Goal: Information Seeking & Learning: Learn about a topic

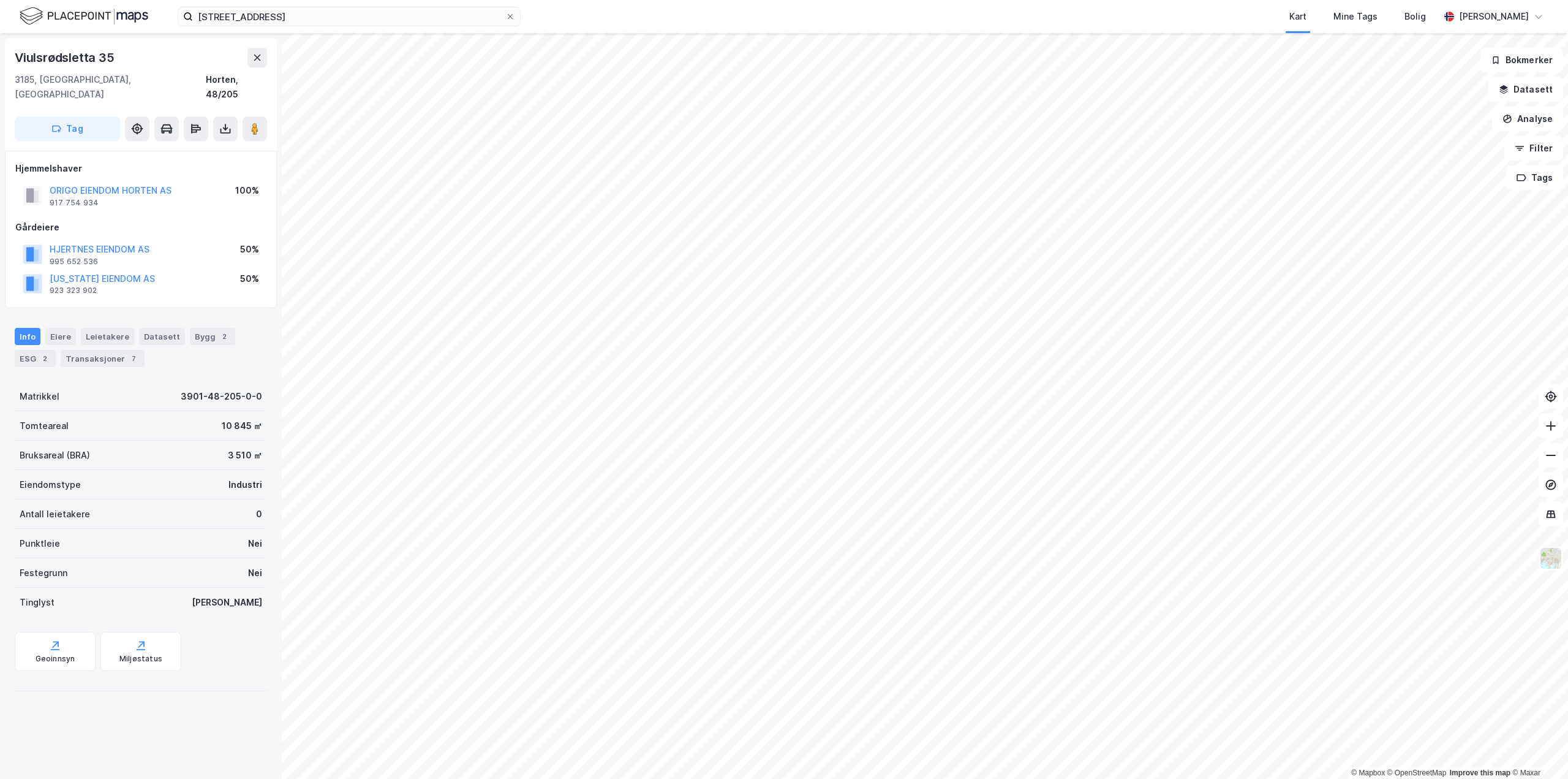
click at [259, 69] on div "[STREET_ADDRESS]" at bounding box center [141, 74] width 252 height 54
click at [253, 63] on button at bounding box center [257, 57] width 19 height 19
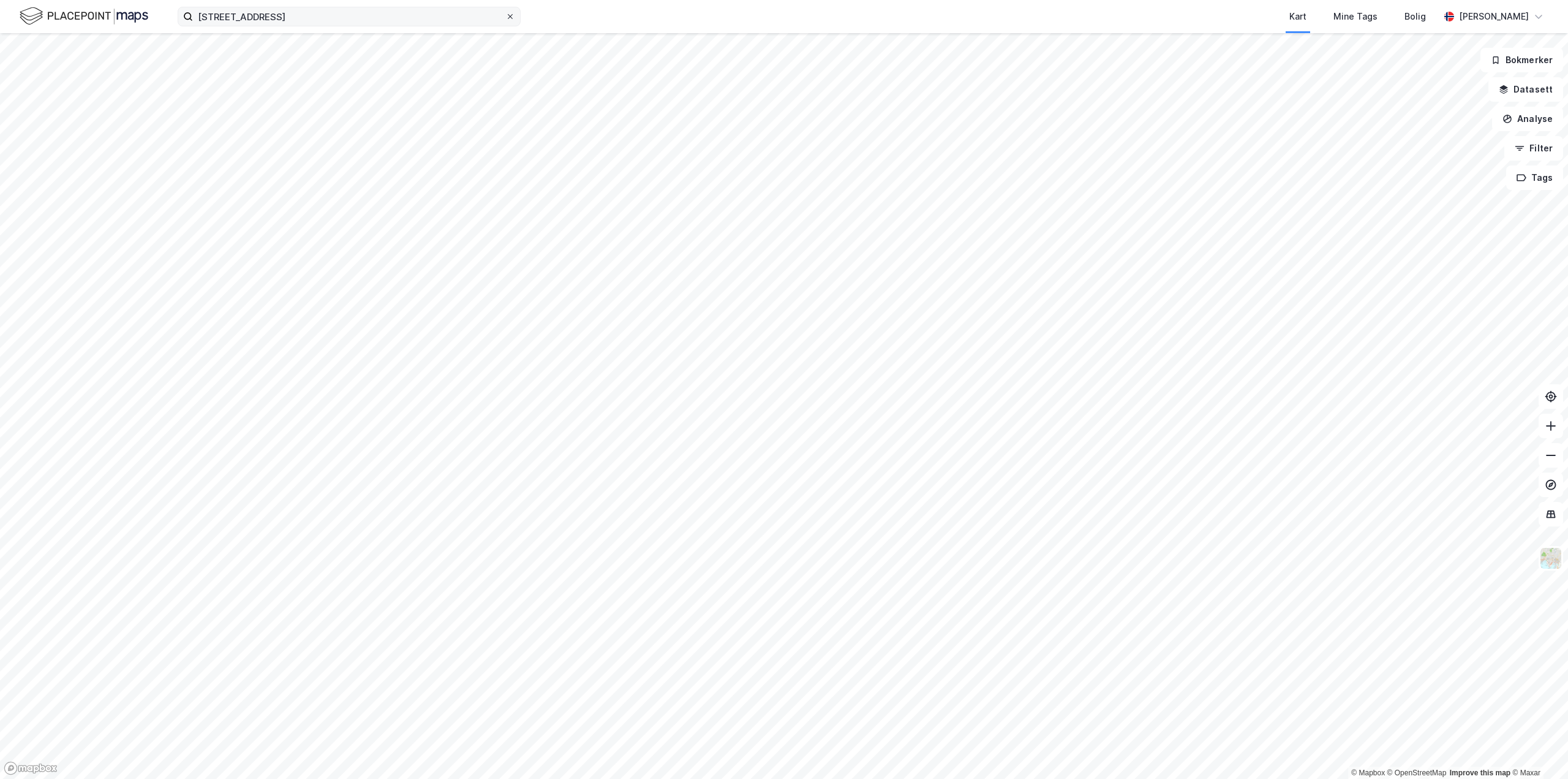
click at [511, 16] on icon at bounding box center [511, 17] width 5 height 5
click at [506, 16] on input "[STREET_ADDRESS]" at bounding box center [349, 16] width 312 height 18
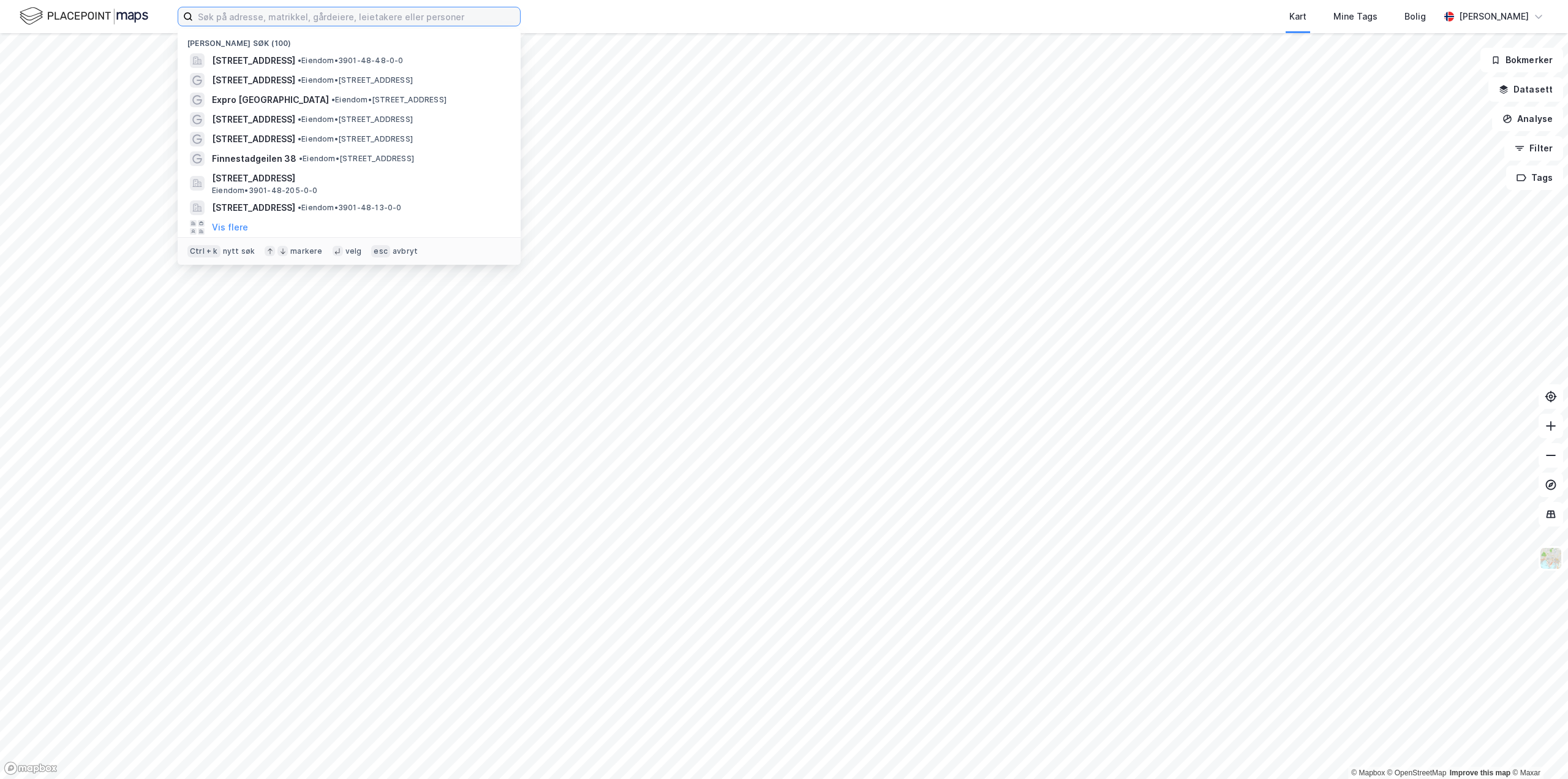
click at [449, 18] on input at bounding box center [356, 16] width 327 height 18
type input "k"
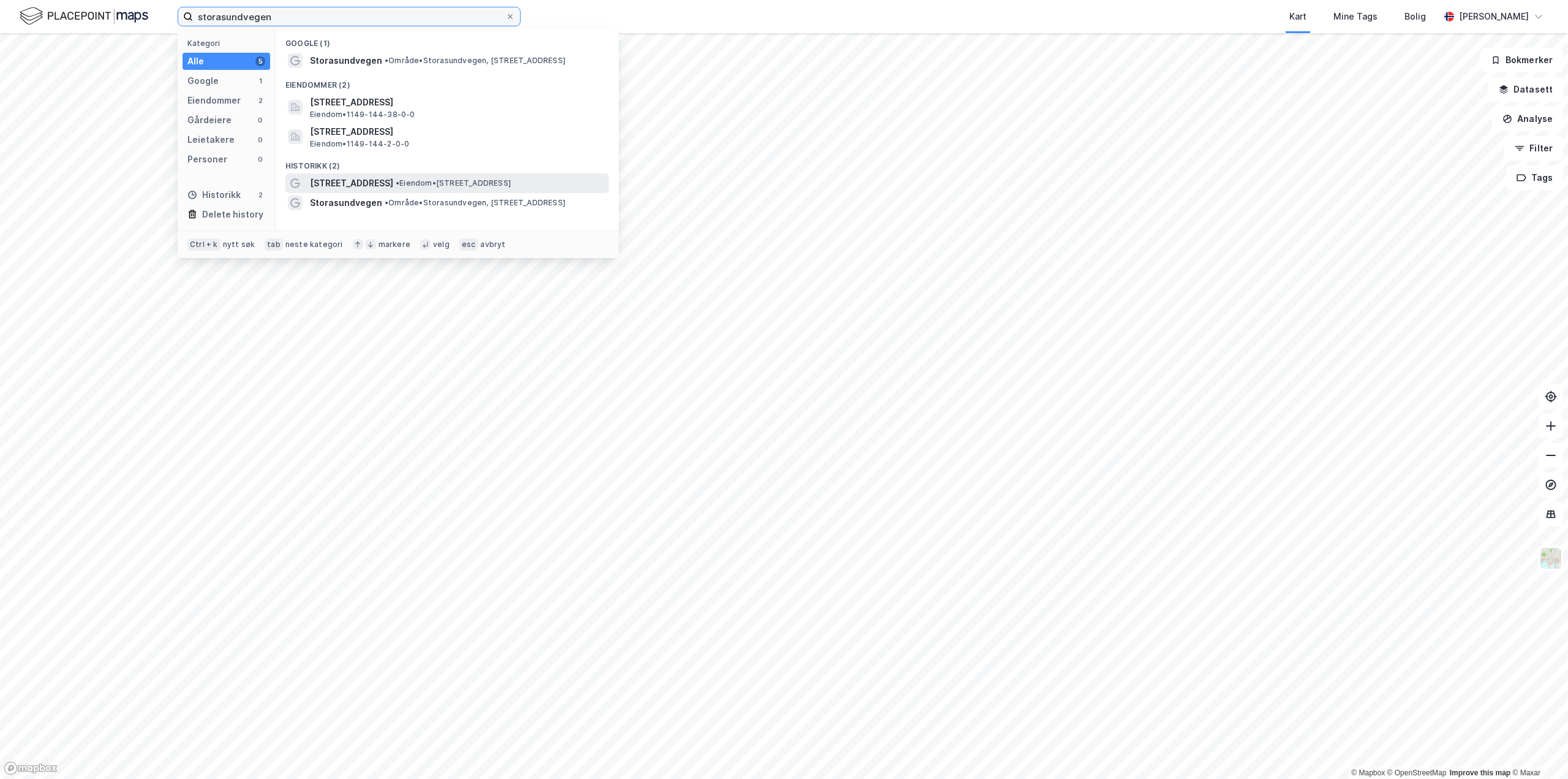
type input "storasundvegen"
click at [393, 186] on span "[STREET_ADDRESS]" at bounding box center [351, 183] width 83 height 15
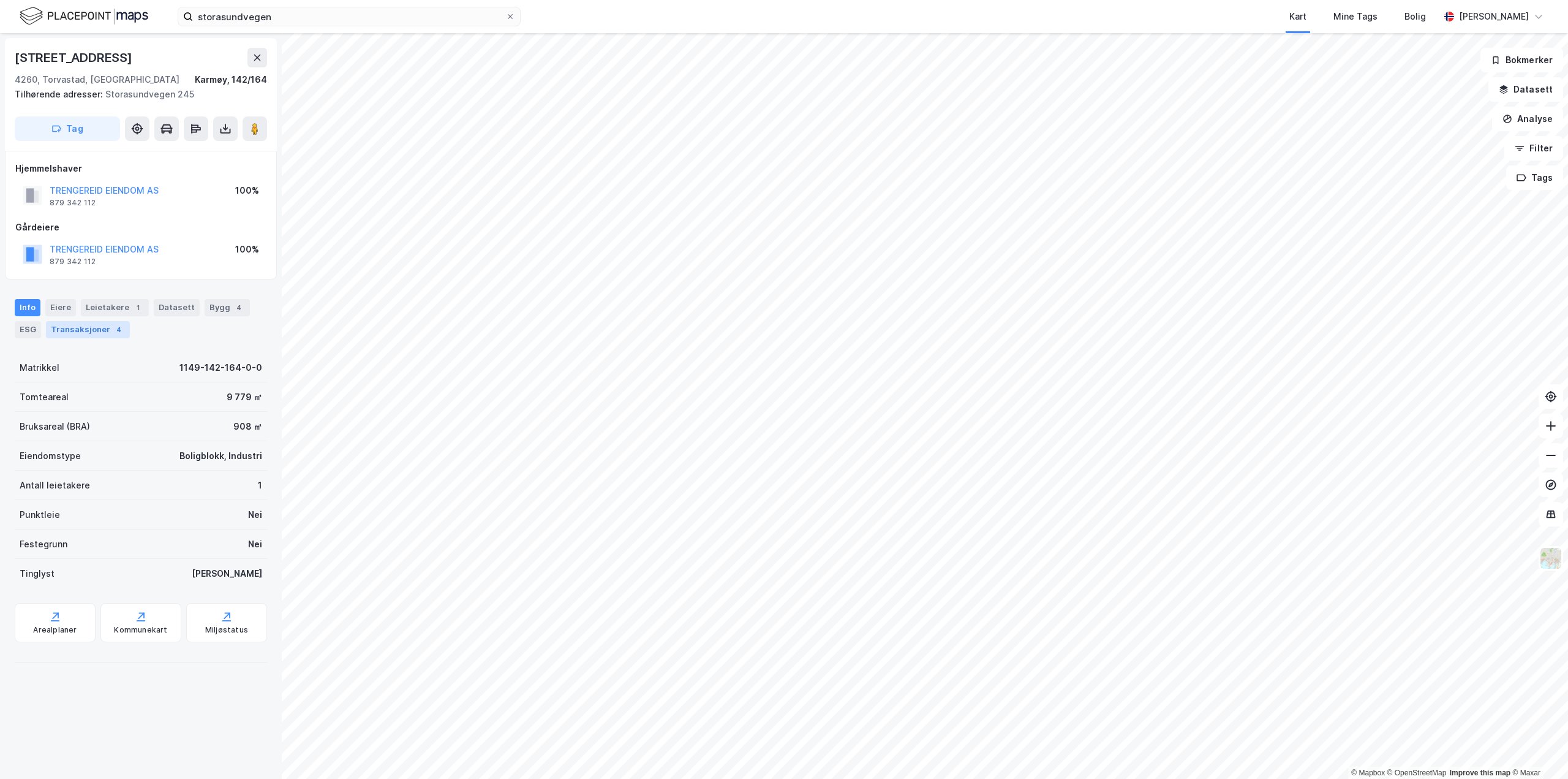
click at [81, 329] on div "Transaksjoner 4" at bounding box center [88, 329] width 84 height 17
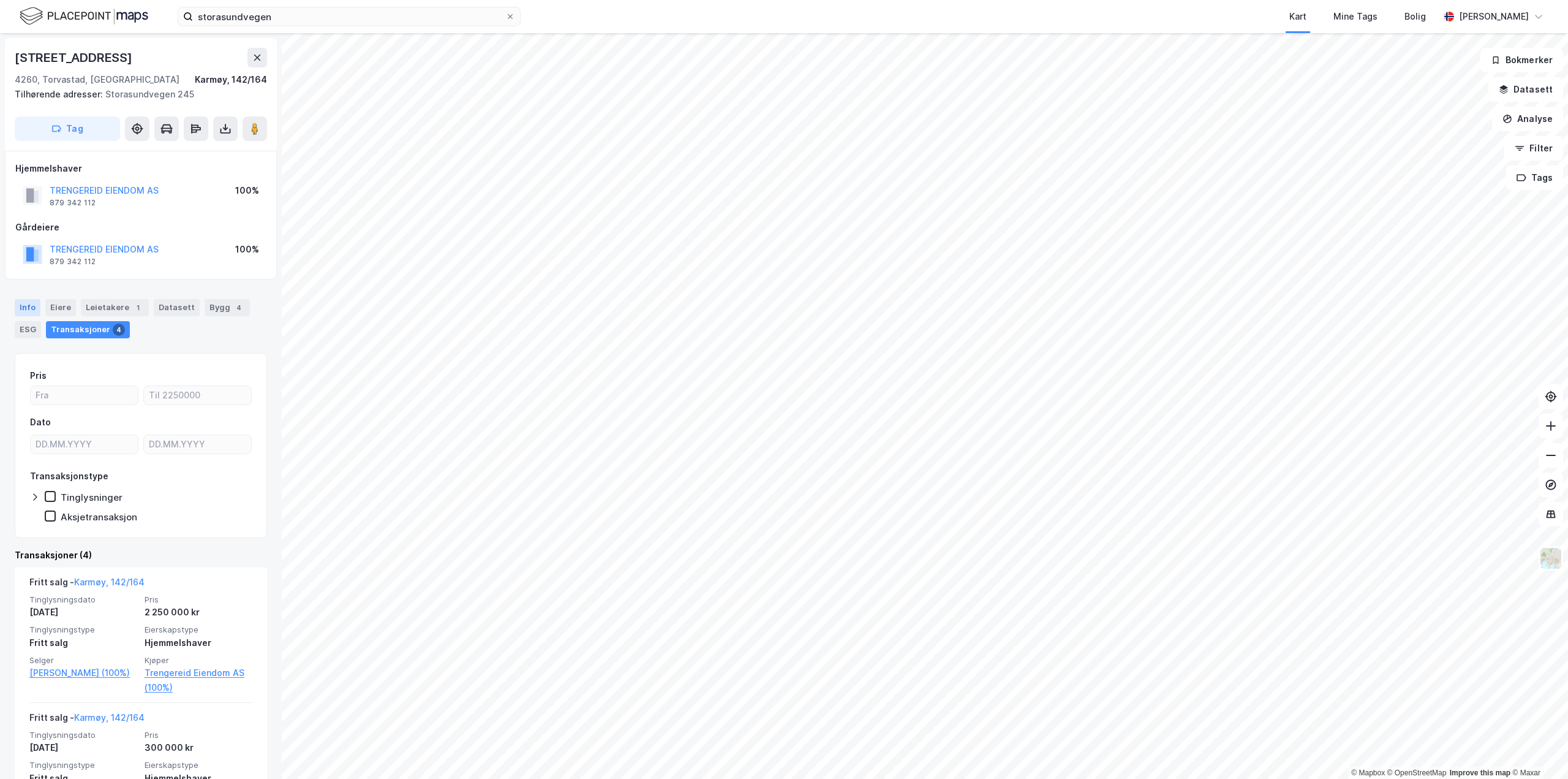
click at [27, 306] on div "Info" at bounding box center [27, 307] width 26 height 17
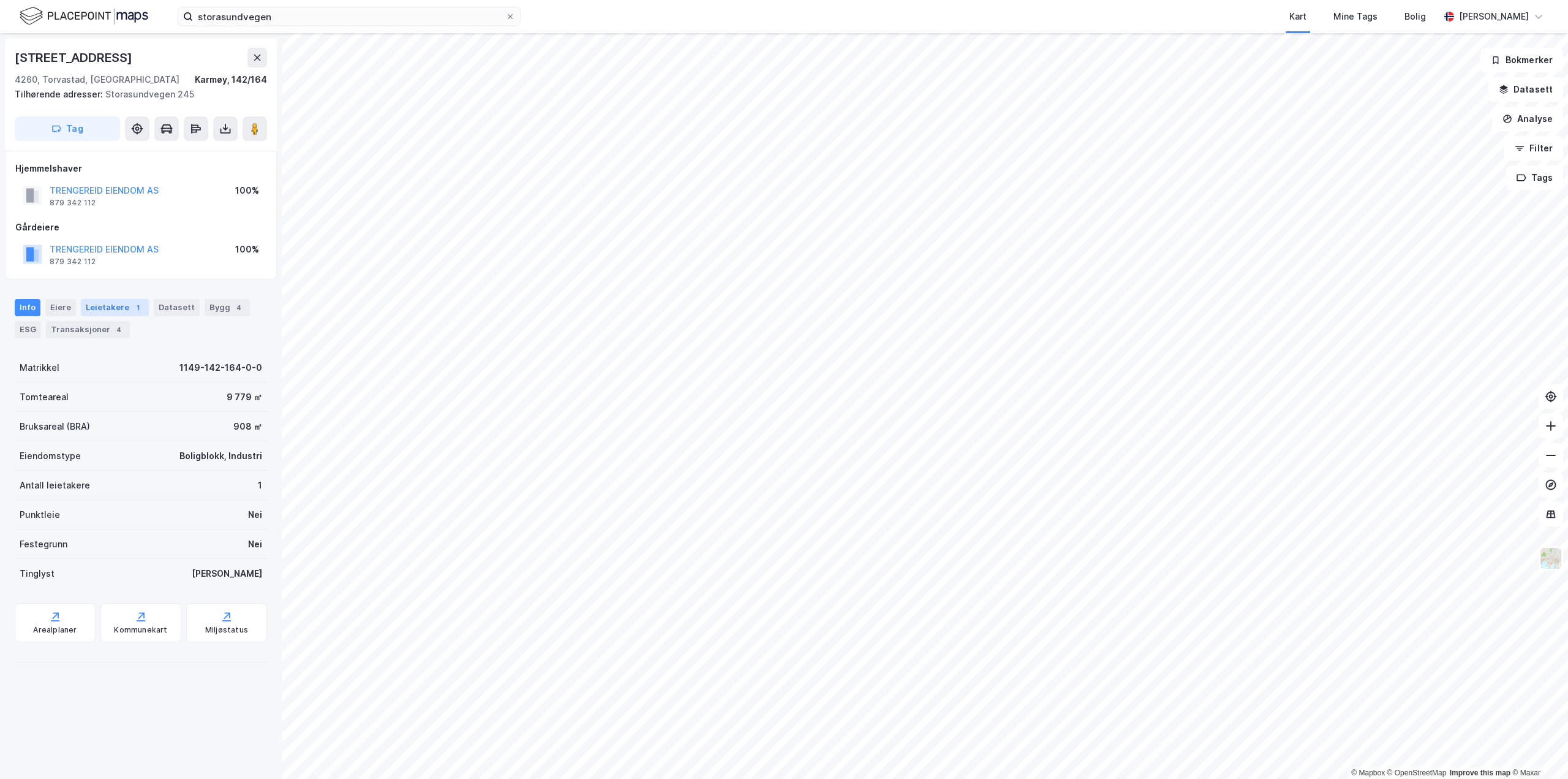
click at [107, 310] on div "Leietakere 1" at bounding box center [114, 307] width 68 height 17
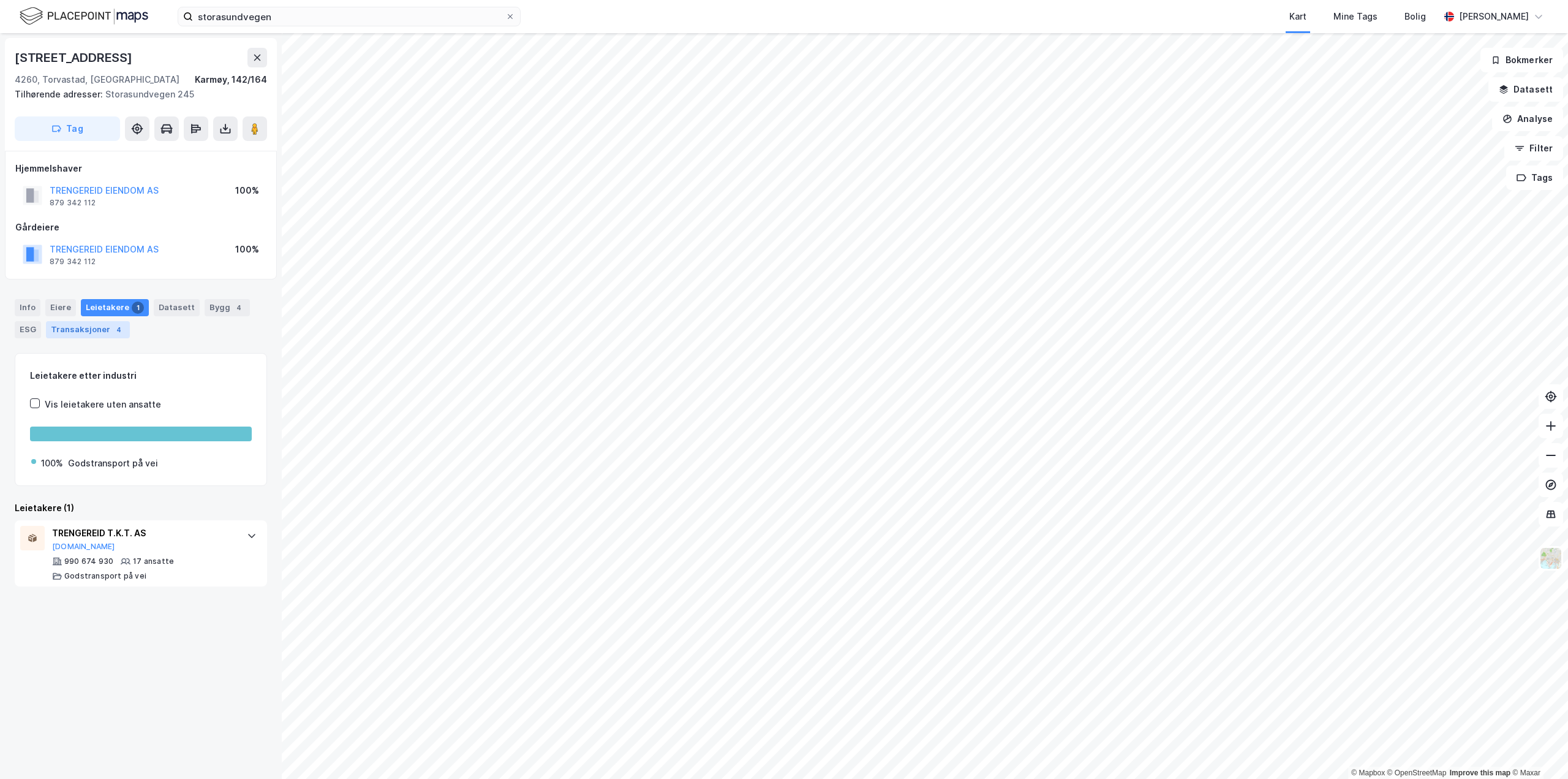
click at [90, 328] on div "Transaksjoner 4" at bounding box center [88, 329] width 84 height 17
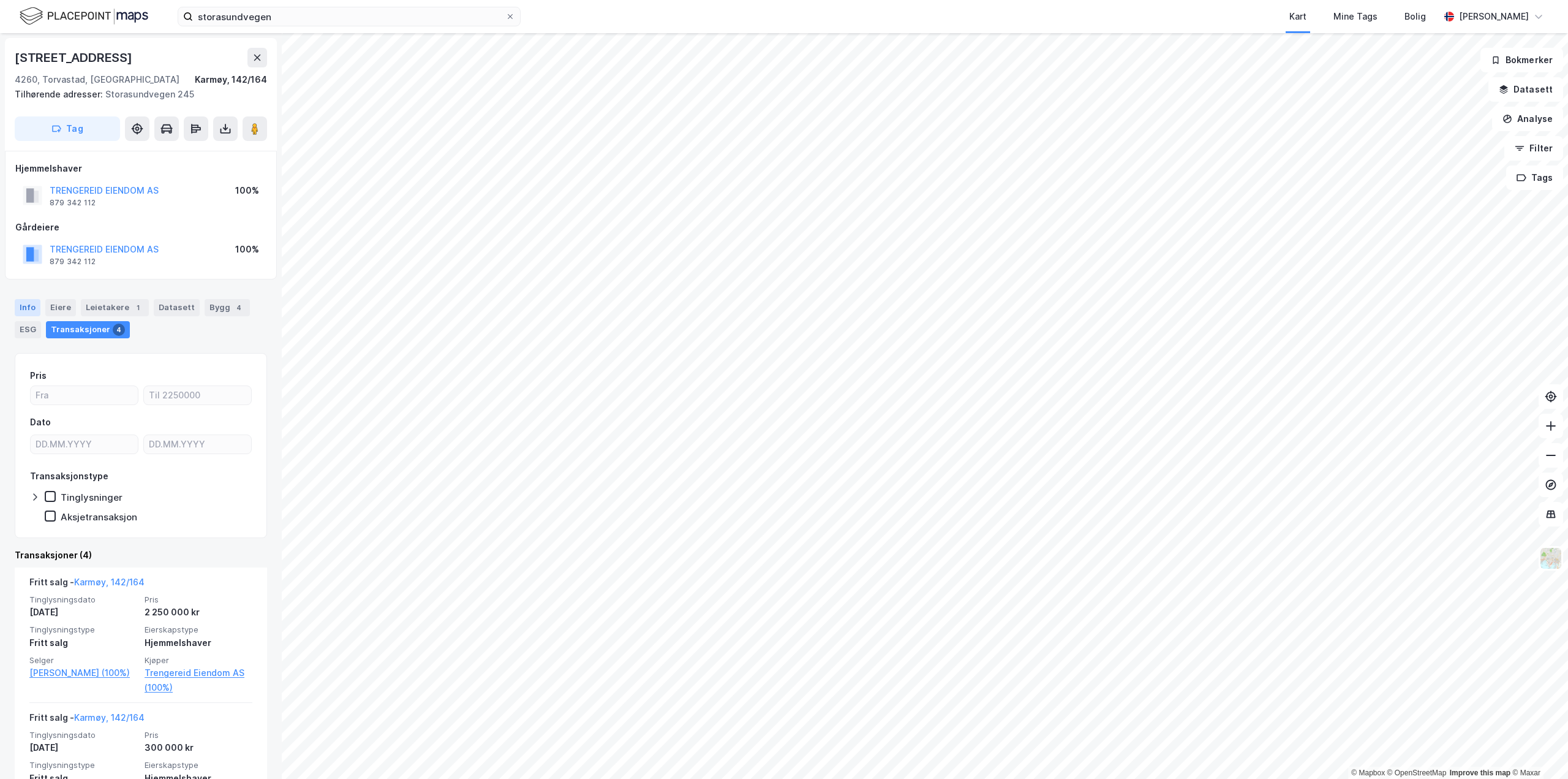
click at [25, 308] on div "Info" at bounding box center [27, 307] width 26 height 17
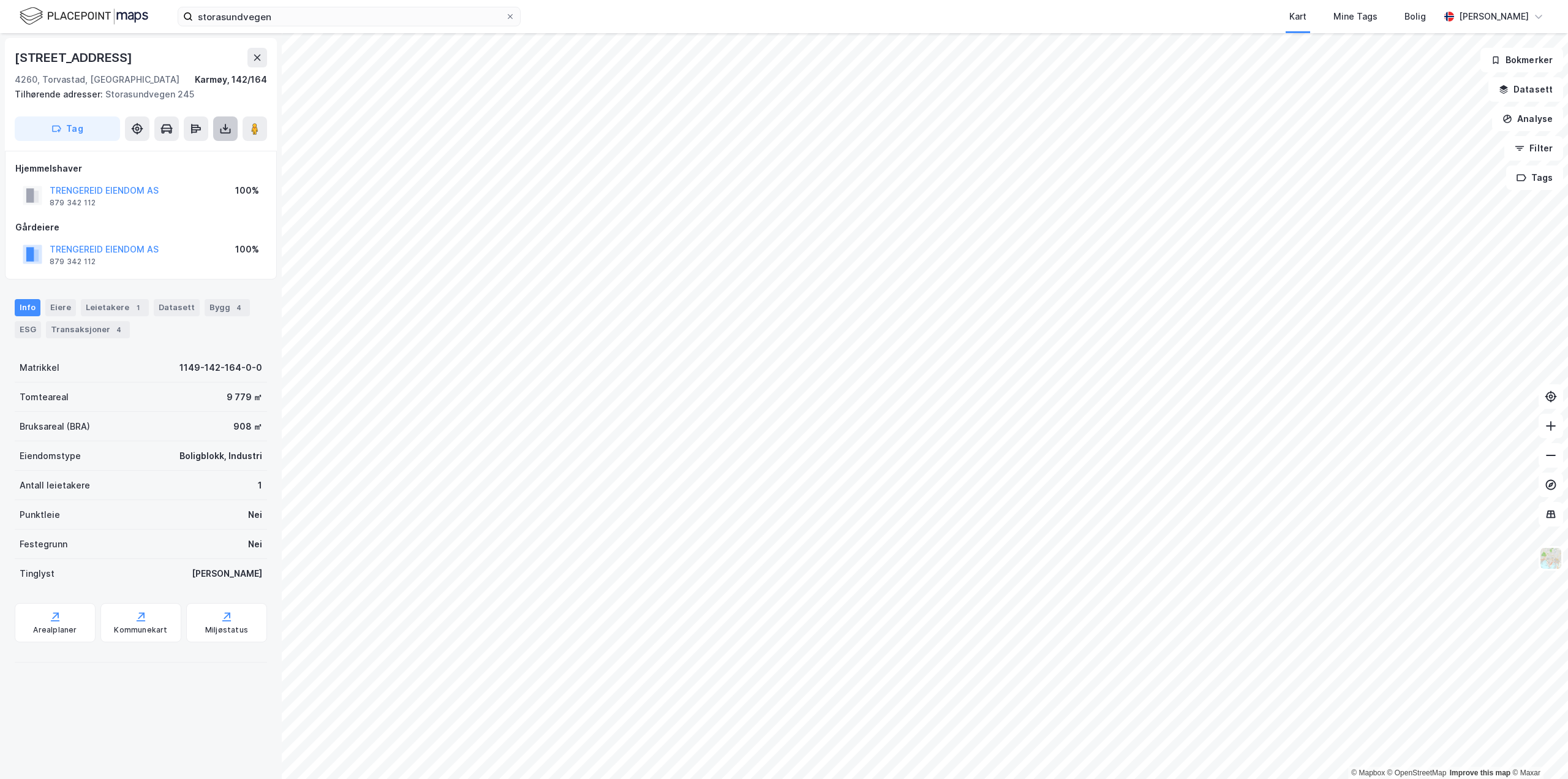
click at [232, 128] on button at bounding box center [225, 128] width 24 height 24
click at [227, 126] on icon at bounding box center [226, 129] width 12 height 13
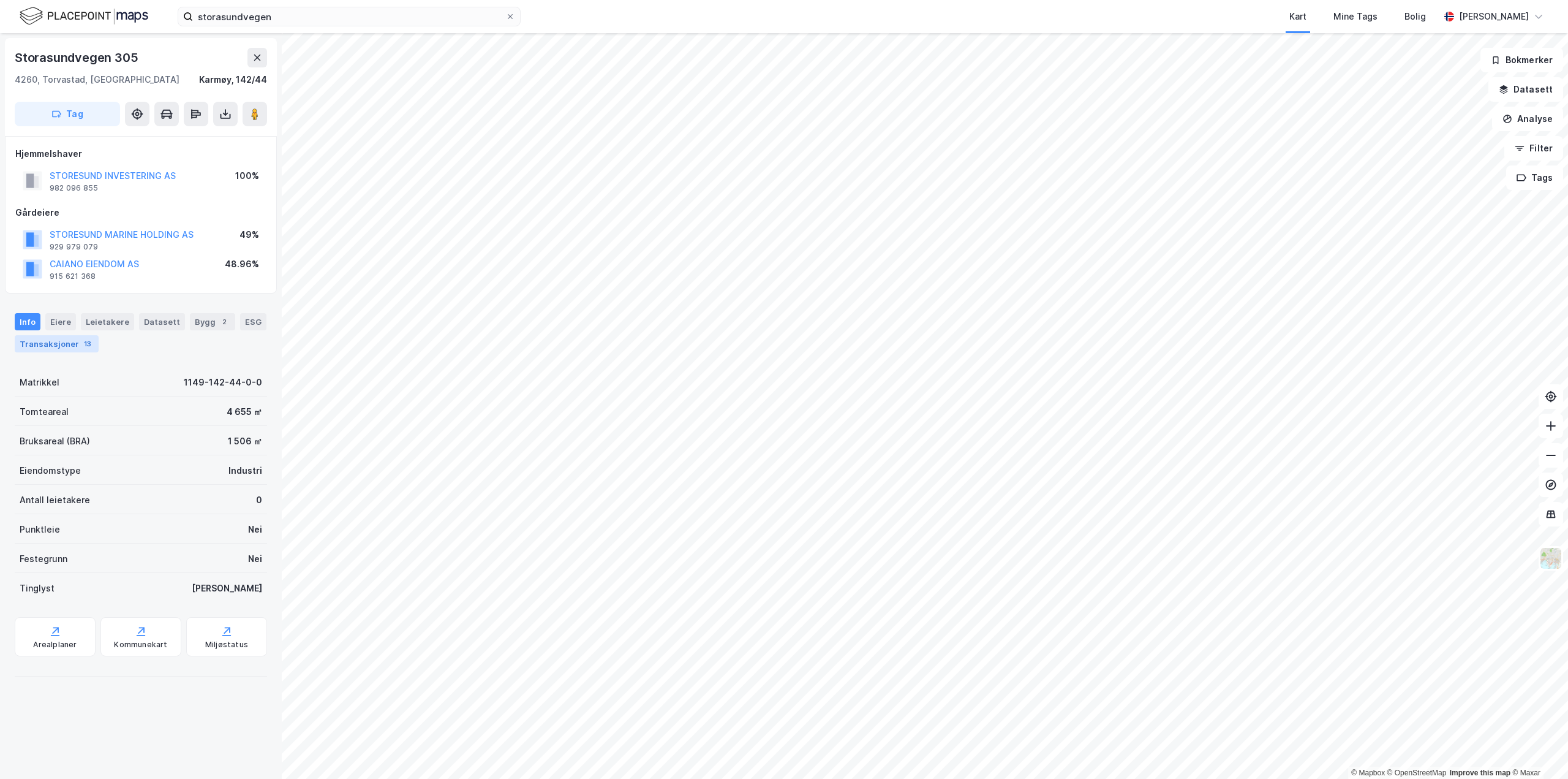
click at [51, 339] on div "Transaksjoner 13" at bounding box center [57, 343] width 84 height 17
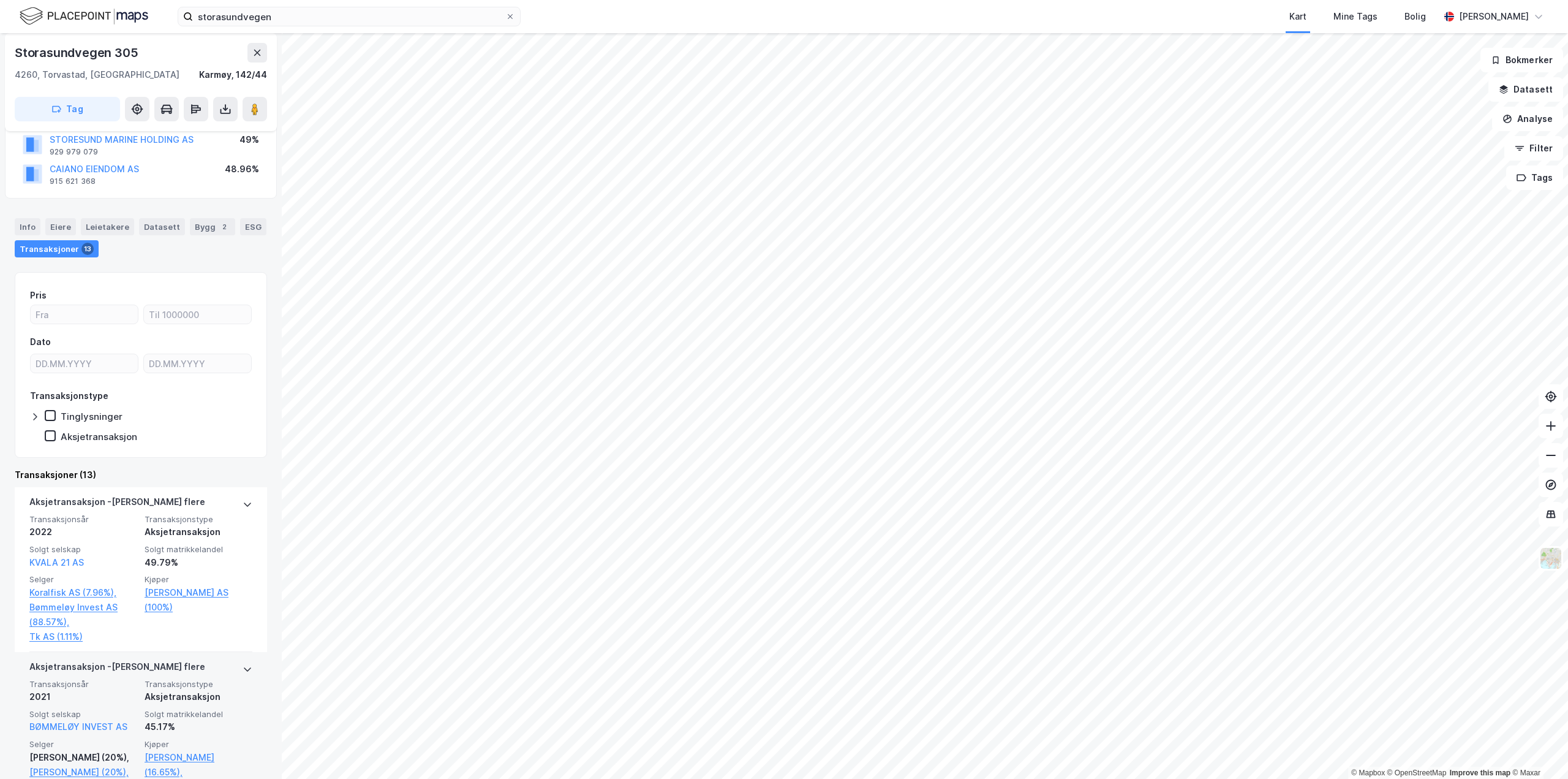
scroll to position [123, 0]
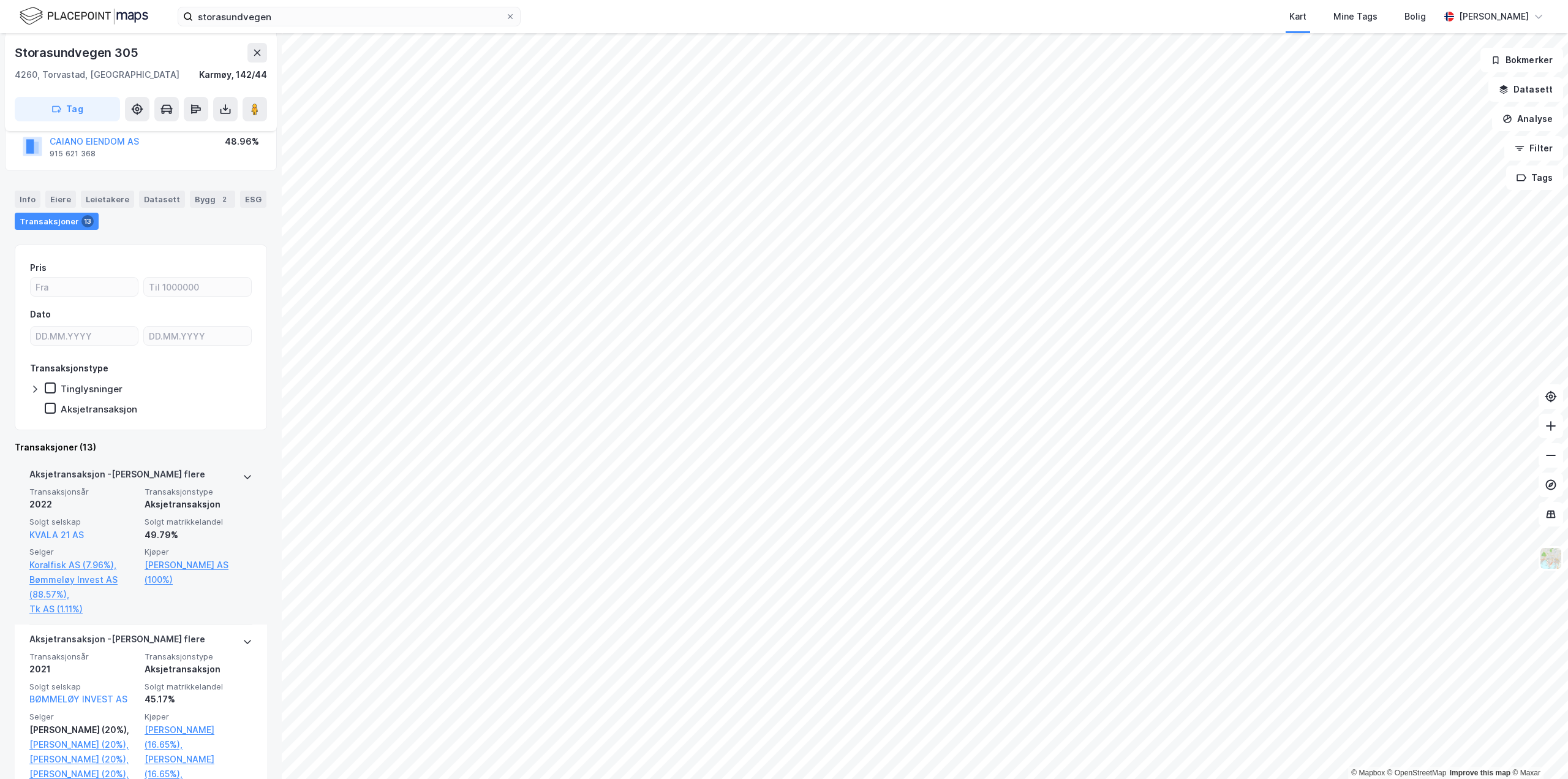
click at [242, 476] on icon at bounding box center [247, 477] width 10 height 10
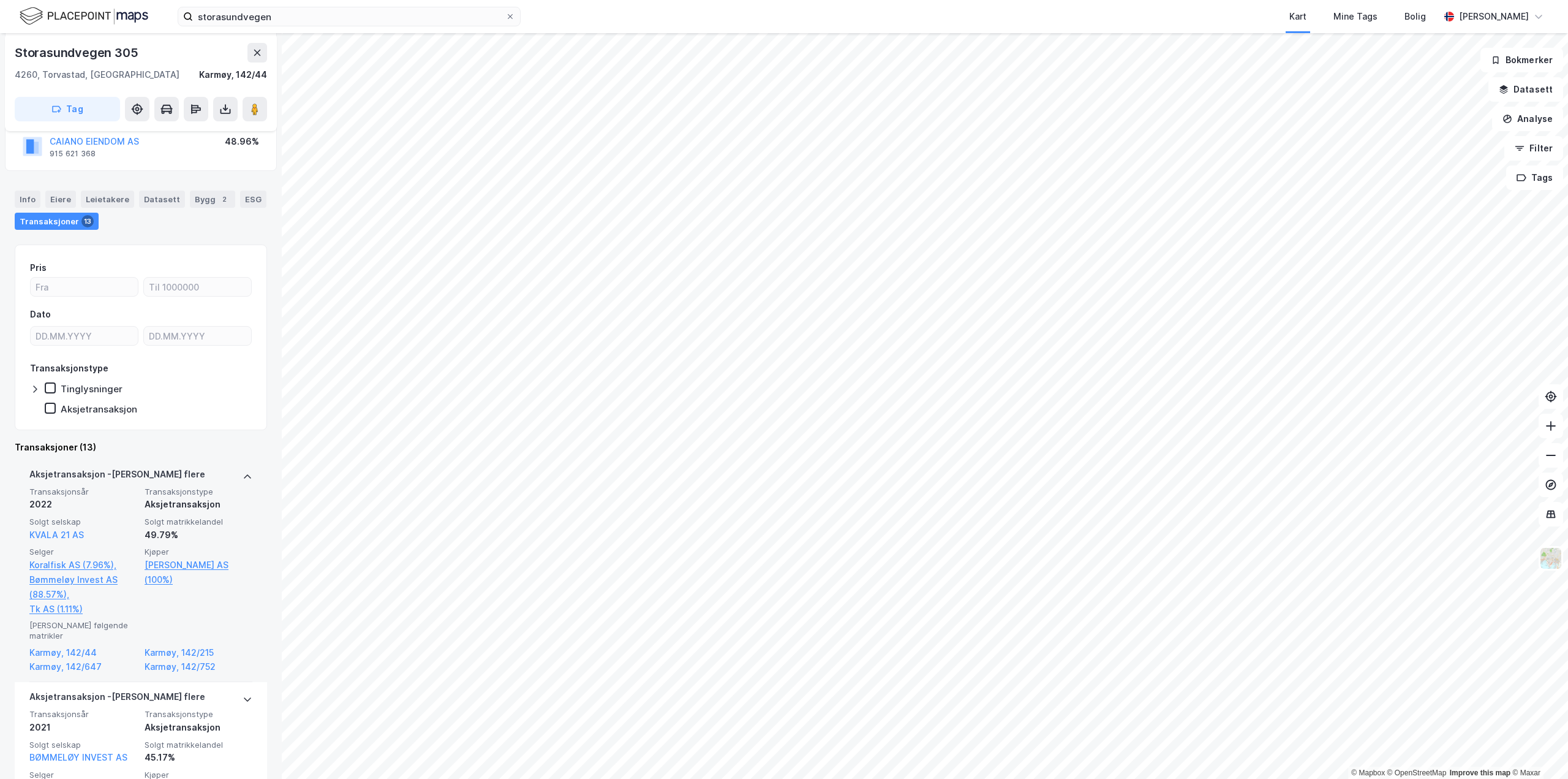
click at [242, 476] on icon at bounding box center [247, 477] width 10 height 10
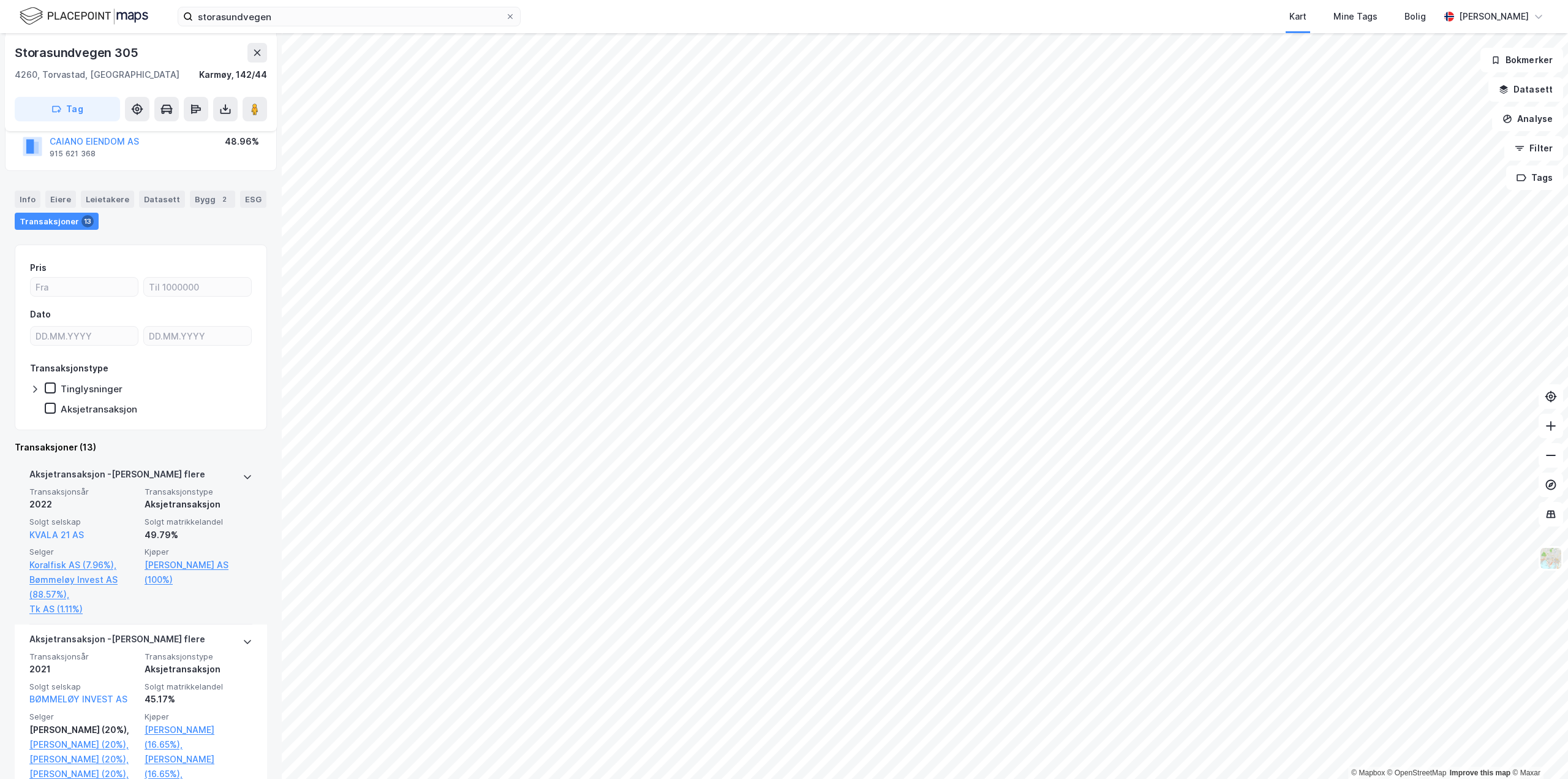
click at [232, 480] on div "Aksjetransaksjon - Gjelder flere" at bounding box center [141, 476] width 223 height 19
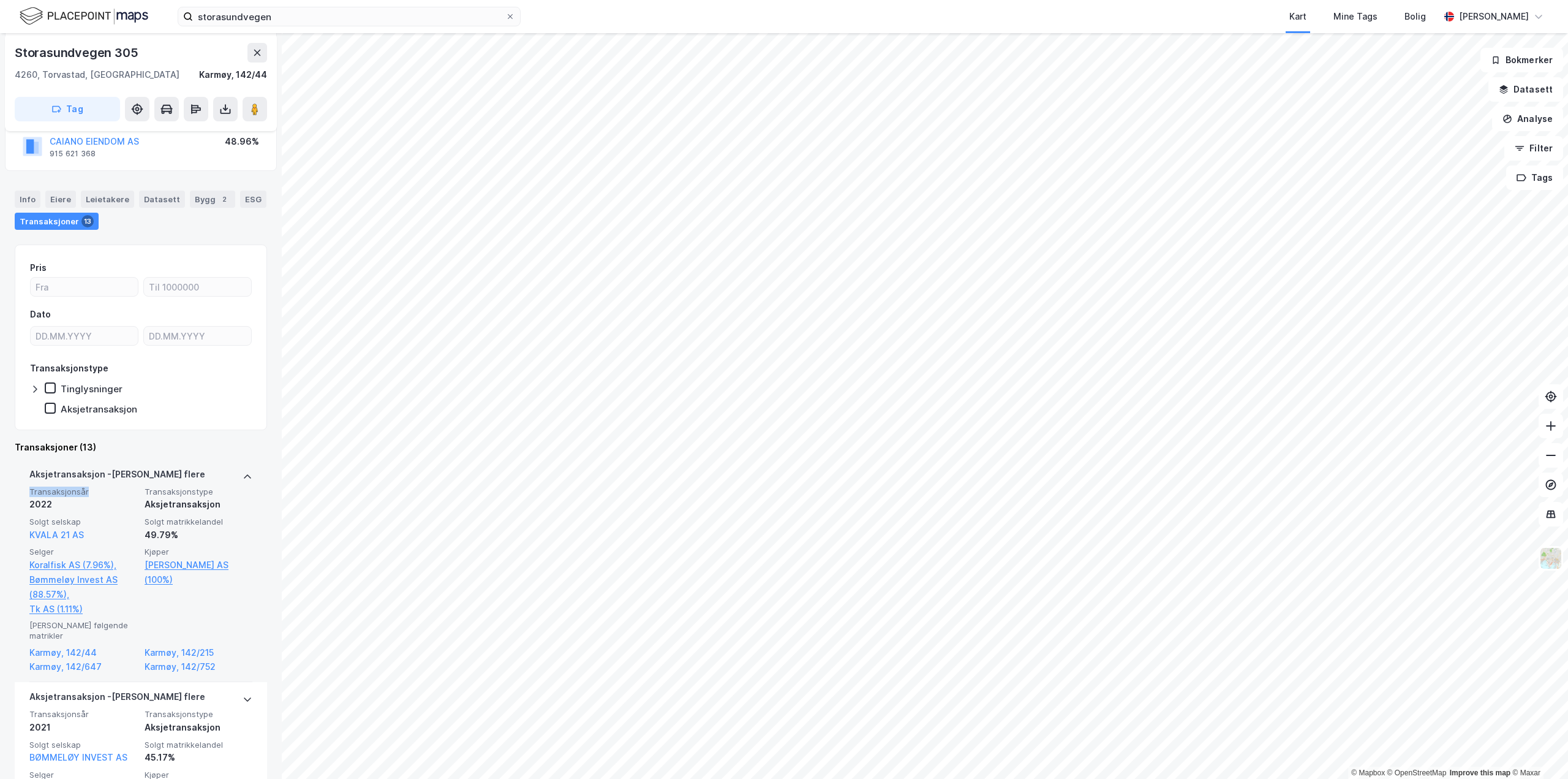
click at [232, 480] on div "Aksjetransaksjon - Gjelder flere" at bounding box center [141, 476] width 223 height 19
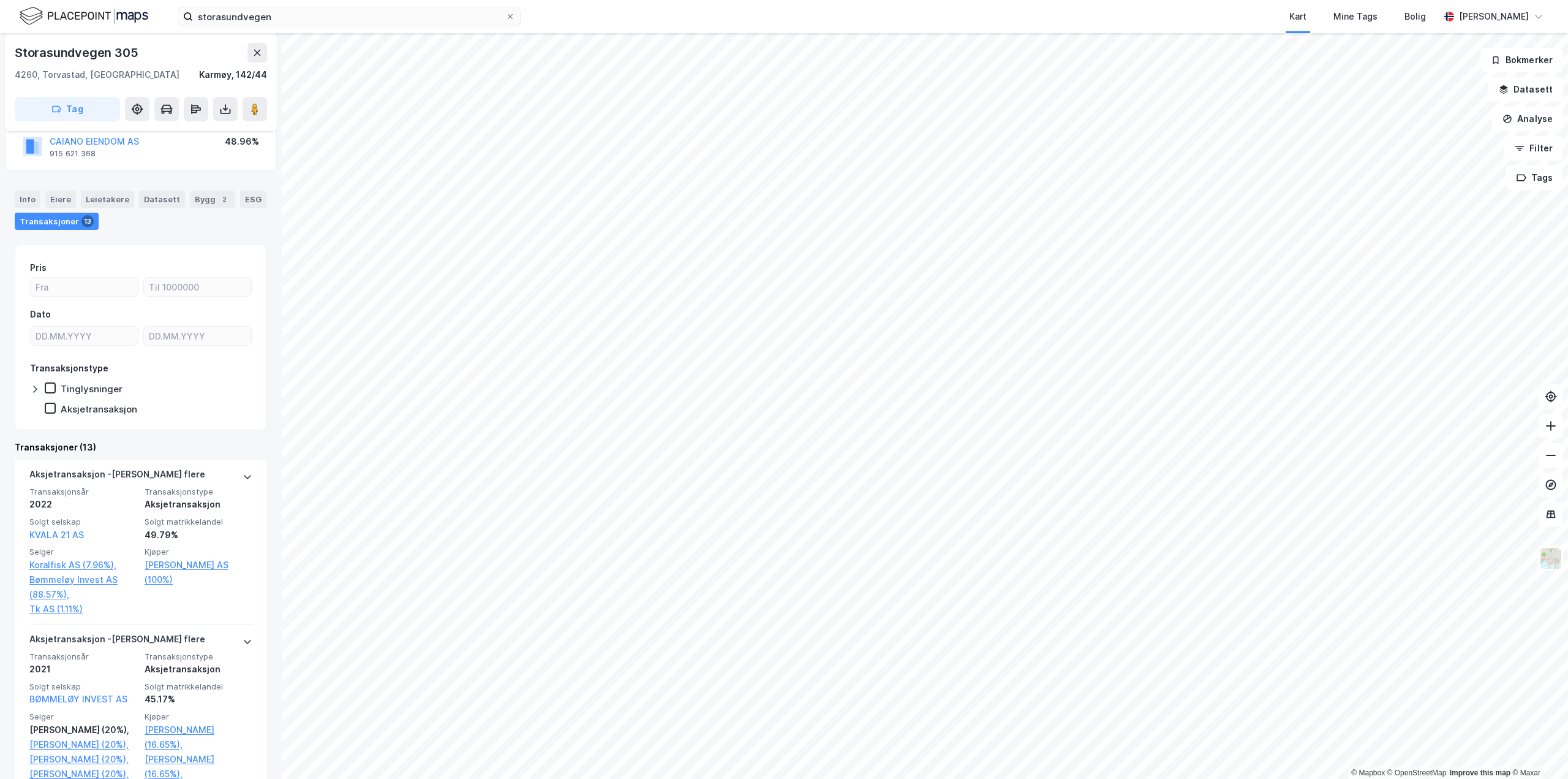
click at [230, 446] on div "Transaksjoner (13)" at bounding box center [141, 448] width 252 height 15
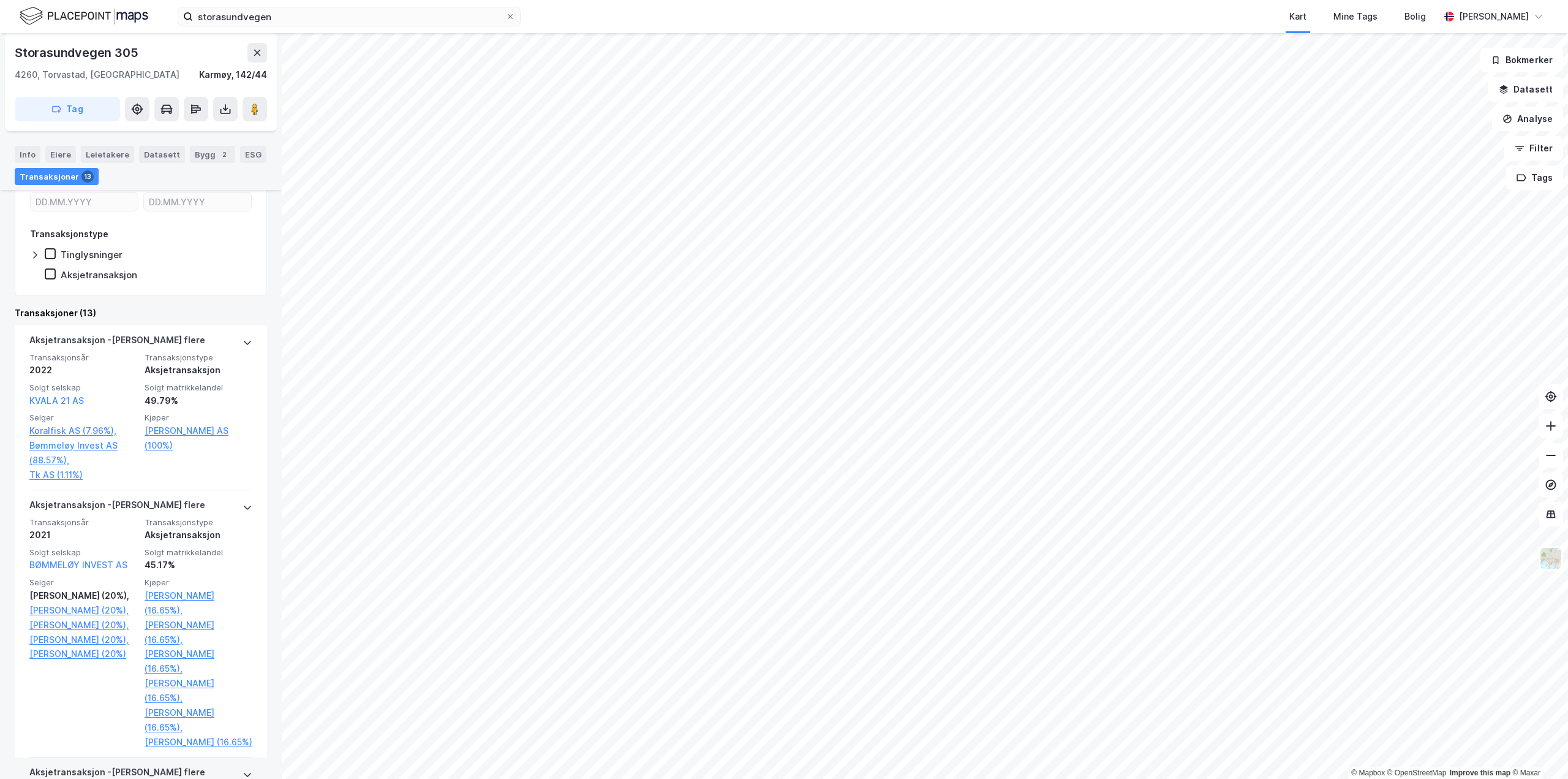
scroll to position [245, 0]
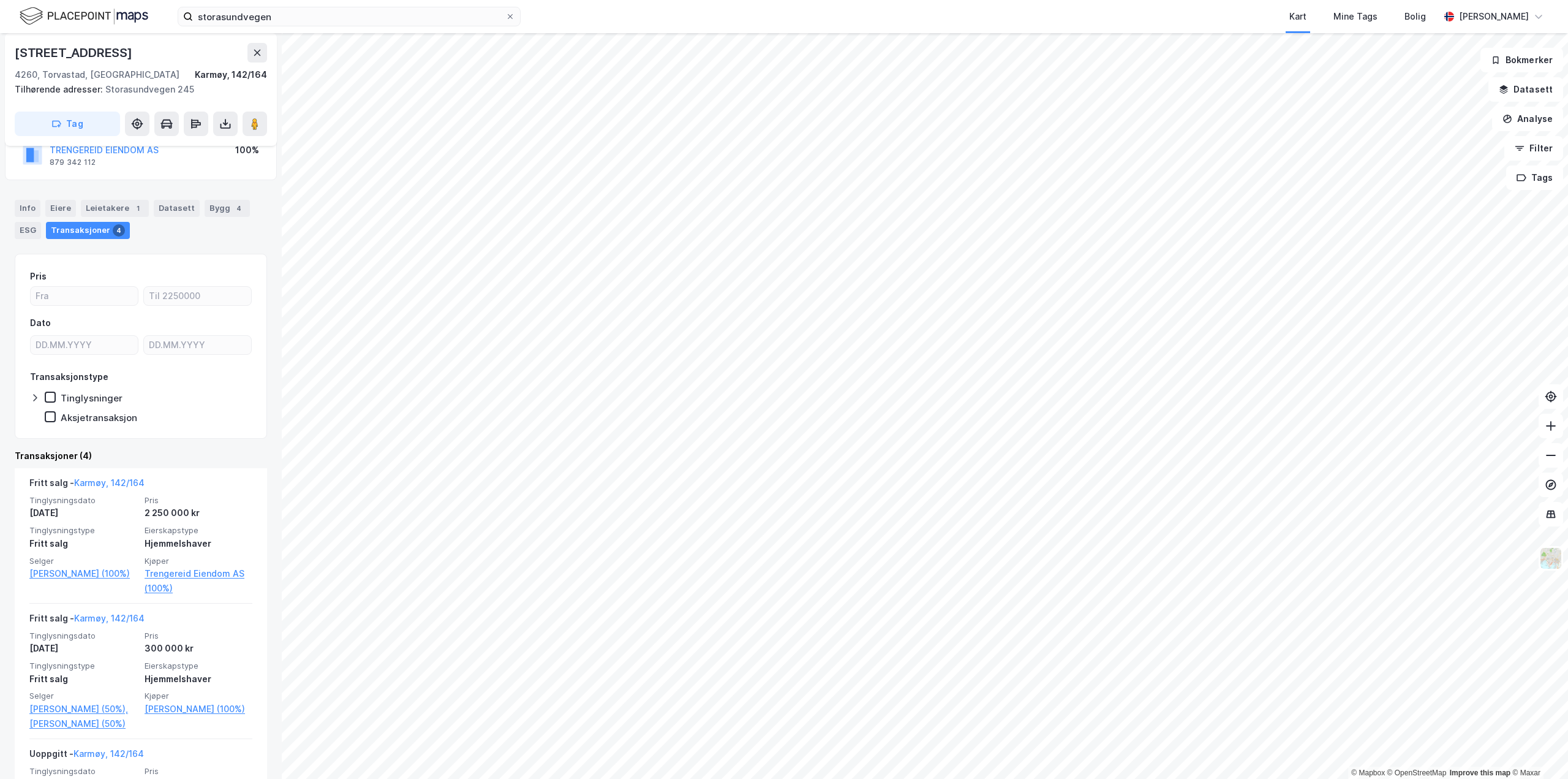
scroll to position [38, 0]
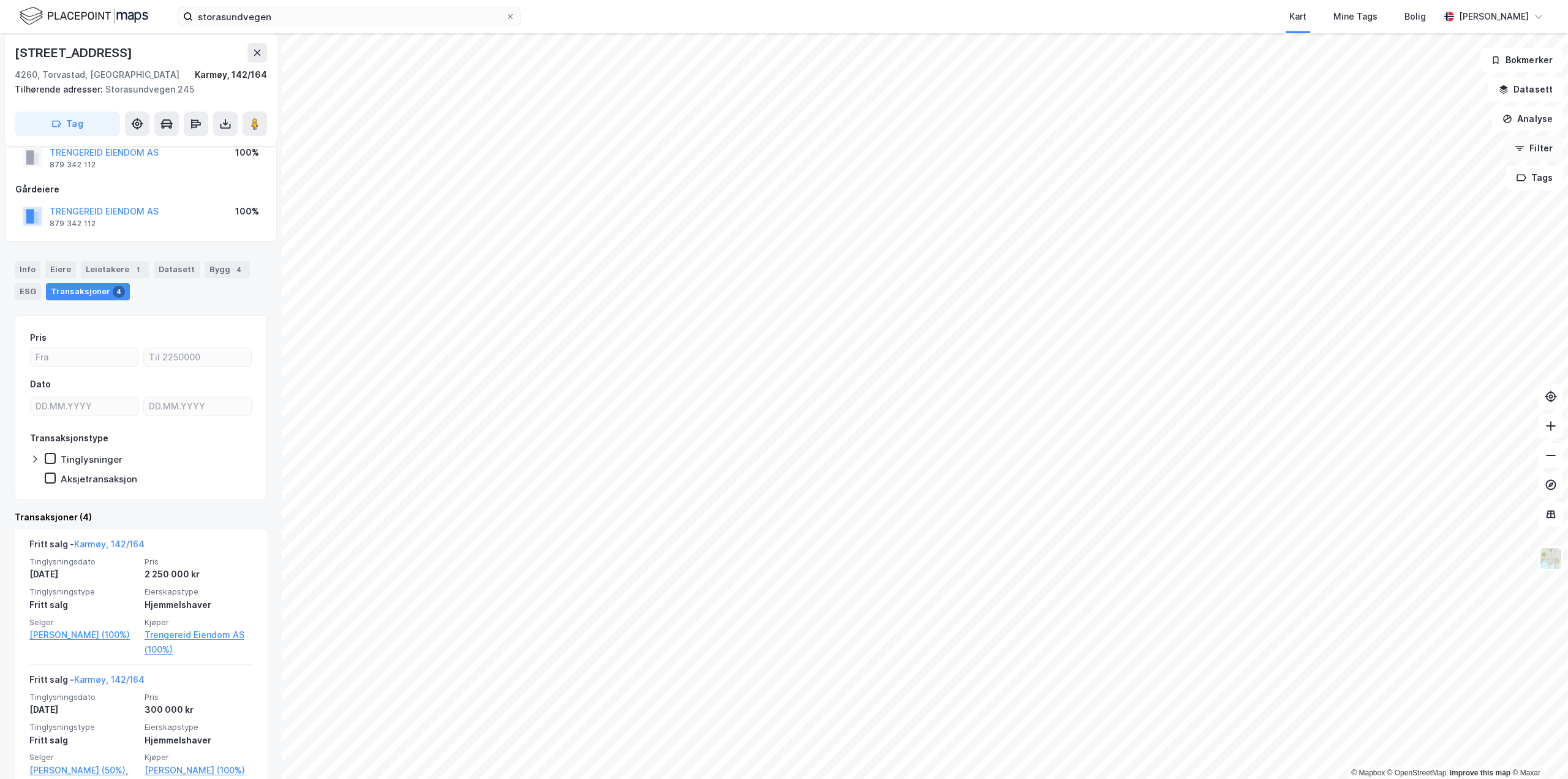
click at [1524, 154] on button "Filter" at bounding box center [1534, 148] width 59 height 24
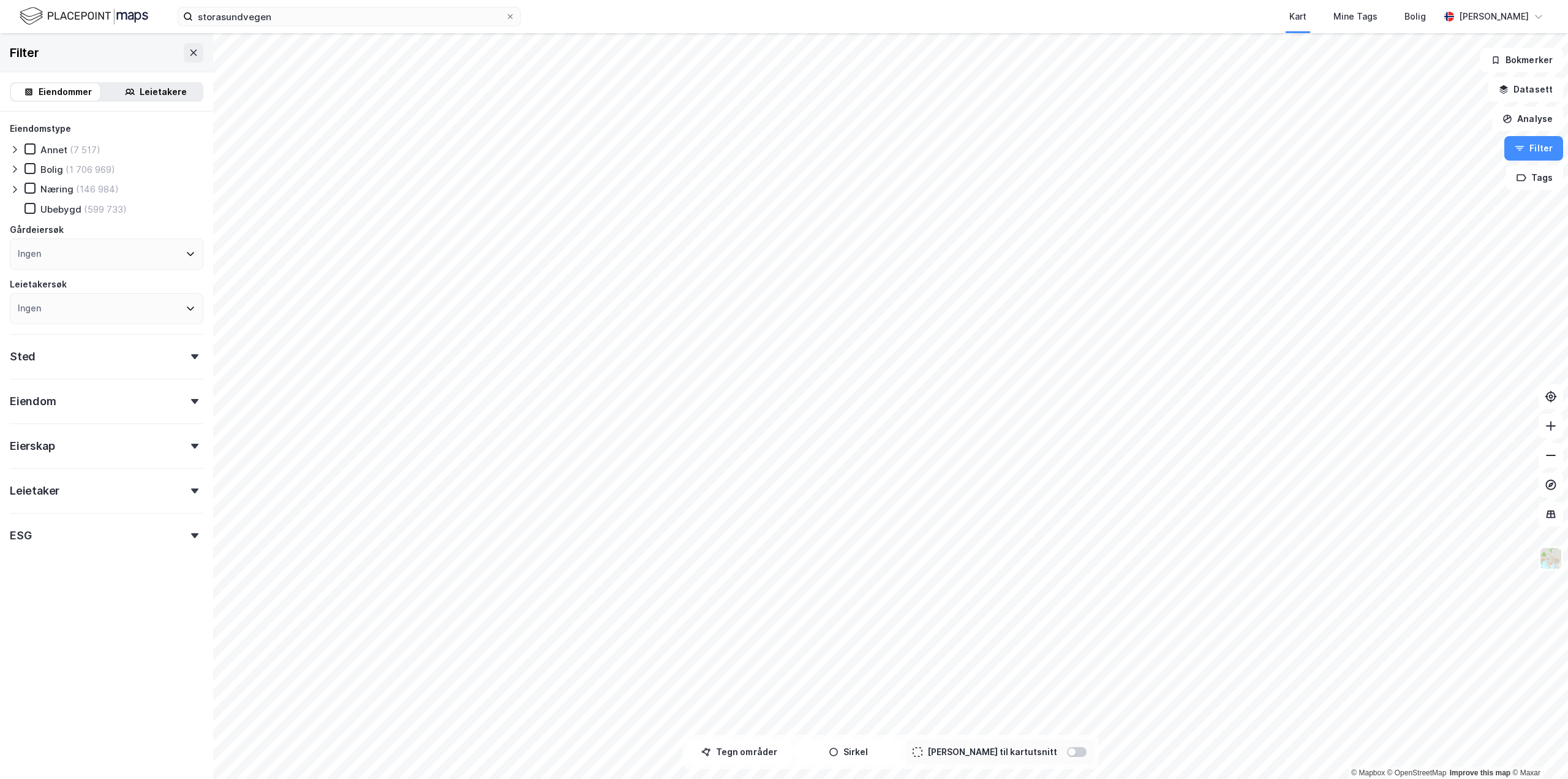
click at [176, 411] on div "Eiendom" at bounding box center [107, 396] width 194 height 35
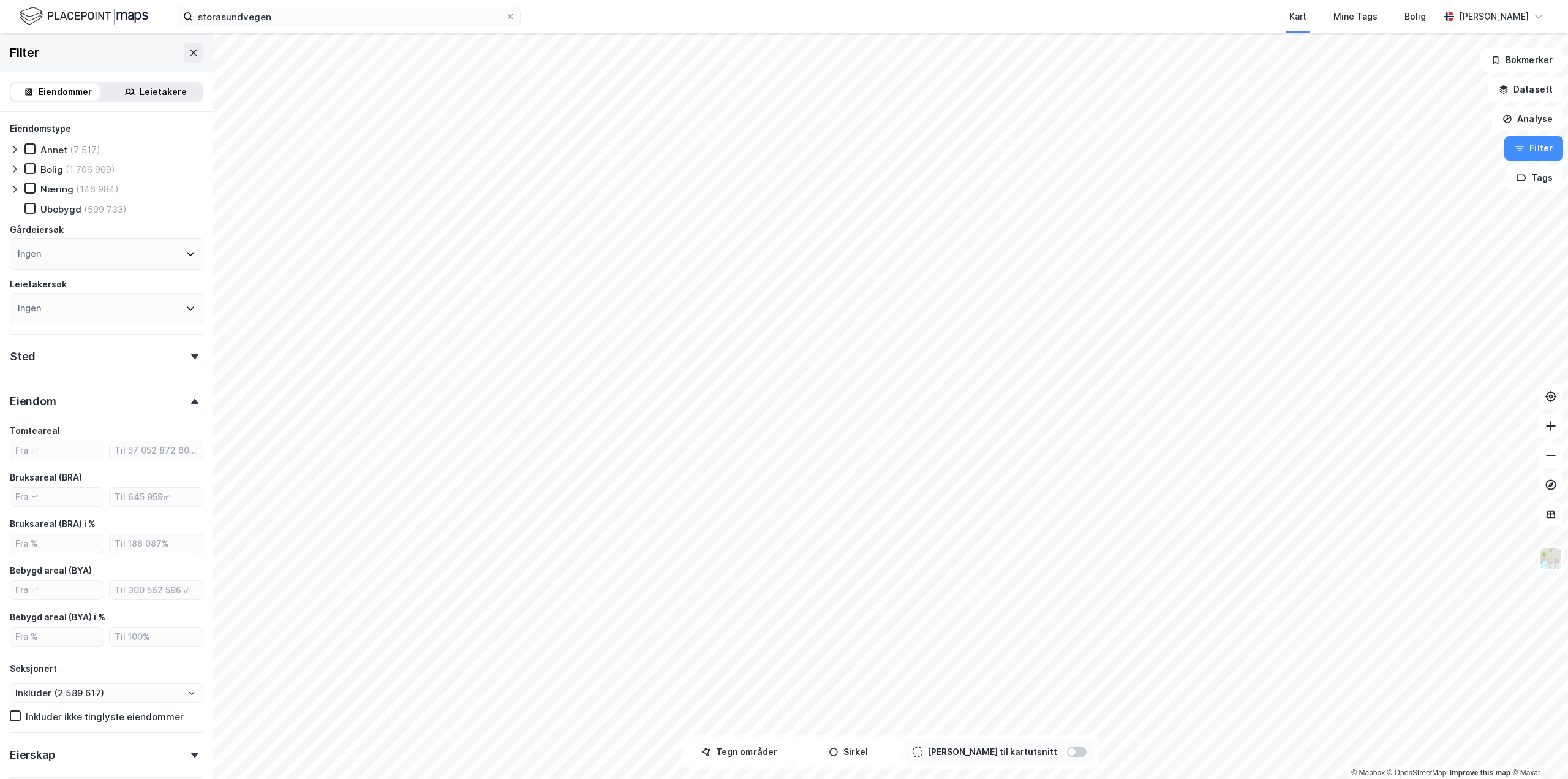
click at [174, 408] on div "Eiendom" at bounding box center [107, 396] width 194 height 35
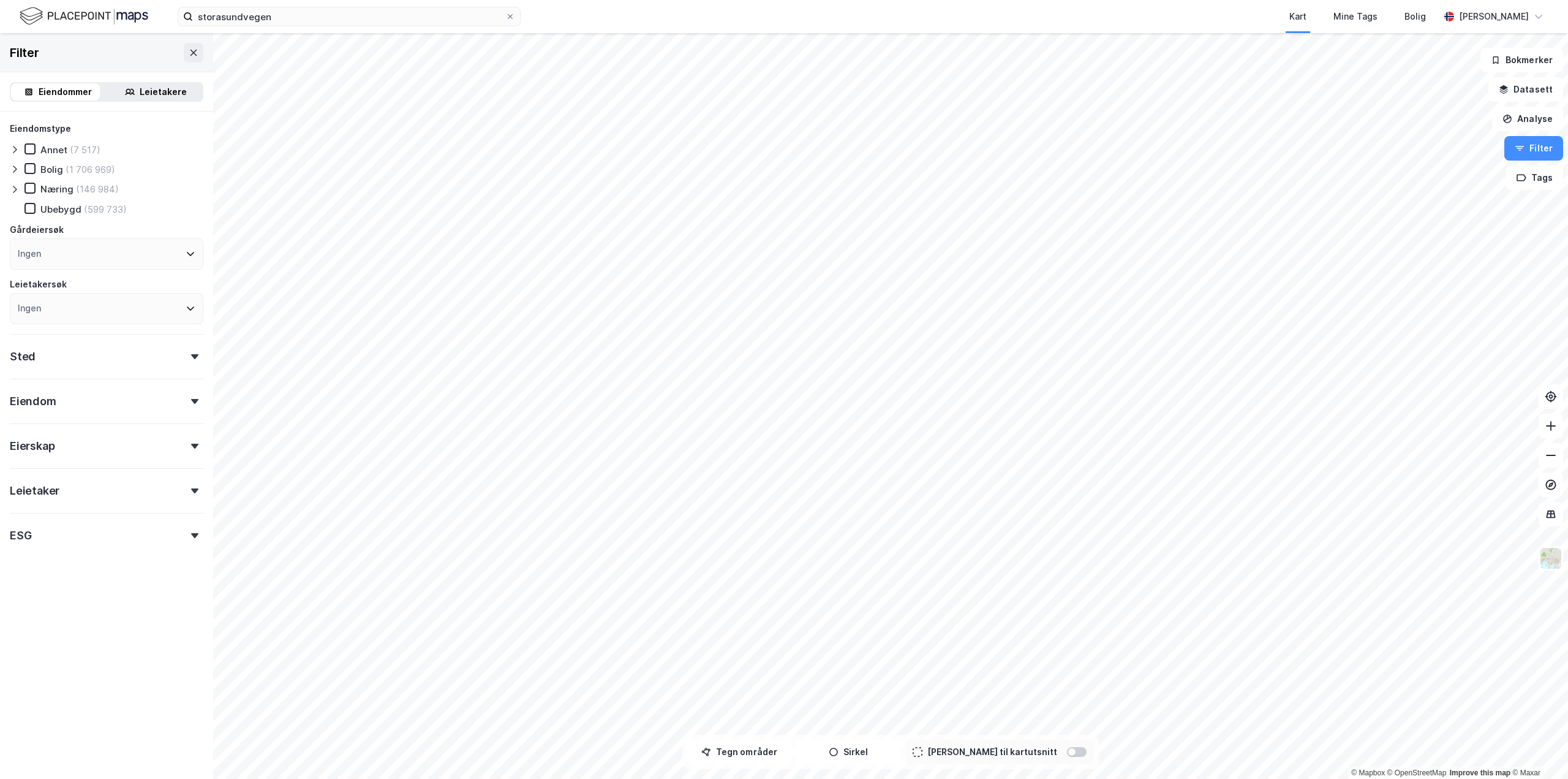
click at [182, 442] on div "Eierskap" at bounding box center [107, 441] width 194 height 35
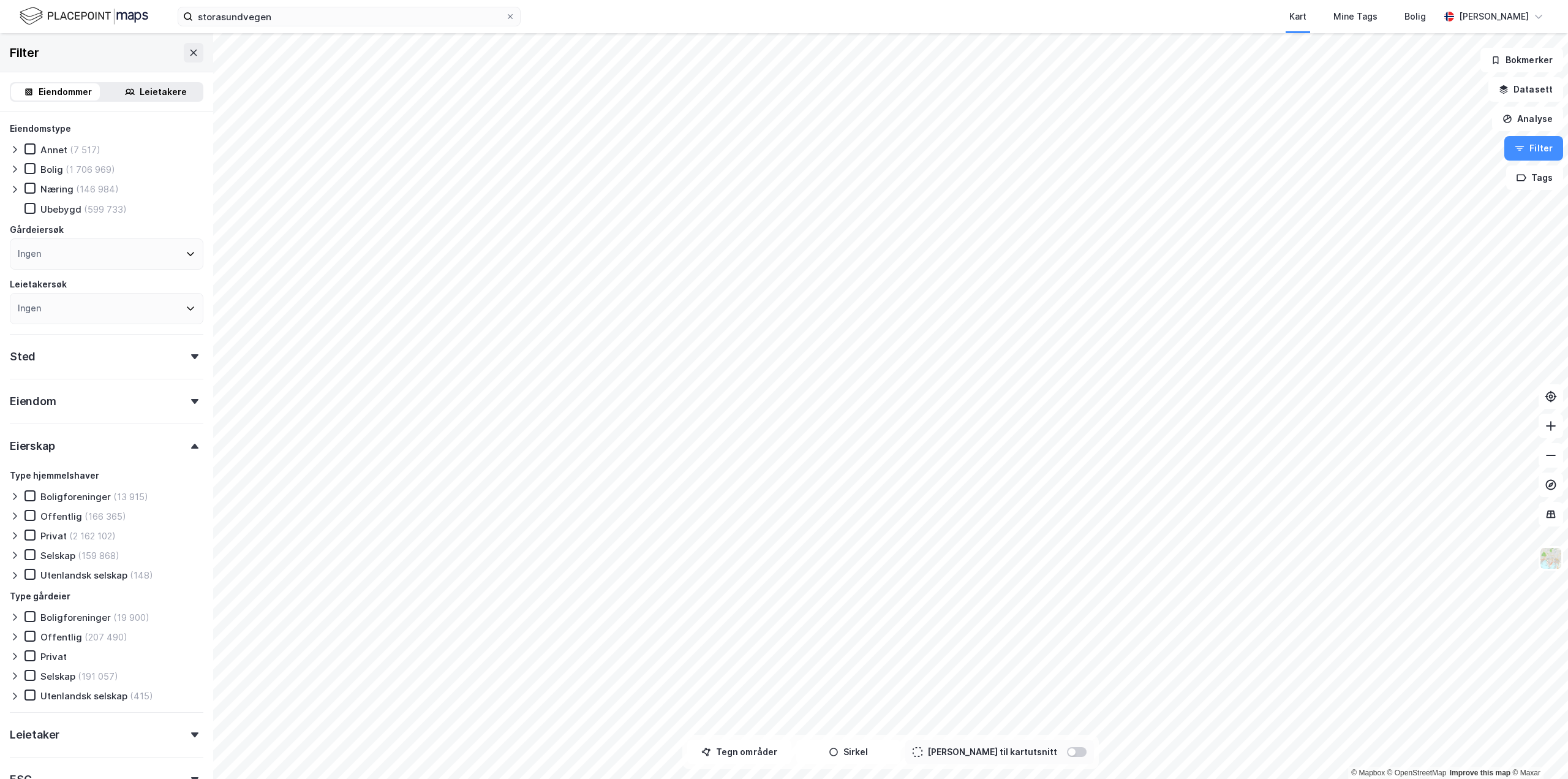
click at [179, 442] on div "Eierskap" at bounding box center [107, 441] width 194 height 35
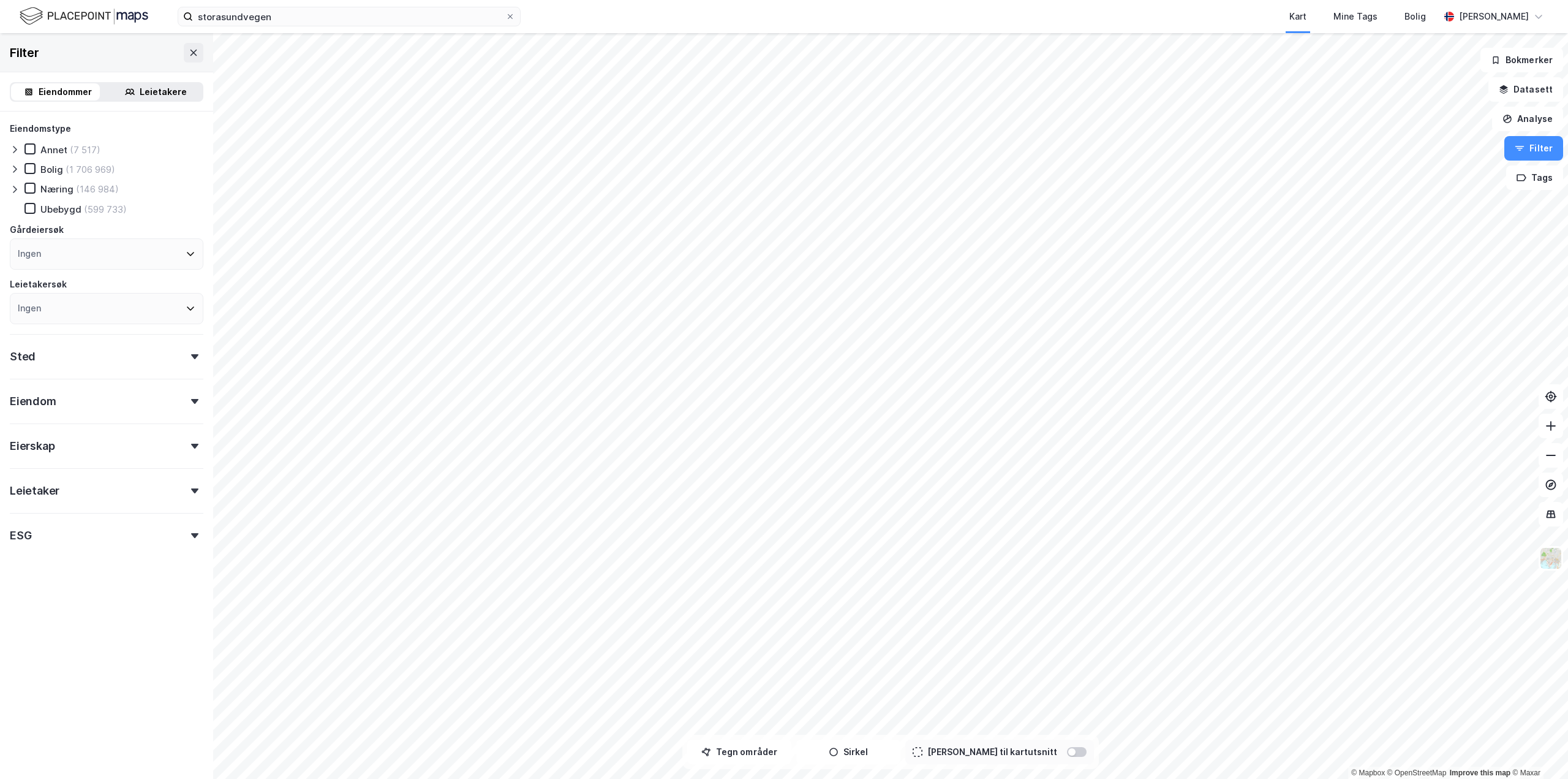
click at [186, 488] on div at bounding box center [194, 491] width 17 height 5
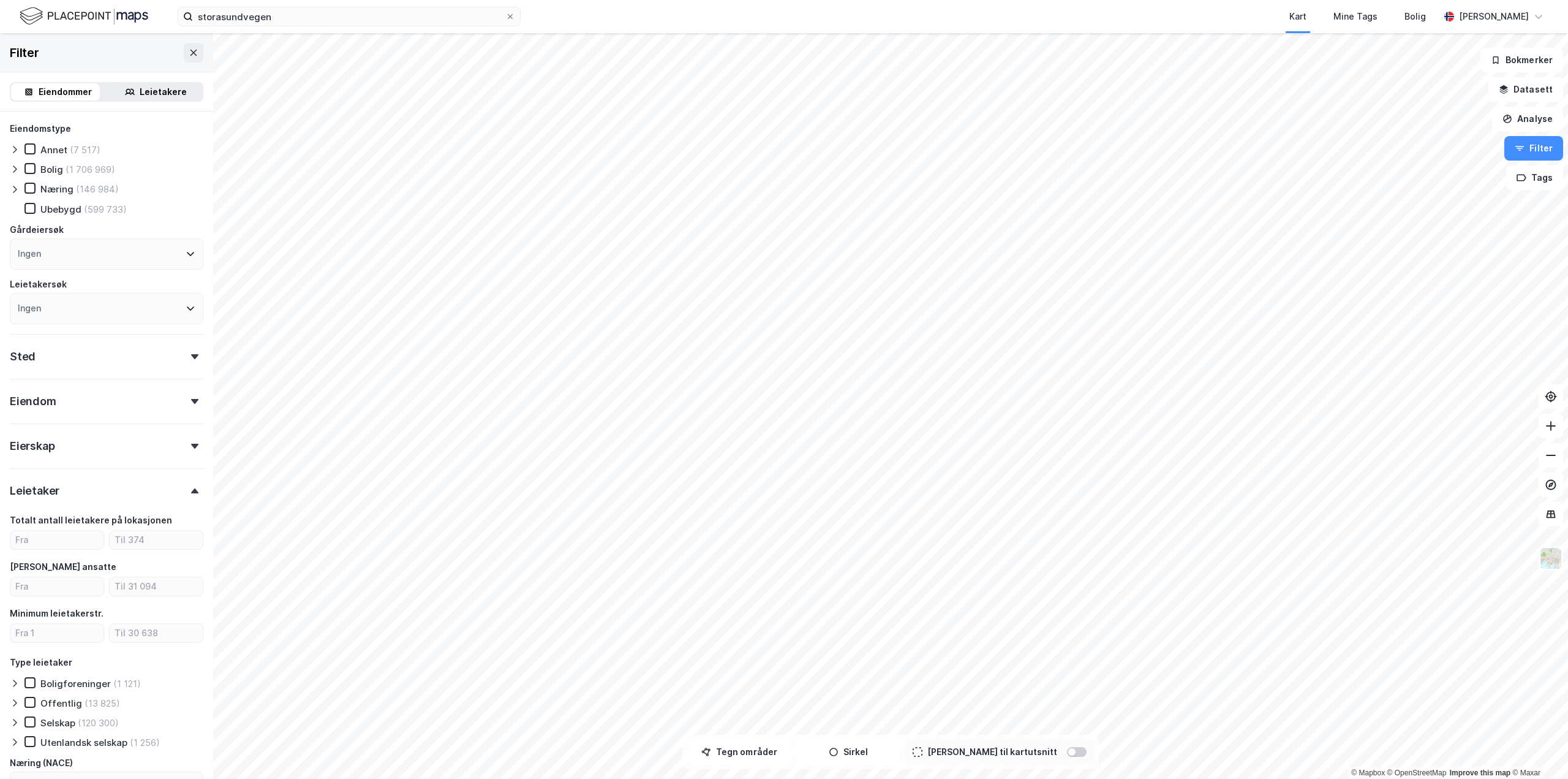
click at [186, 489] on div at bounding box center [194, 491] width 17 height 5
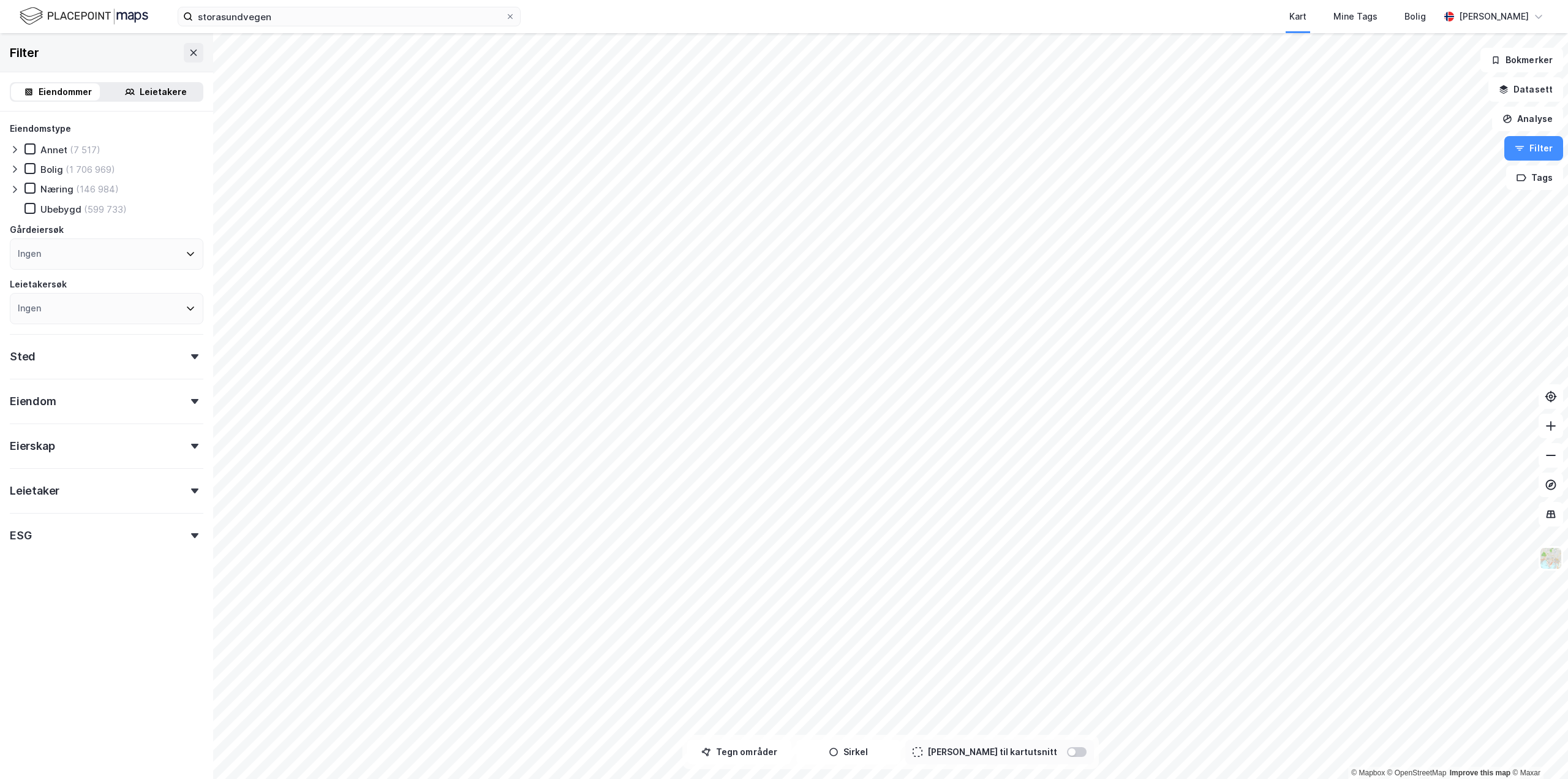
click at [146, 349] on div "Sted" at bounding box center [107, 351] width 194 height 35
click at [139, 413] on div "Eiendom" at bounding box center [107, 396] width 194 height 35
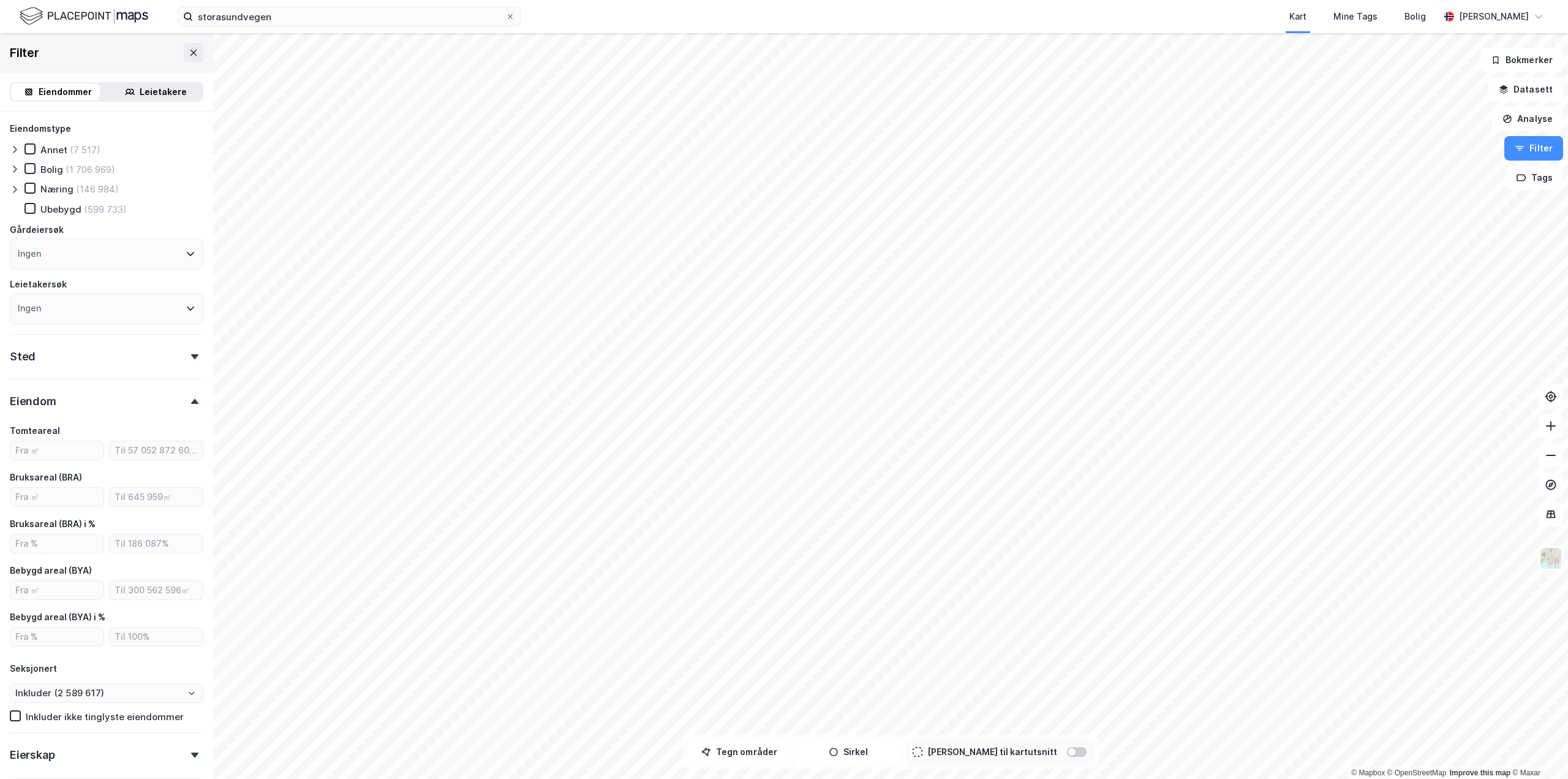
click at [91, 408] on div "Eiendom" at bounding box center [107, 396] width 194 height 35
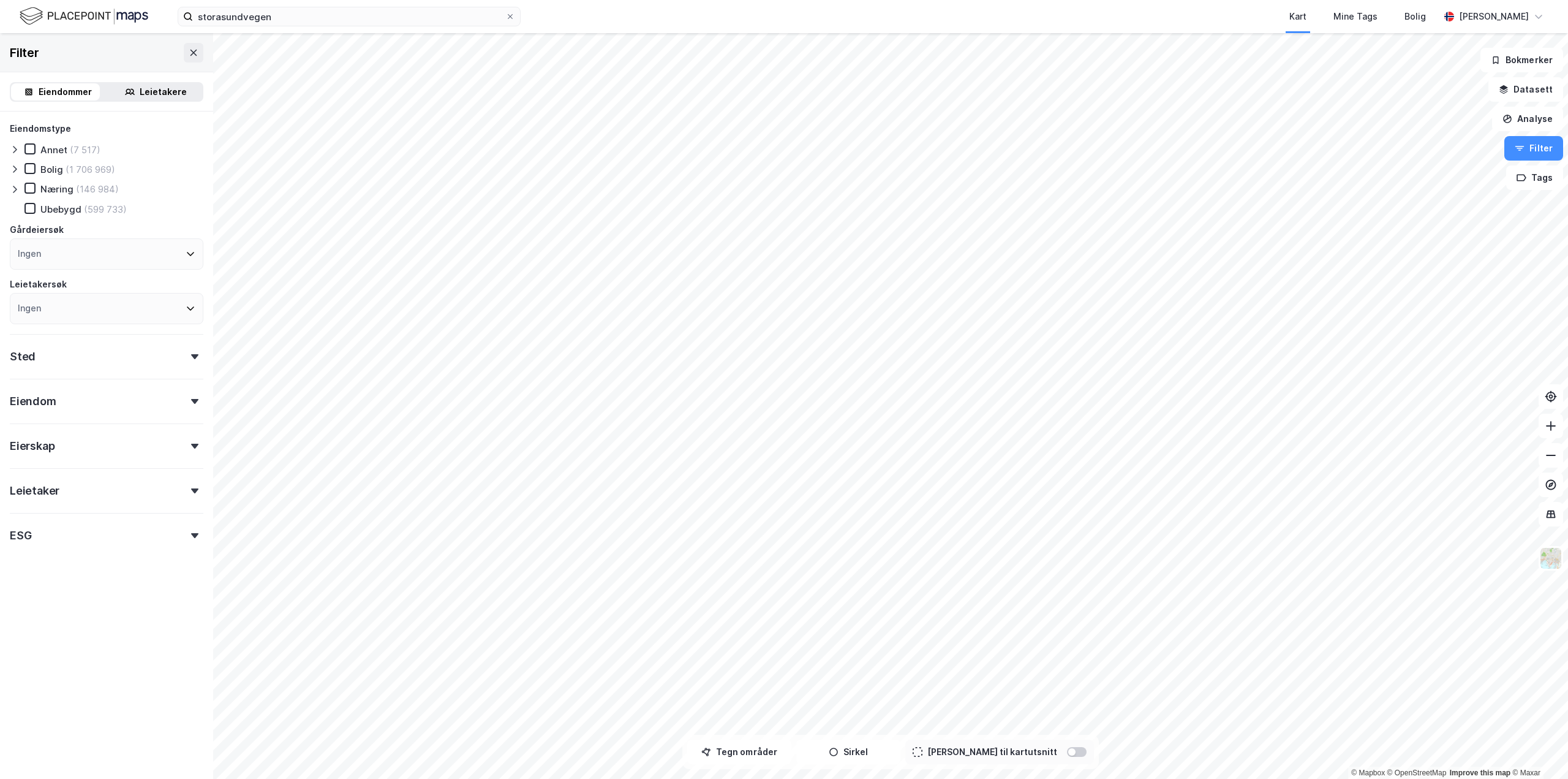
click at [96, 262] on div "Ingen" at bounding box center [107, 254] width 194 height 31
click at [186, 256] on icon at bounding box center [191, 254] width 10 height 10
click at [187, 232] on div "Gårdeiersøk" at bounding box center [107, 230] width 194 height 15
click at [1536, 119] on button "Analyse" at bounding box center [1528, 119] width 71 height 24
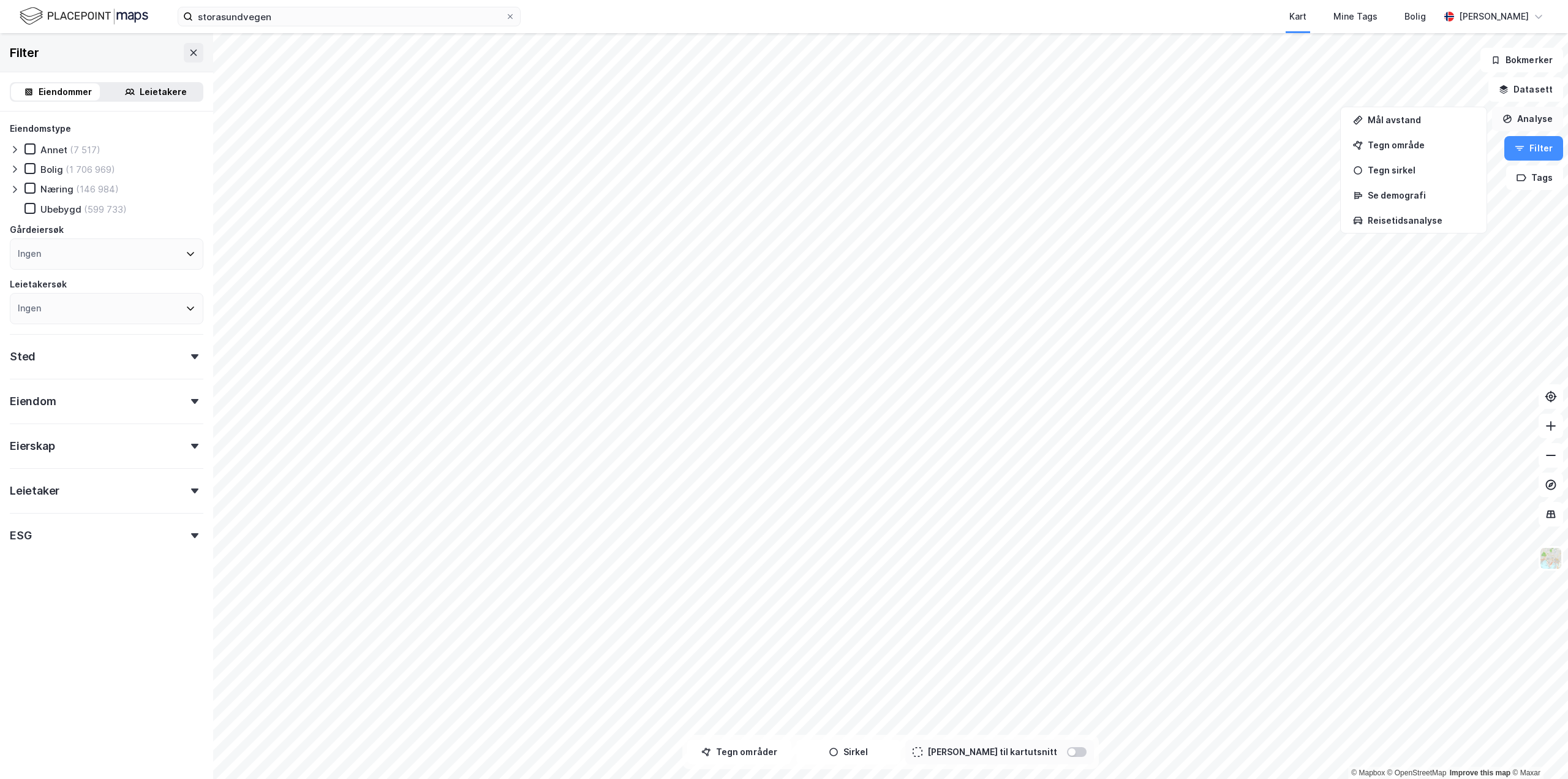
click at [1536, 119] on button "Analyse" at bounding box center [1528, 119] width 71 height 24
click at [1539, 97] on button "Datasett" at bounding box center [1526, 89] width 75 height 24
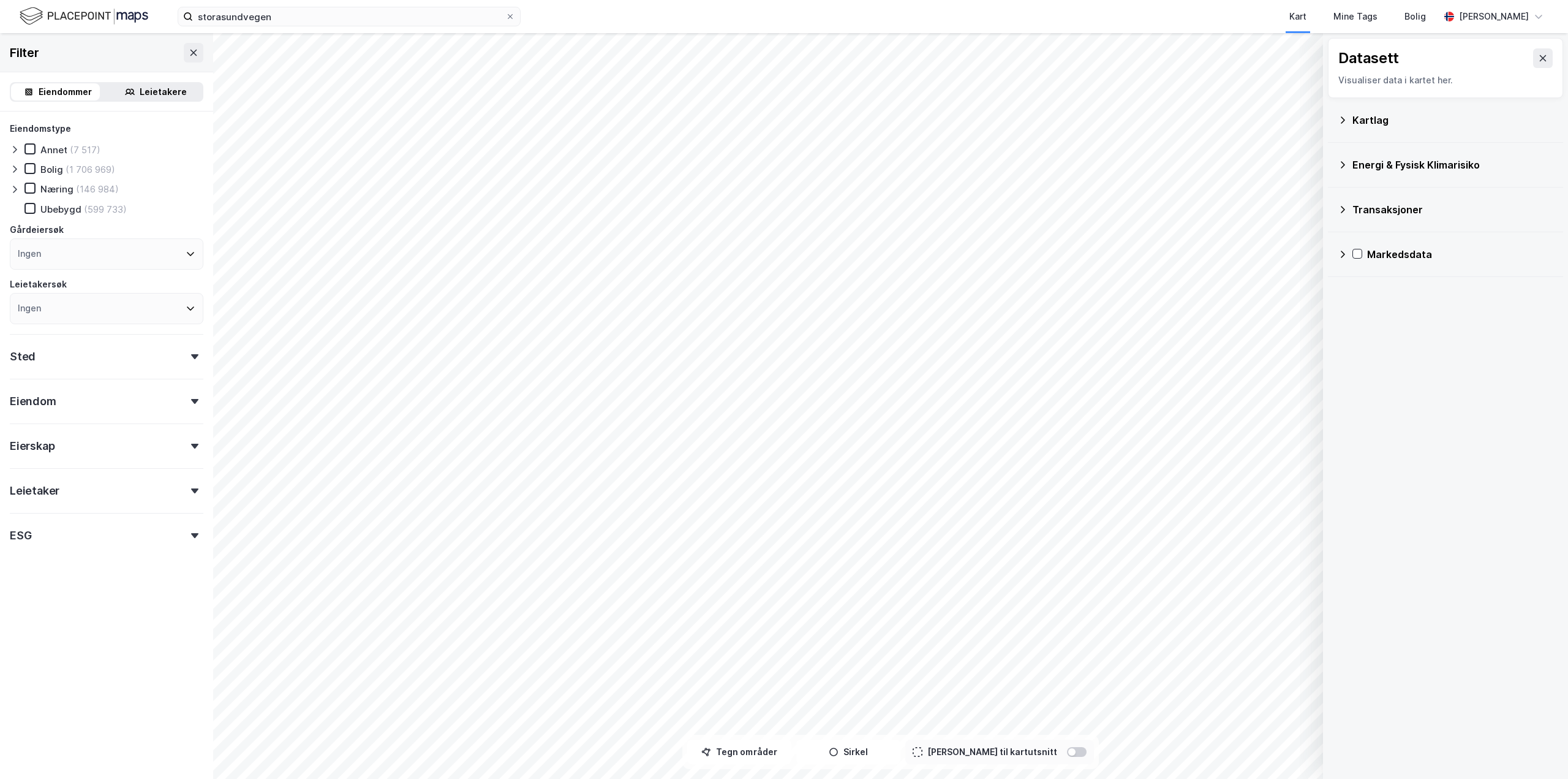
click at [1372, 211] on div "Transaksjoner" at bounding box center [1453, 209] width 201 height 15
click at [1359, 235] on icon at bounding box center [1359, 234] width 4 height 8
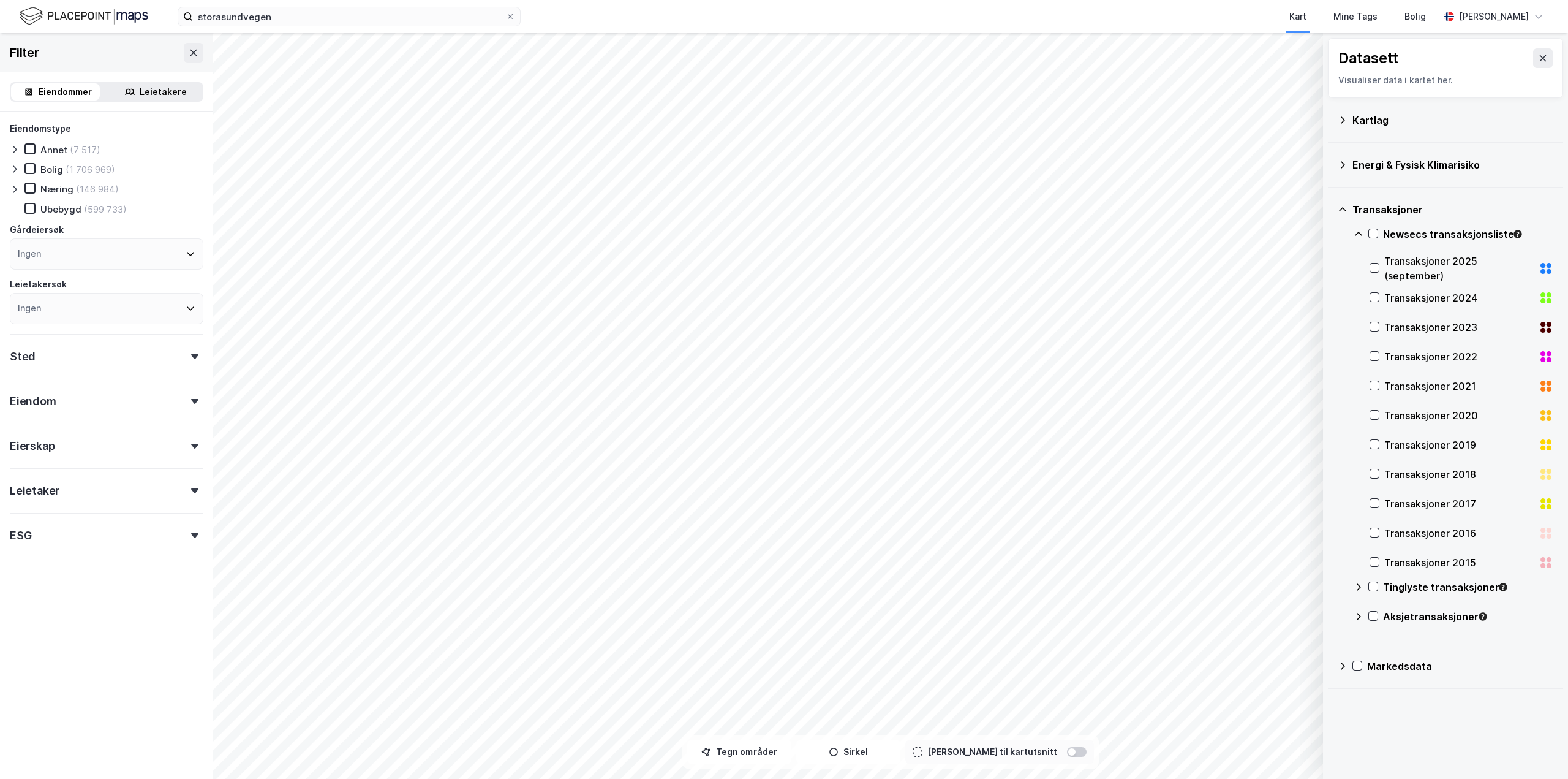
click at [1359, 235] on icon at bounding box center [1359, 234] width 10 height 10
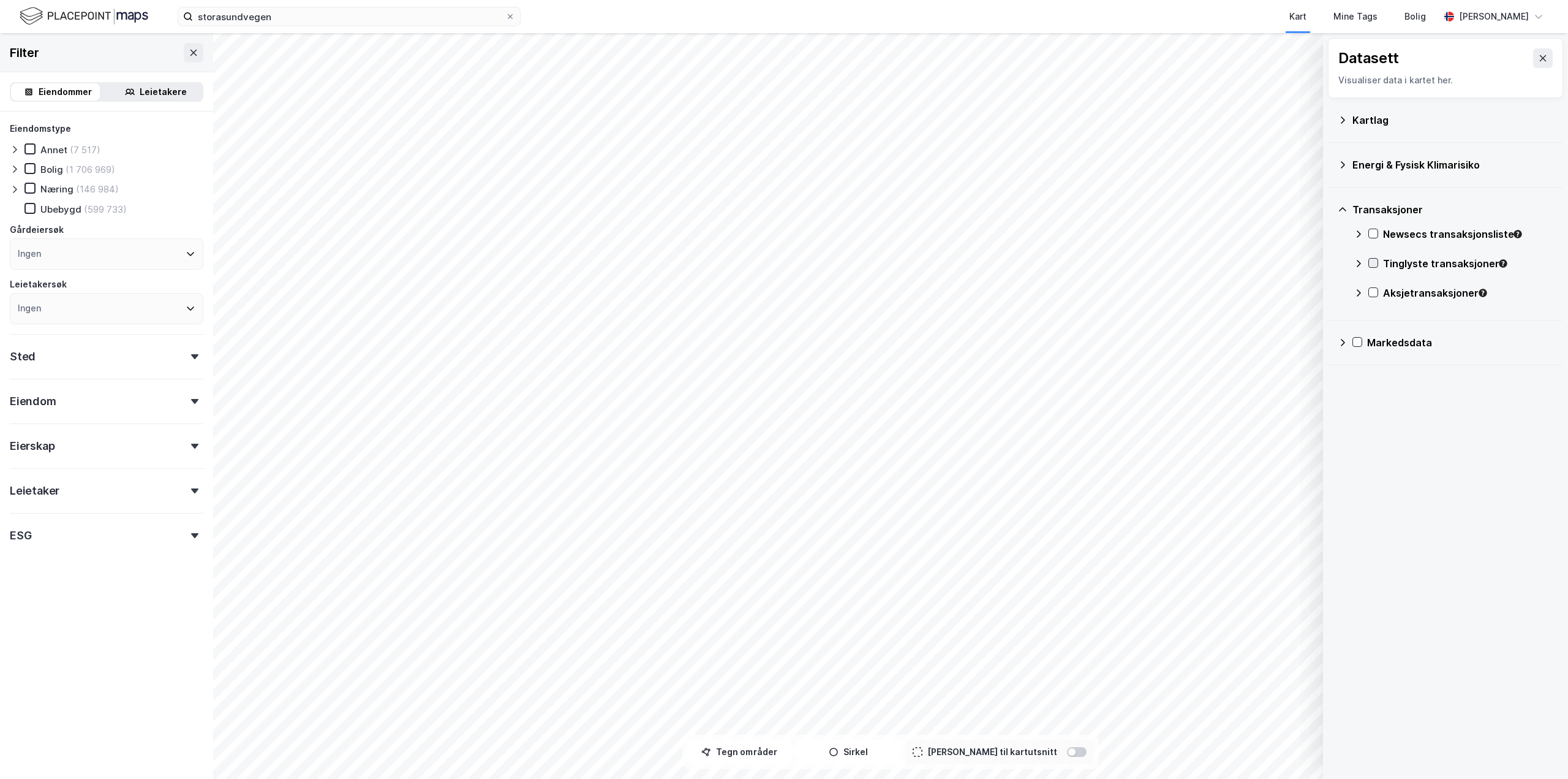
click at [1377, 263] on icon at bounding box center [1374, 263] width 9 height 9
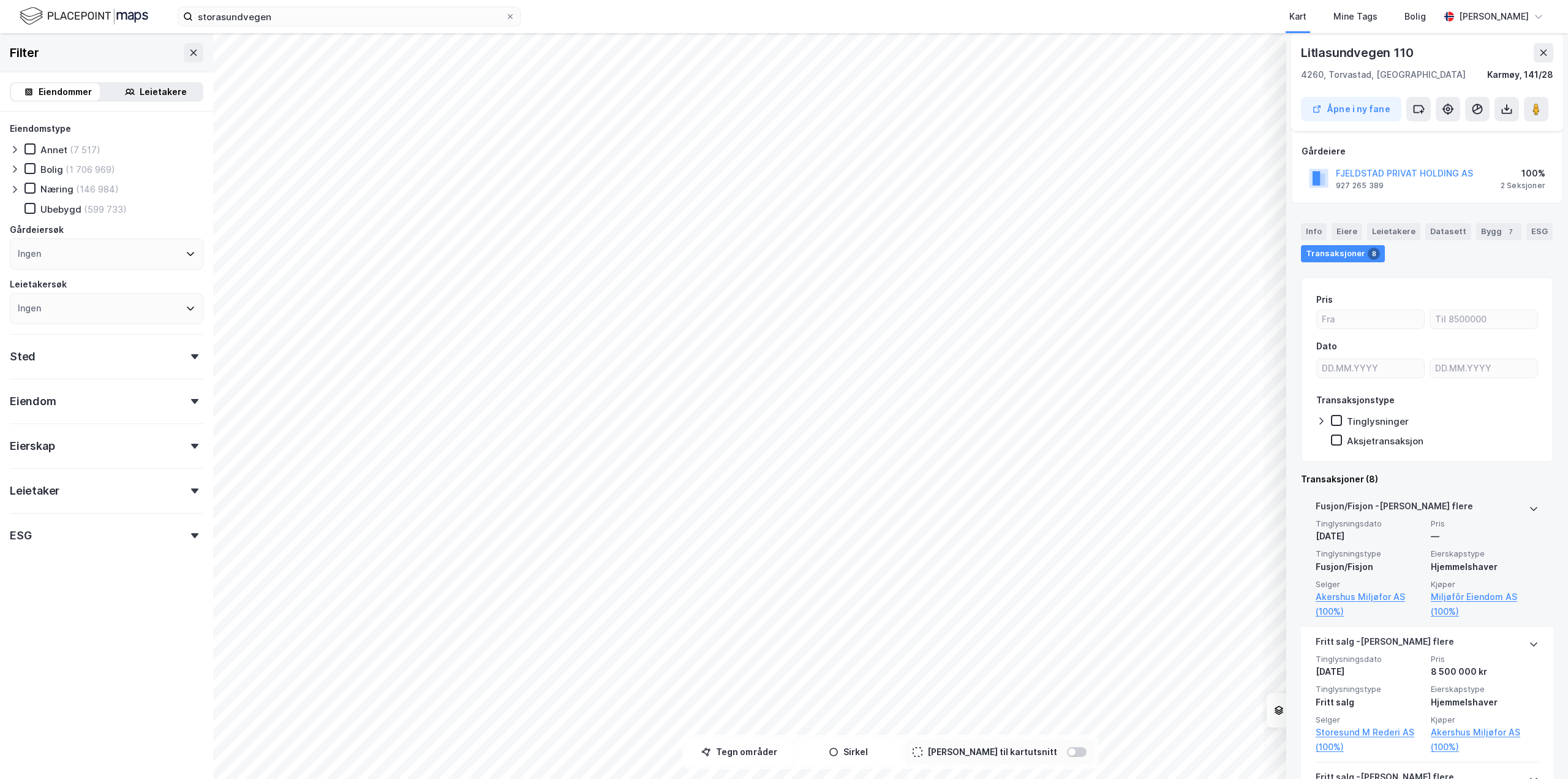
scroll to position [123, 0]
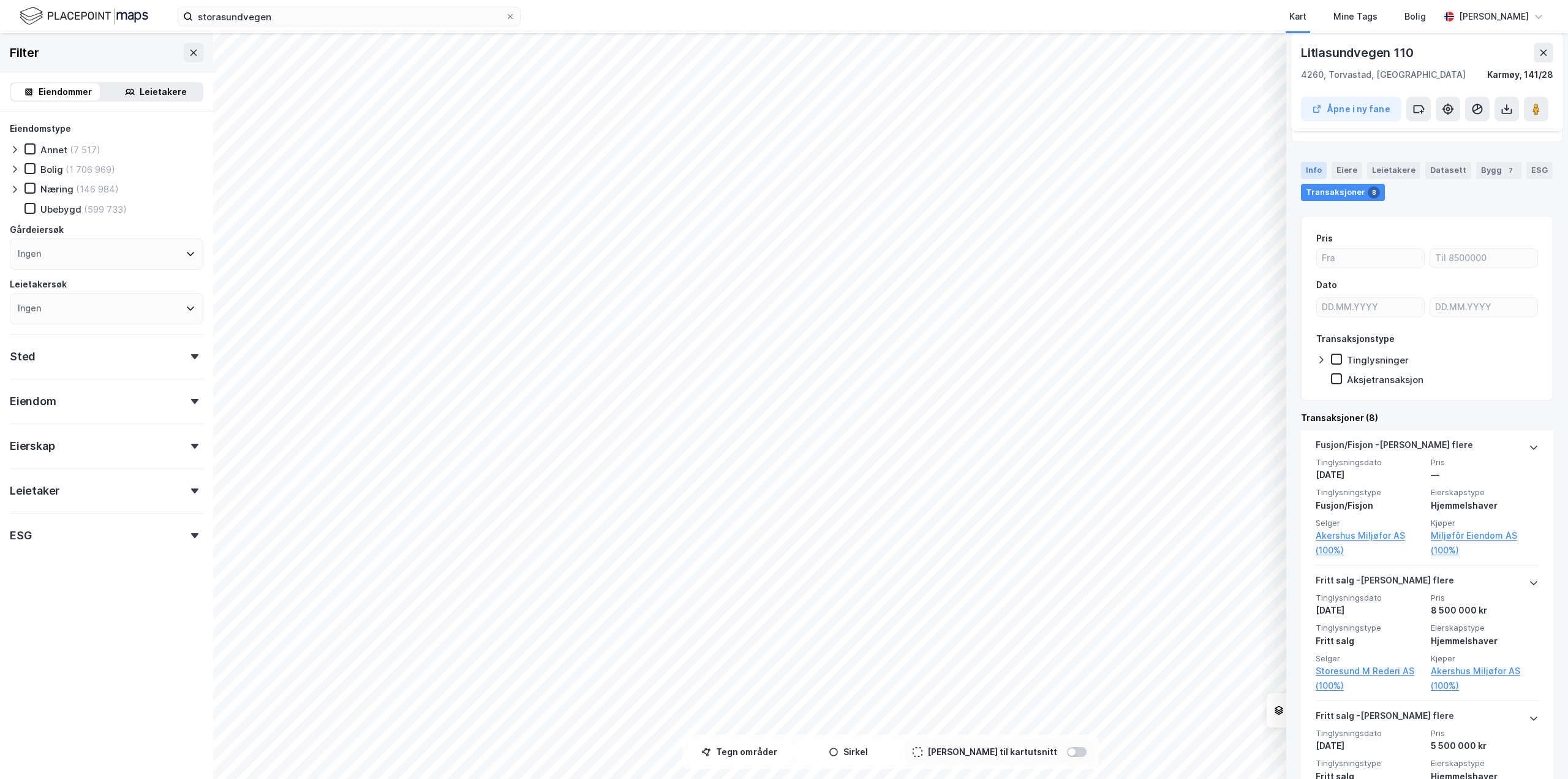
click at [1319, 170] on div "Info" at bounding box center [1314, 170] width 26 height 17
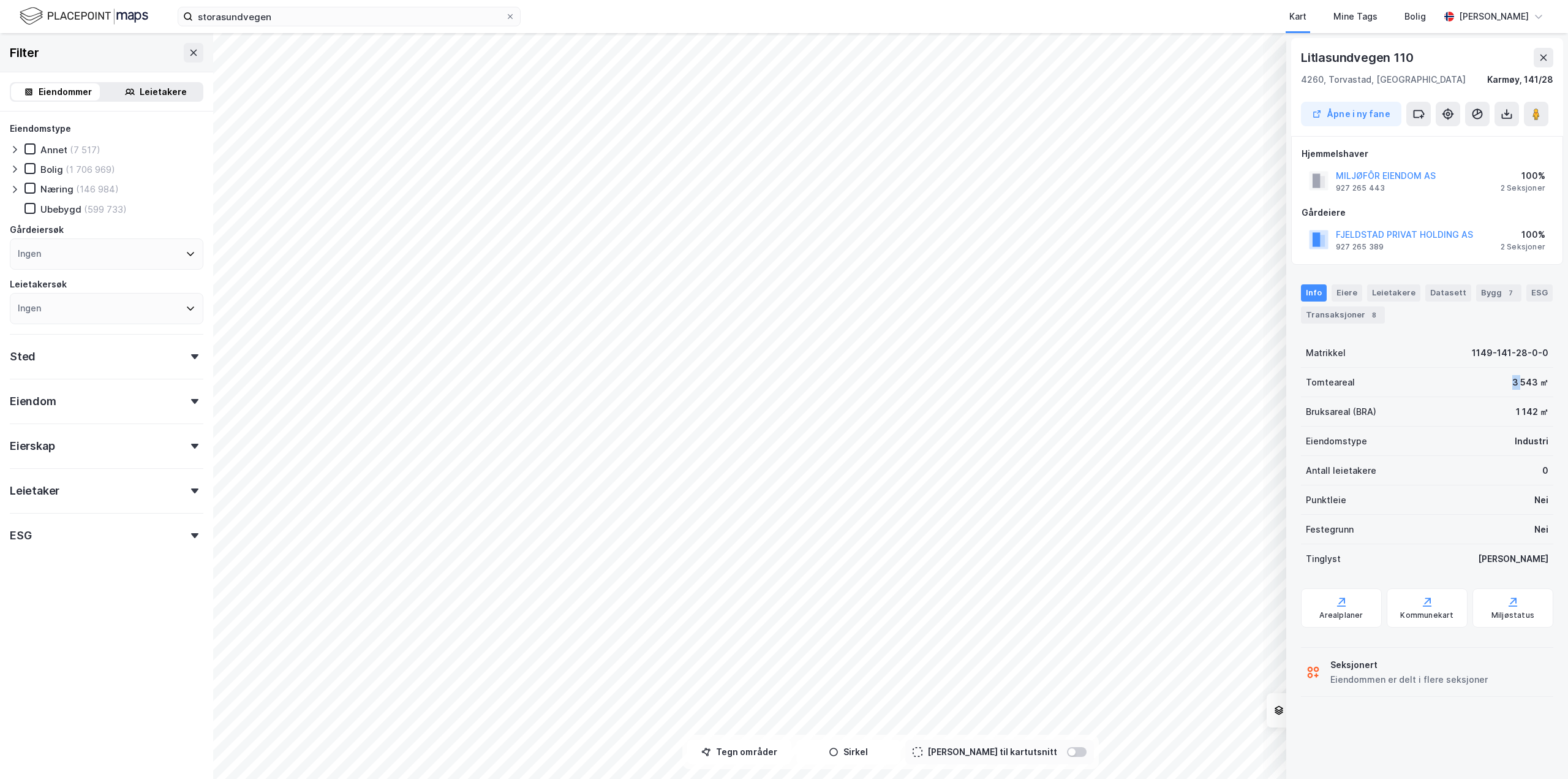
drag, startPoint x: 1511, startPoint y: 379, endPoint x: 1499, endPoint y: 381, distance: 12.2
click at [1499, 381] on div "Tomteareal 3 543 ㎡" at bounding box center [1427, 382] width 252 height 29
click at [1499, 381] on div "Tomteareal 3 543 ㎡" at bounding box center [1427, 382] width 252 height 29
click at [1503, 381] on div "Tomteareal 3 543 ㎡" at bounding box center [1427, 382] width 252 height 29
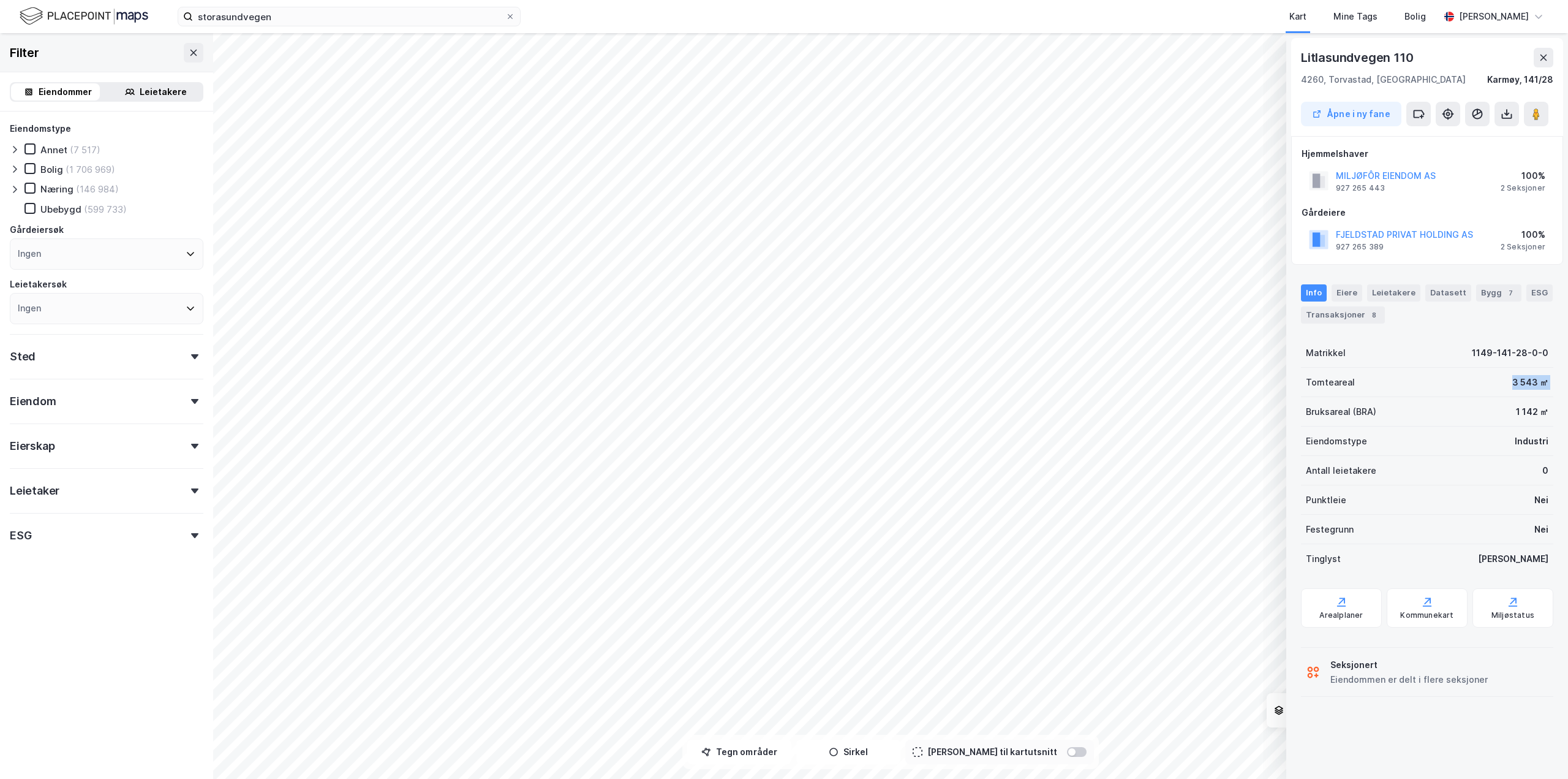
click at [1503, 381] on div "Tomteareal 3 543 ㎡" at bounding box center [1427, 382] width 252 height 29
click at [1479, 294] on div "Bygg 7" at bounding box center [1499, 293] width 46 height 17
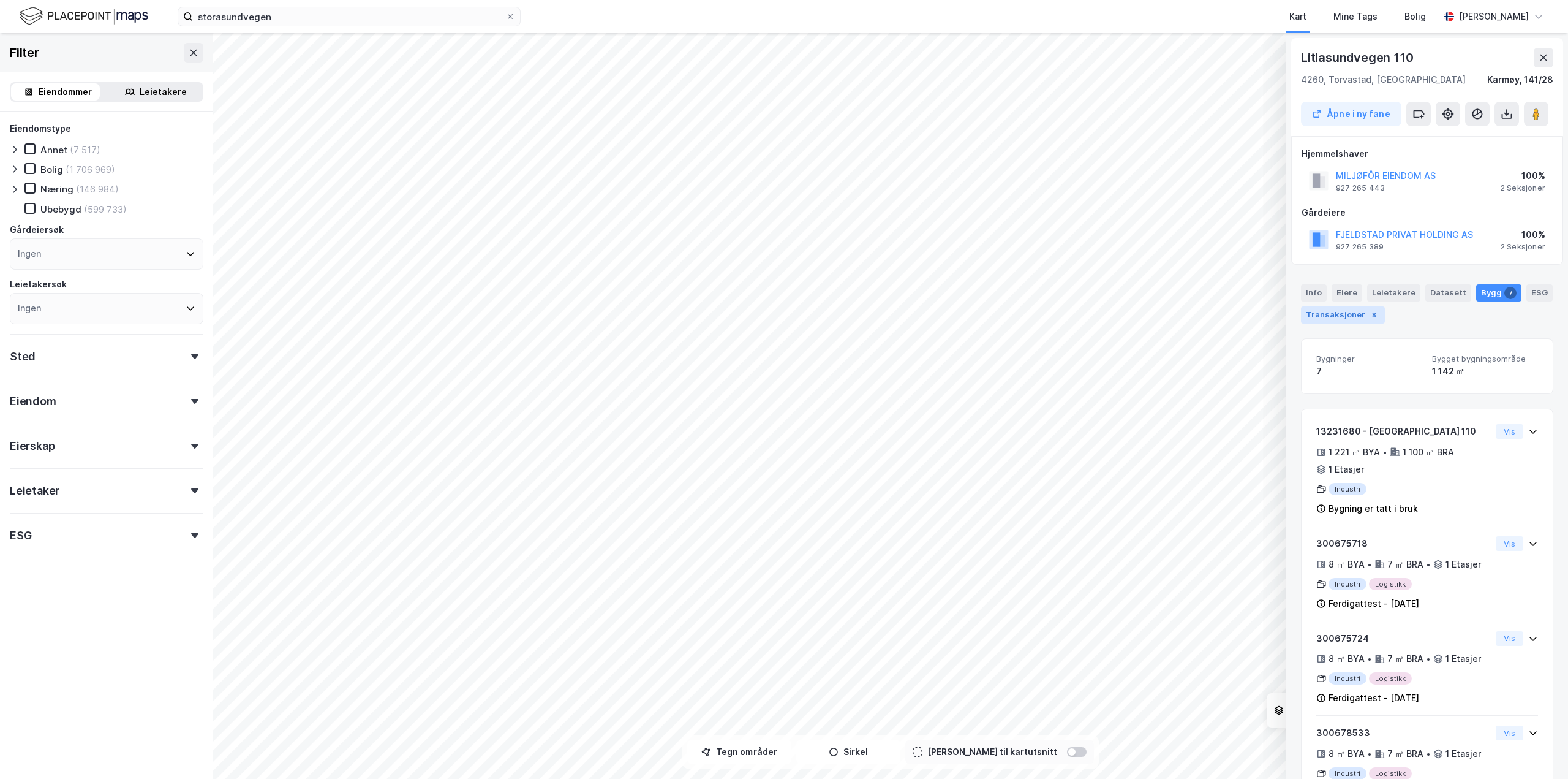
click at [1374, 312] on div "8" at bounding box center [1374, 315] width 12 height 13
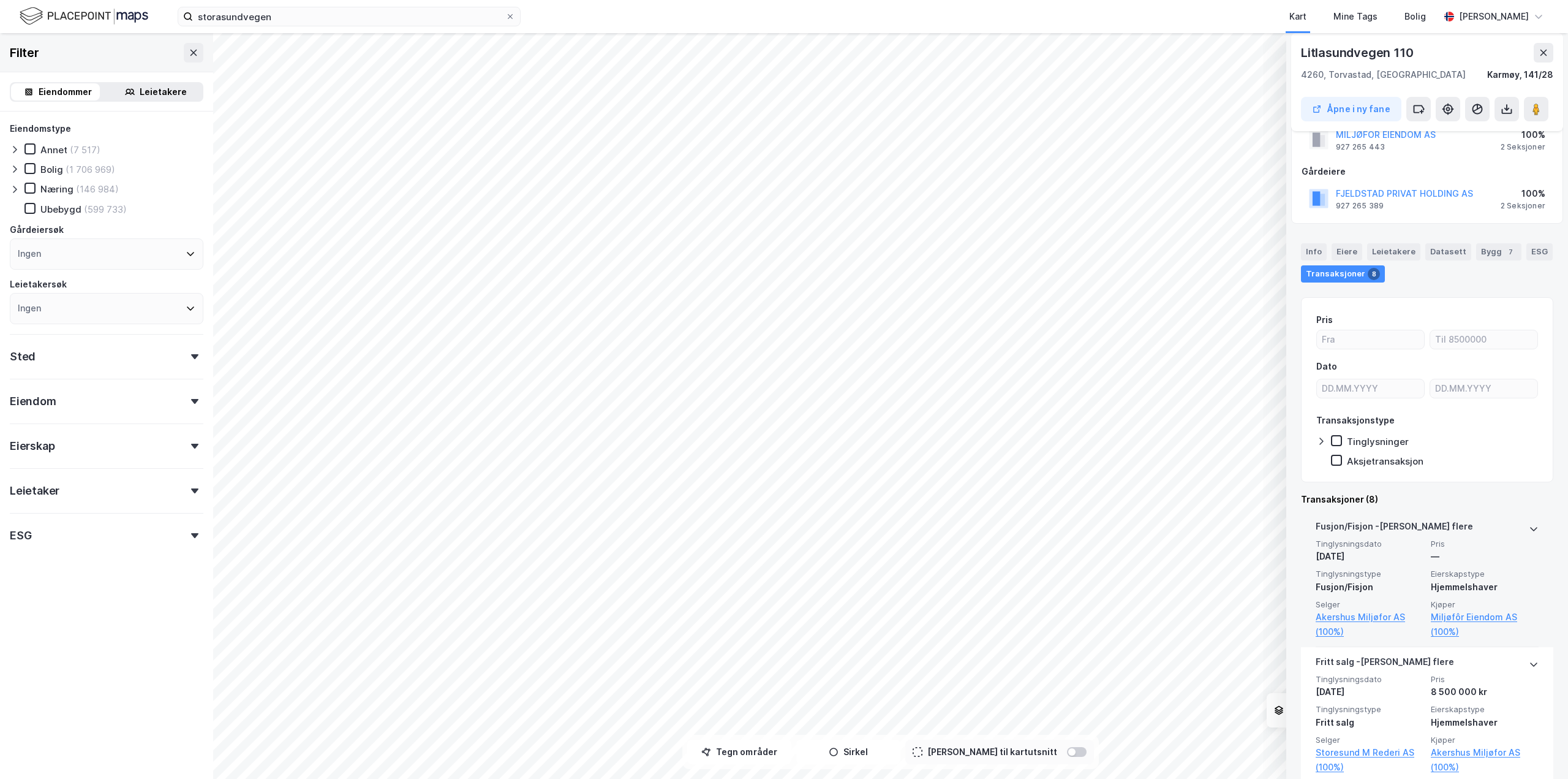
scroll to position [61, 0]
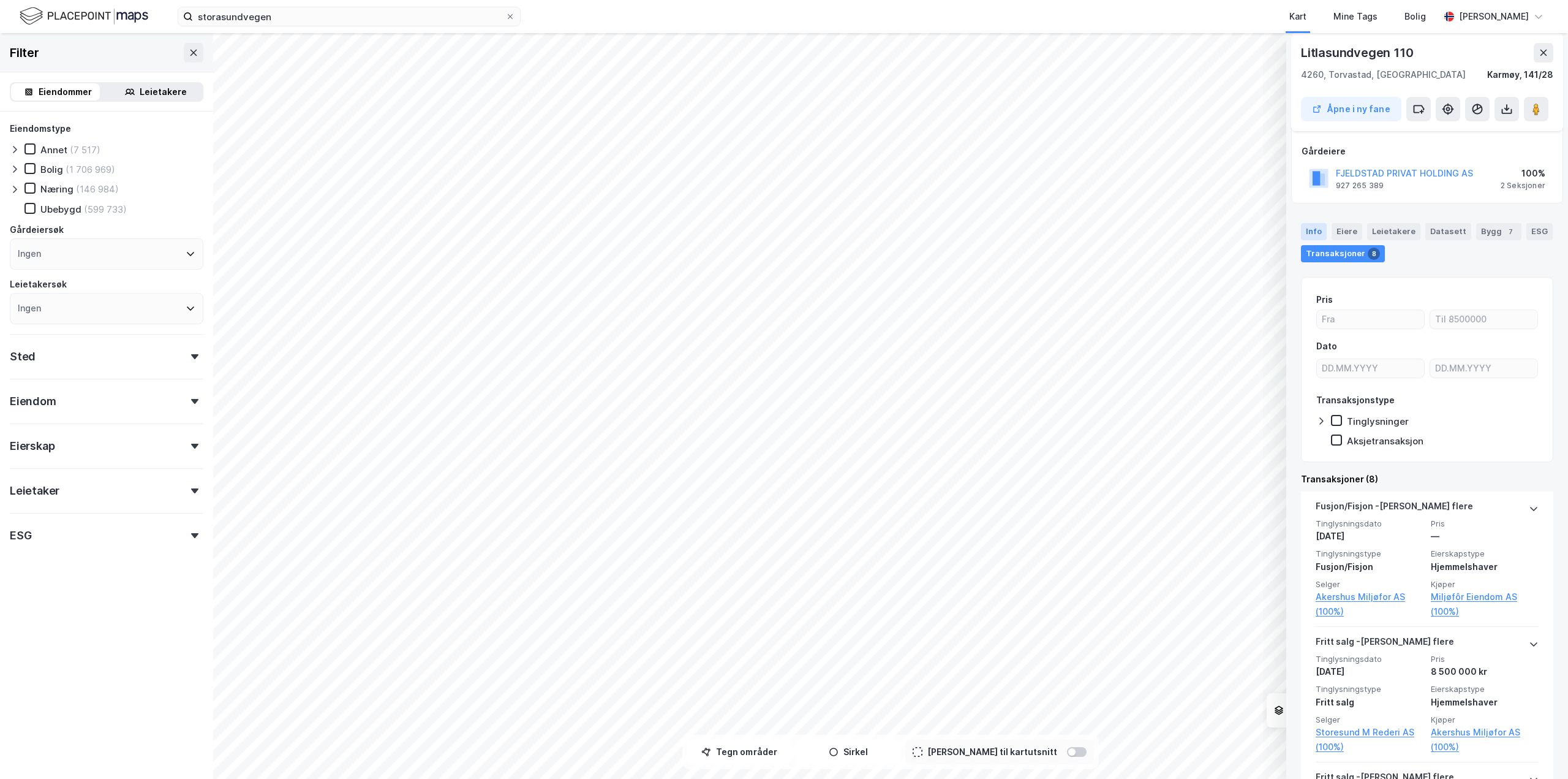
click at [1316, 229] on div "Info" at bounding box center [1314, 231] width 26 height 17
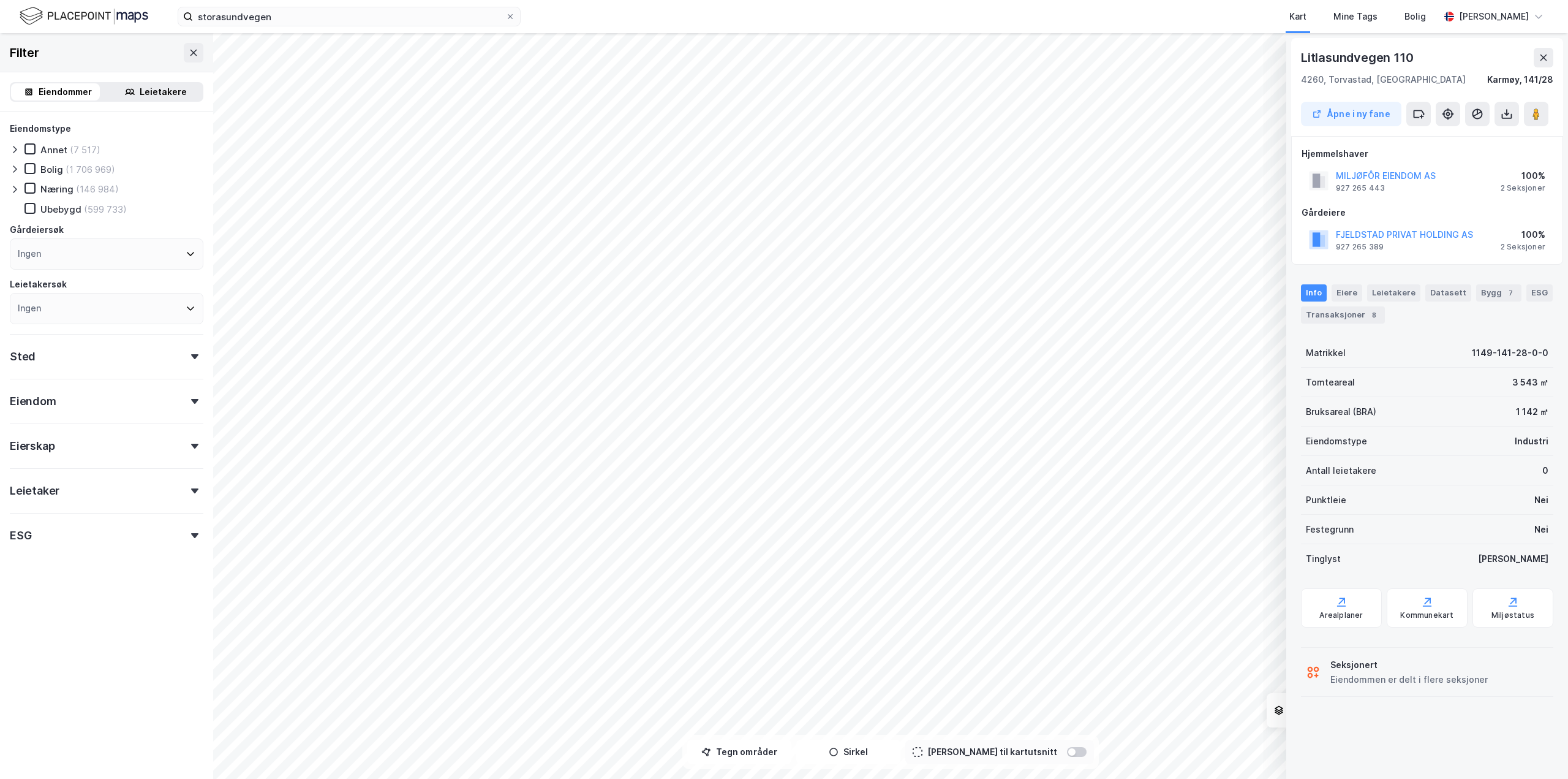
scroll to position [0, 0]
click at [1363, 308] on div "Transaksjoner 8" at bounding box center [1343, 314] width 84 height 17
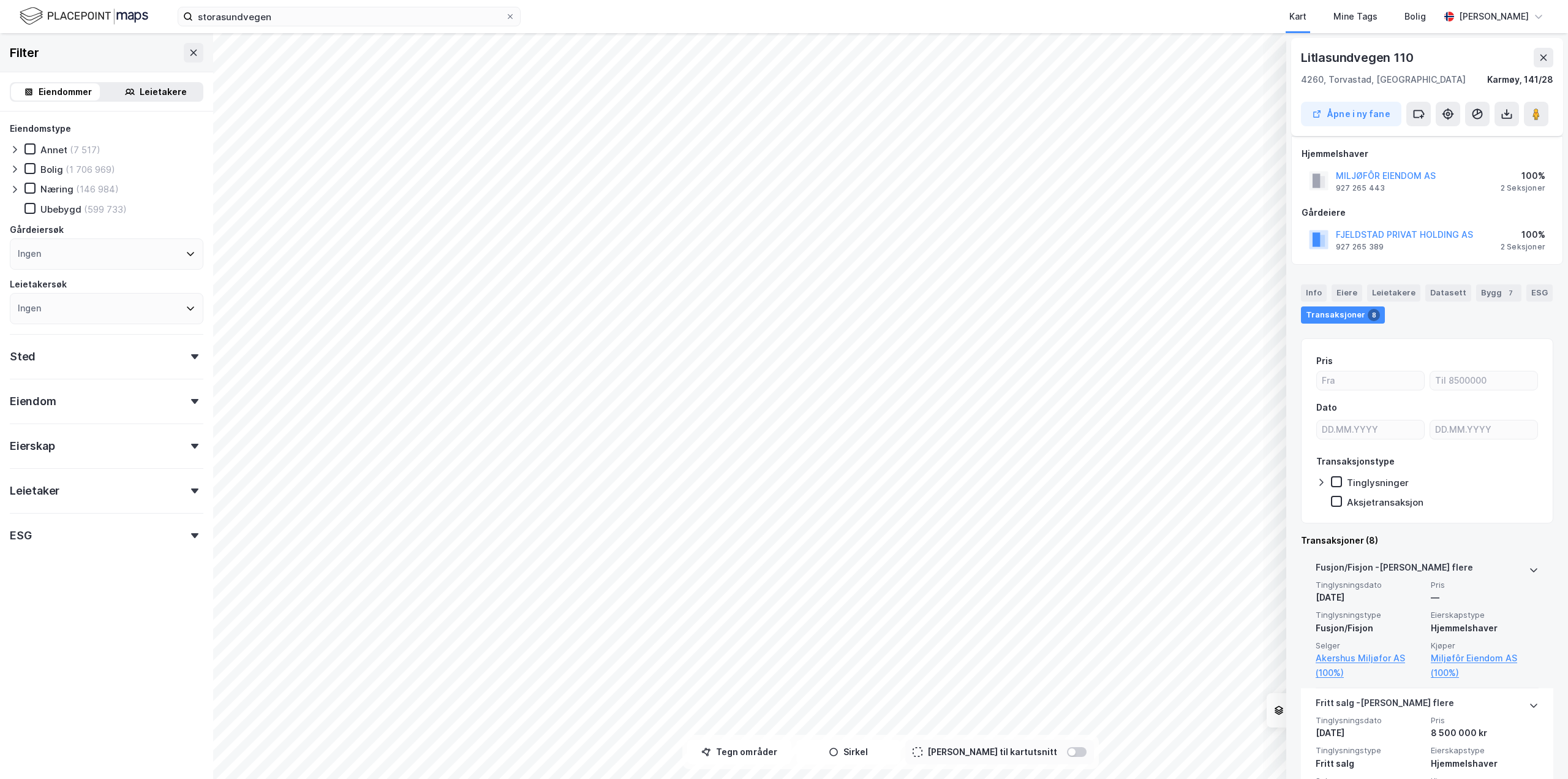
scroll to position [61, 0]
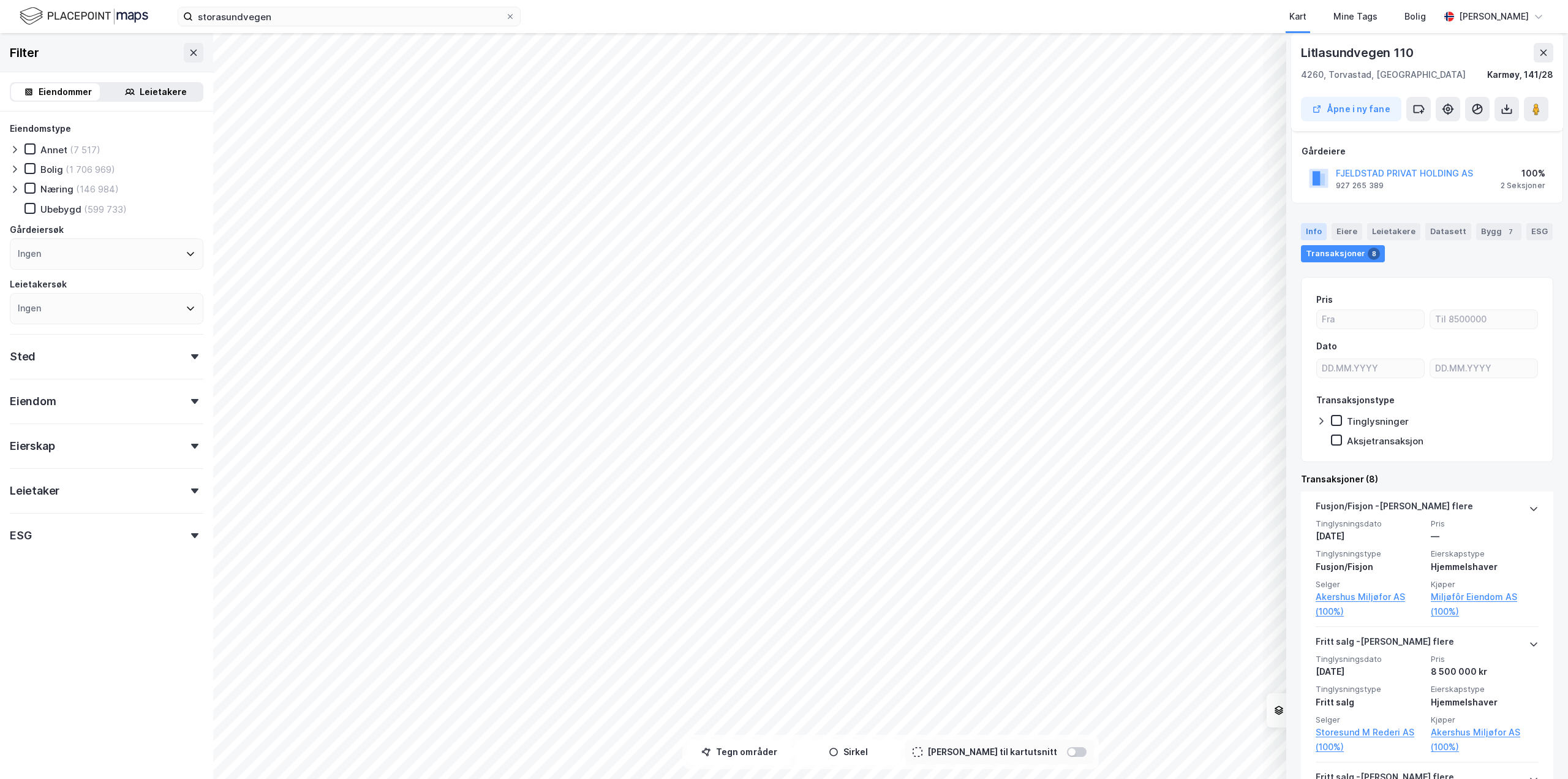
click at [1312, 229] on div "Info" at bounding box center [1314, 231] width 26 height 17
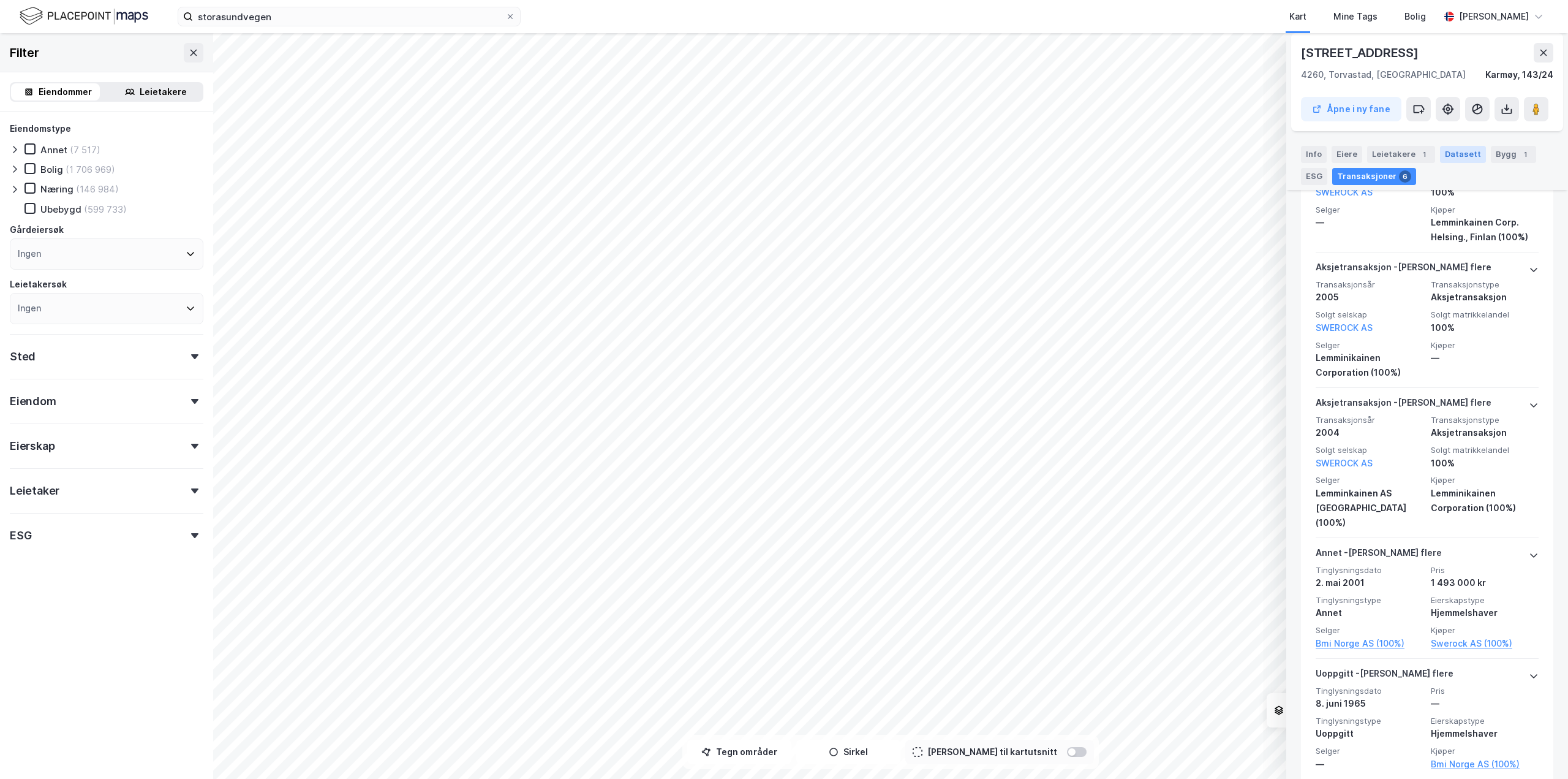
scroll to position [510, 0]
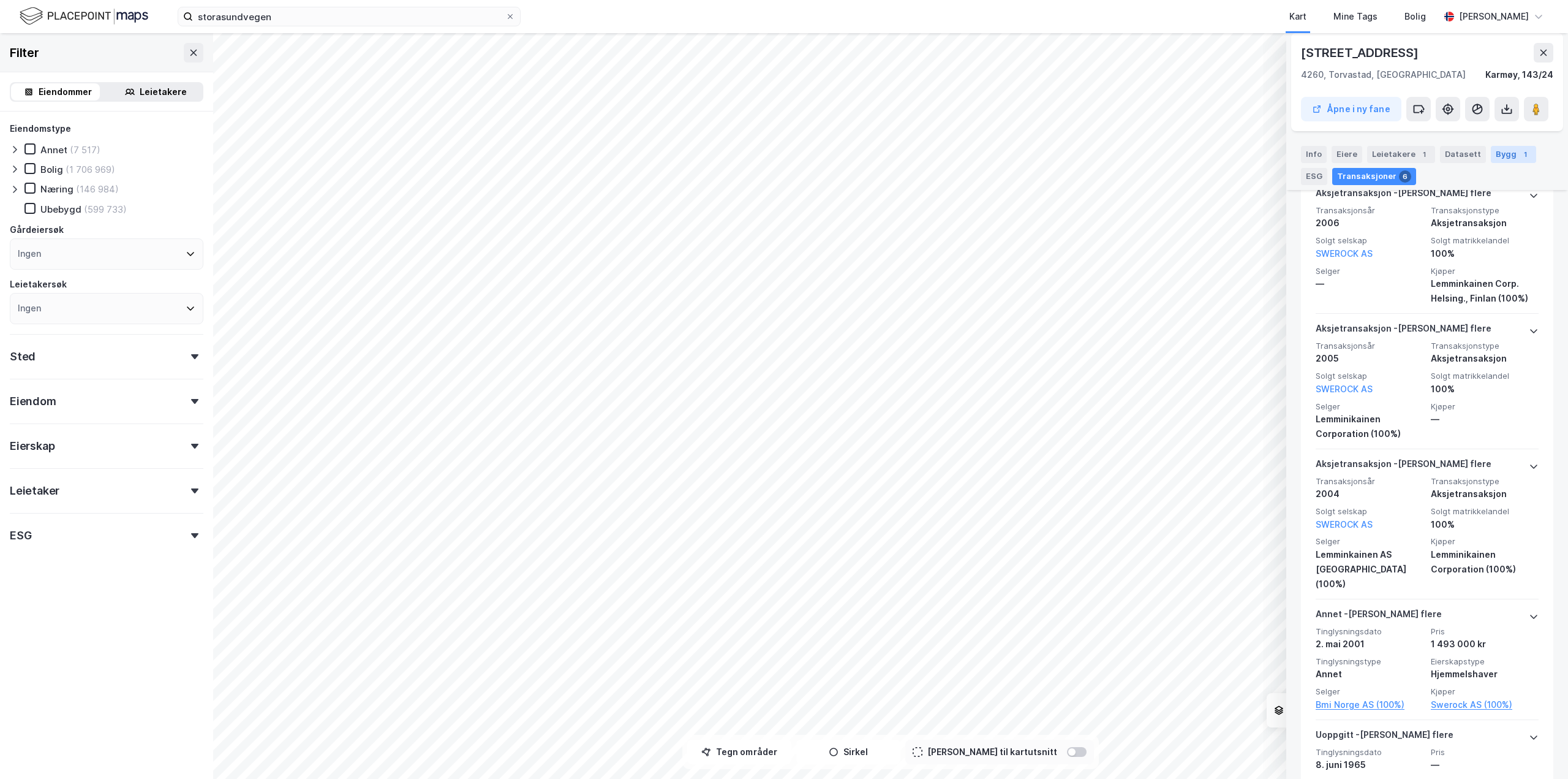
click at [1503, 149] on div "Bygg 1" at bounding box center [1514, 154] width 46 height 17
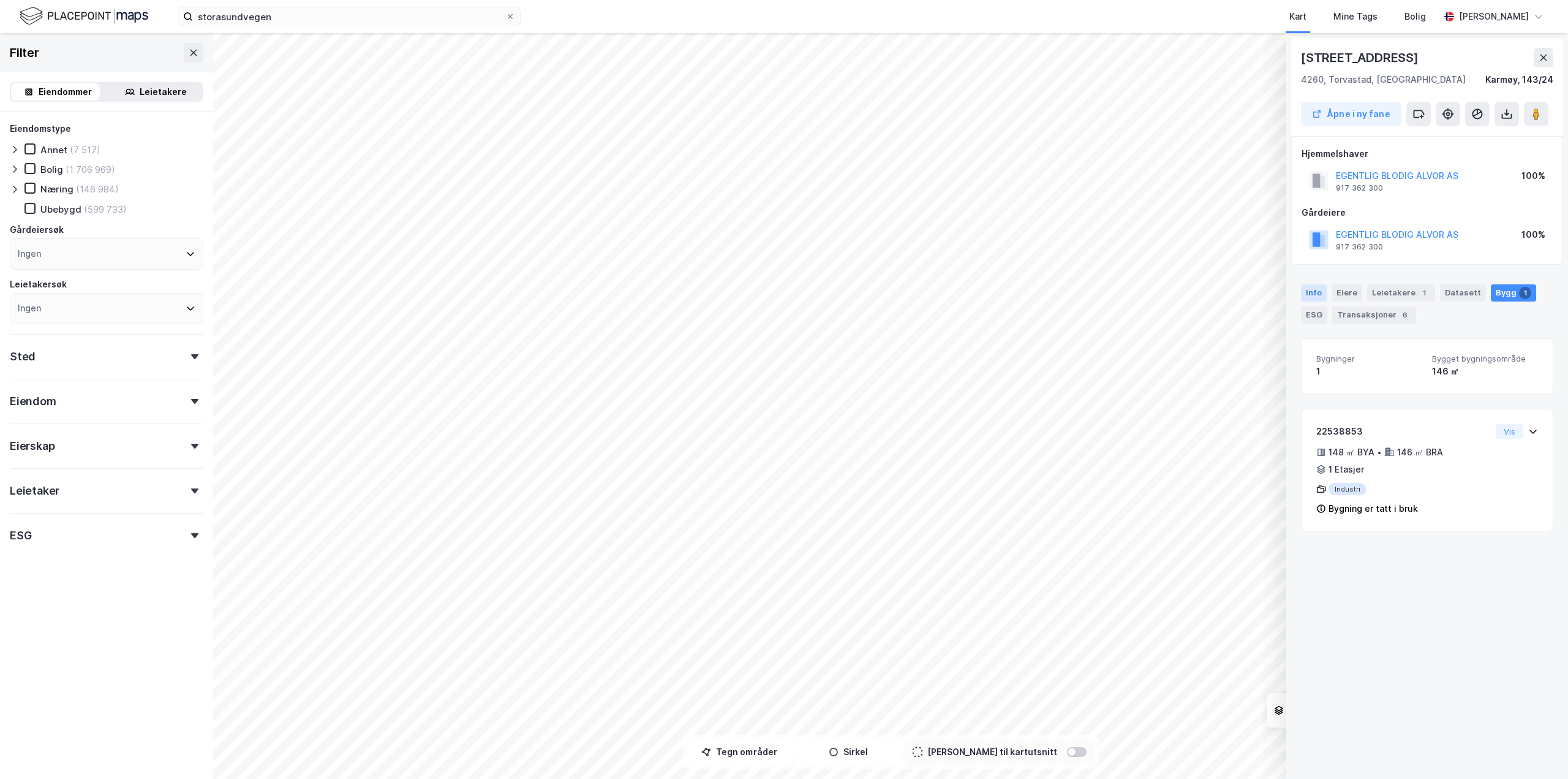
click at [1319, 298] on div "Info" at bounding box center [1314, 293] width 26 height 17
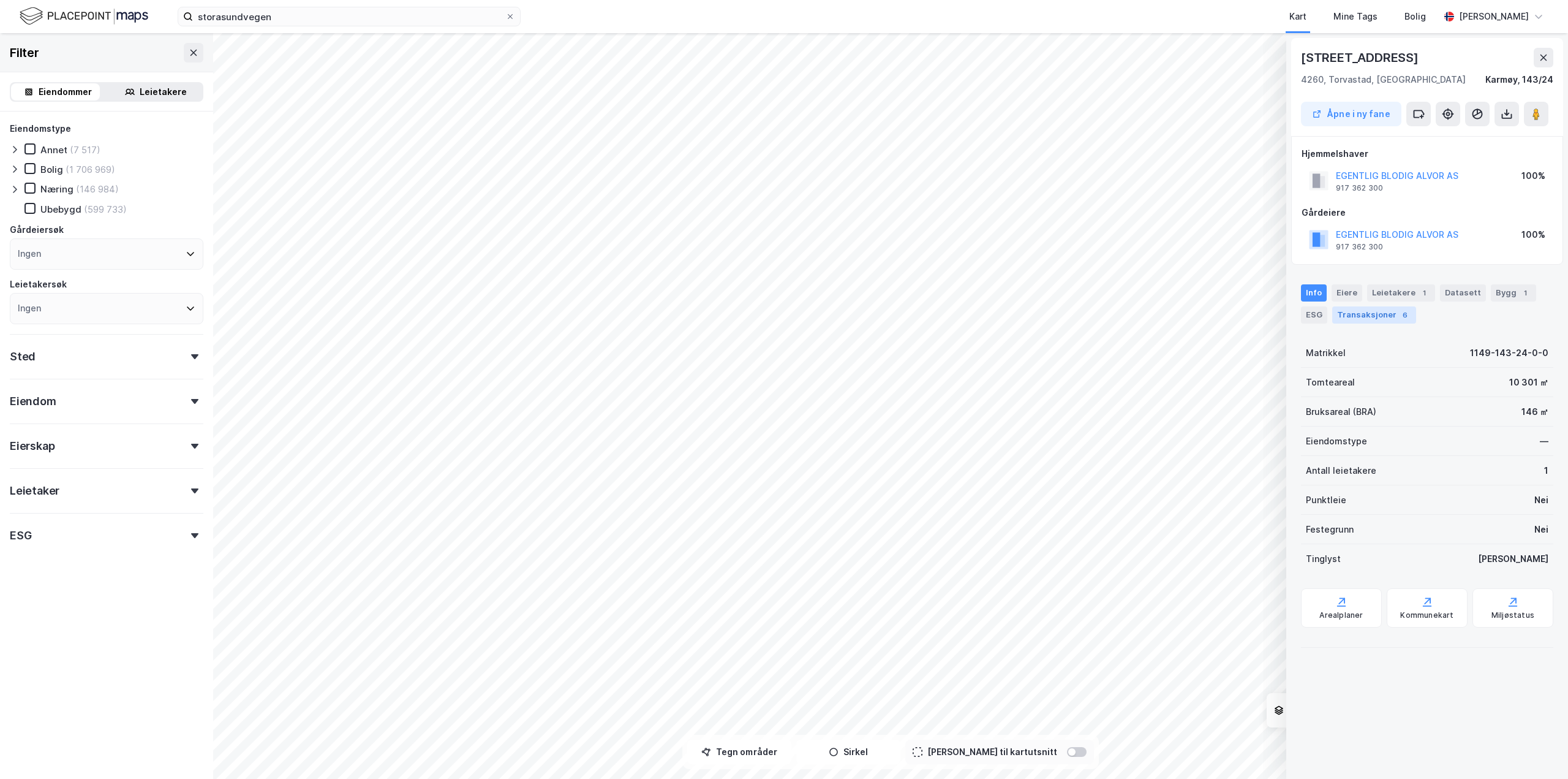
click at [1371, 321] on div "Transaksjoner 6" at bounding box center [1374, 314] width 84 height 17
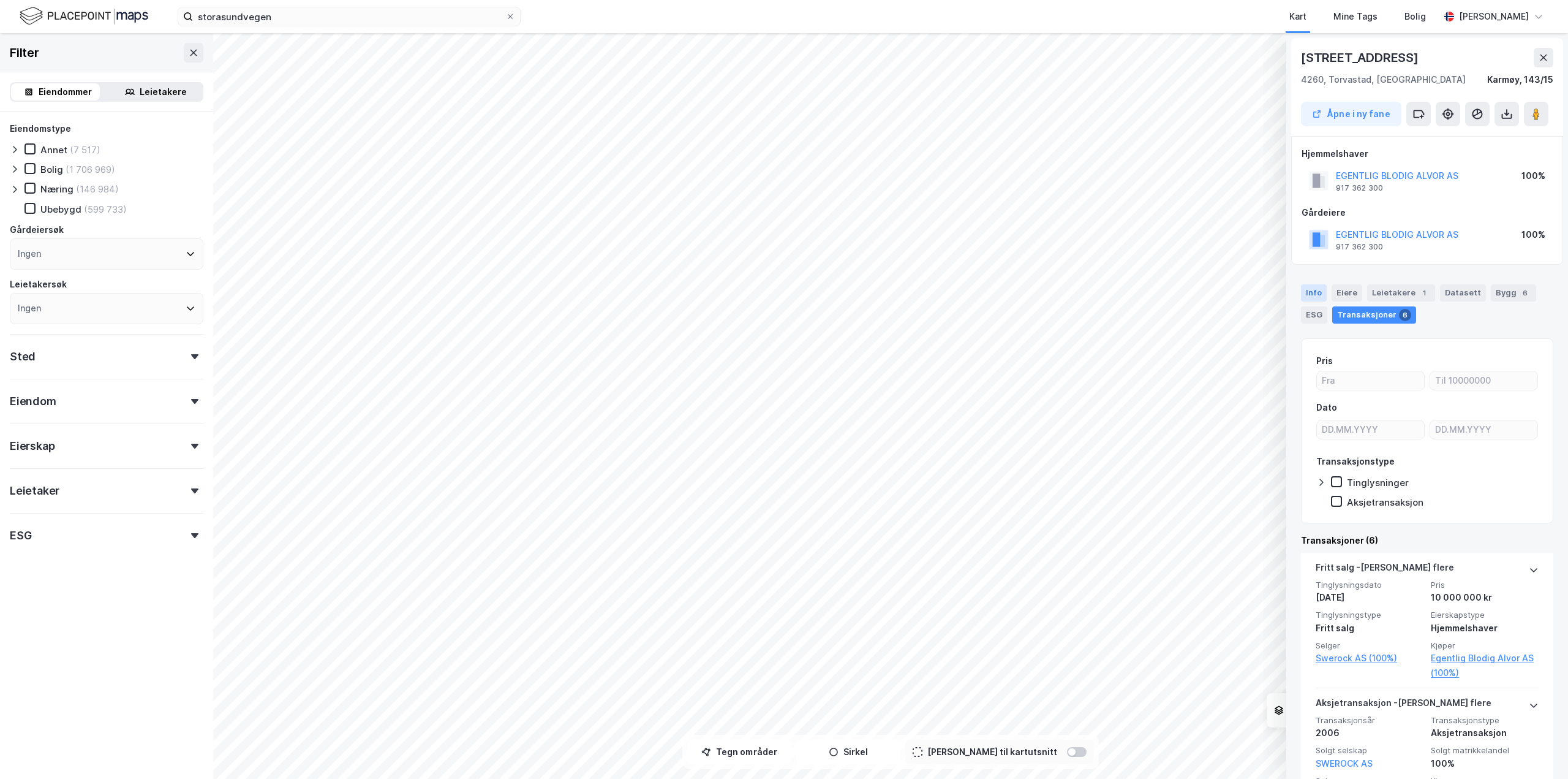
click at [1314, 293] on div "Info" at bounding box center [1314, 293] width 26 height 17
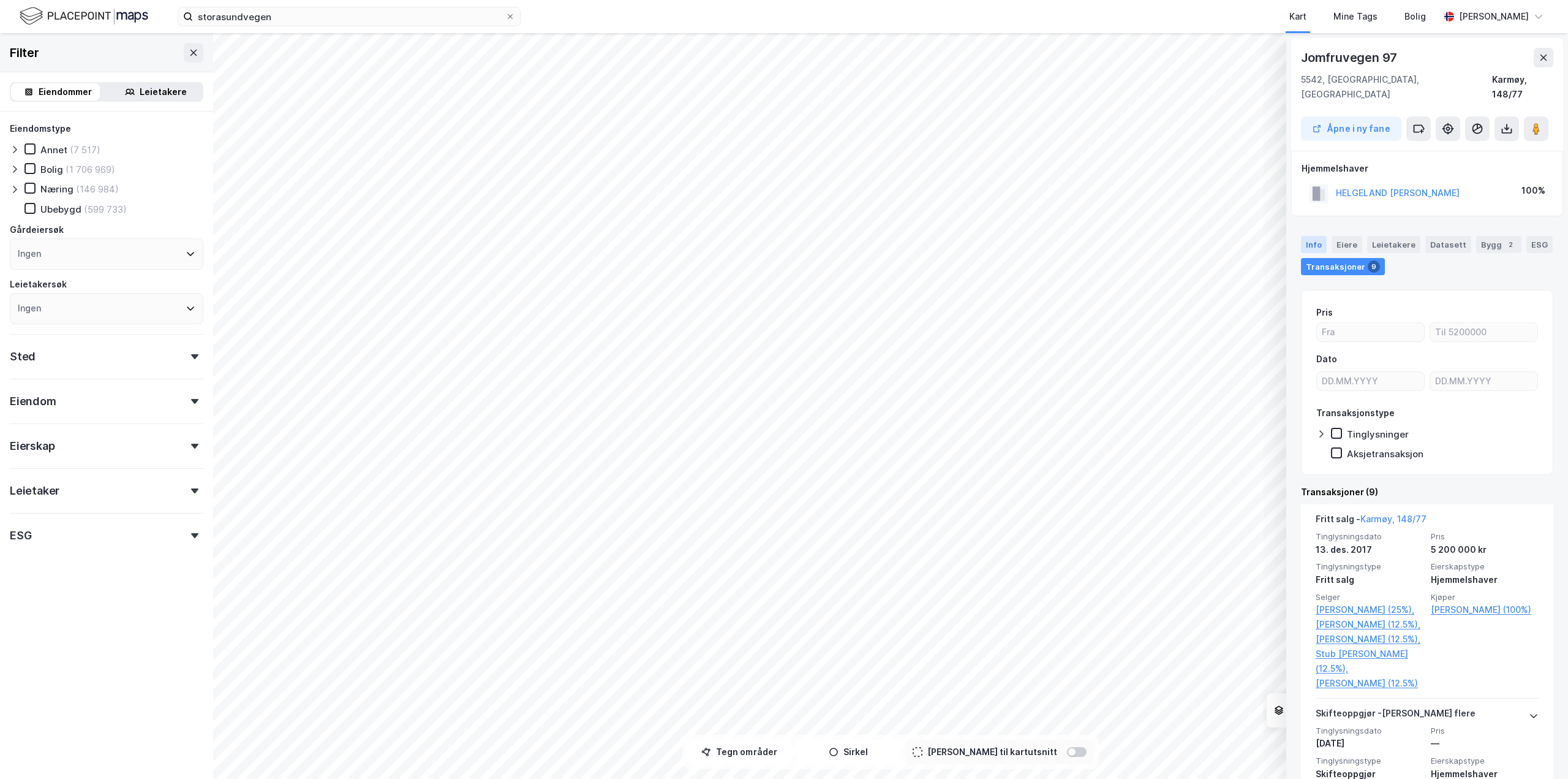
click at [1312, 236] on div "Info" at bounding box center [1314, 244] width 26 height 17
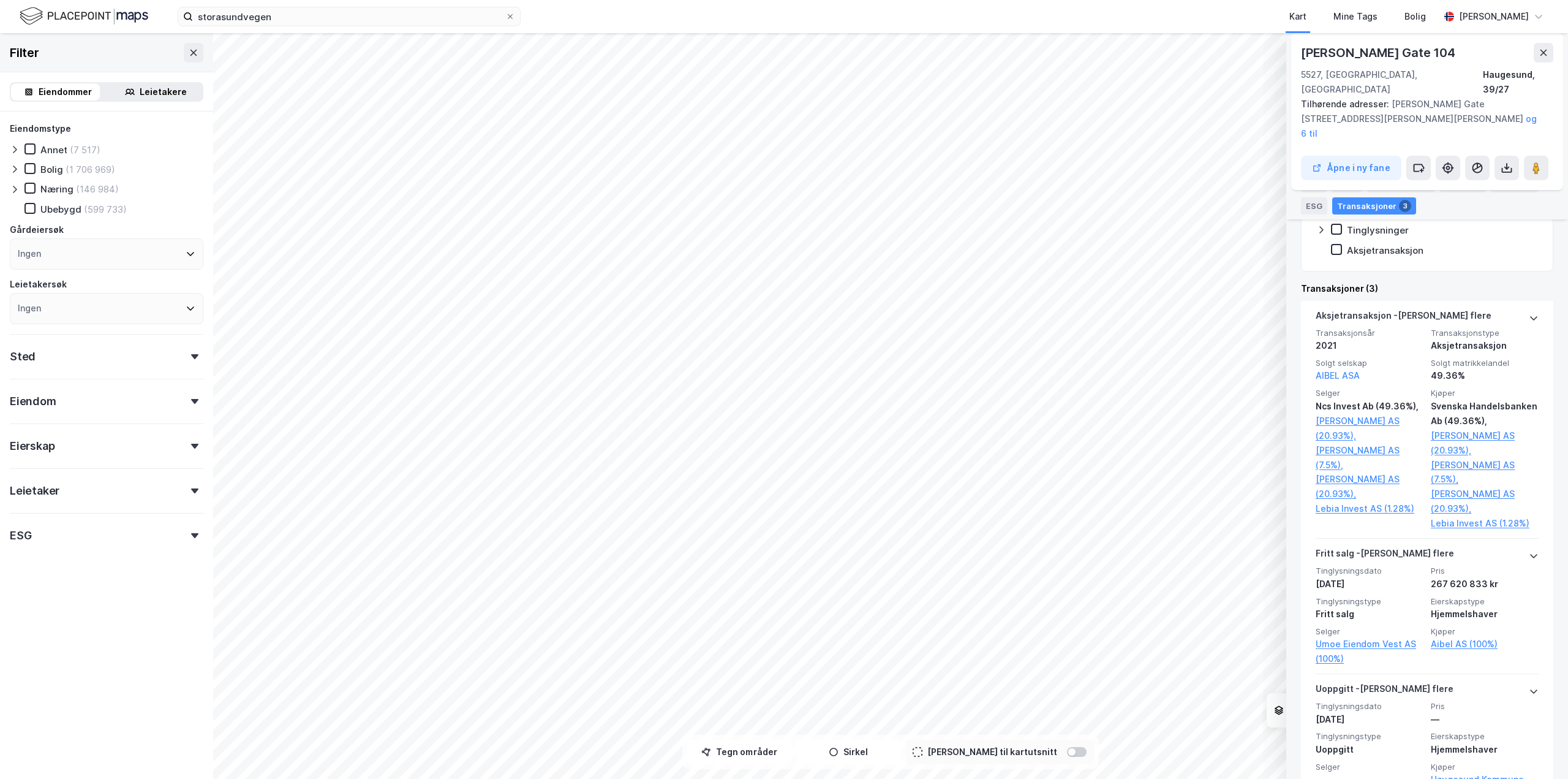
scroll to position [312, 0]
click at [1541, 56] on icon at bounding box center [1544, 53] width 10 height 10
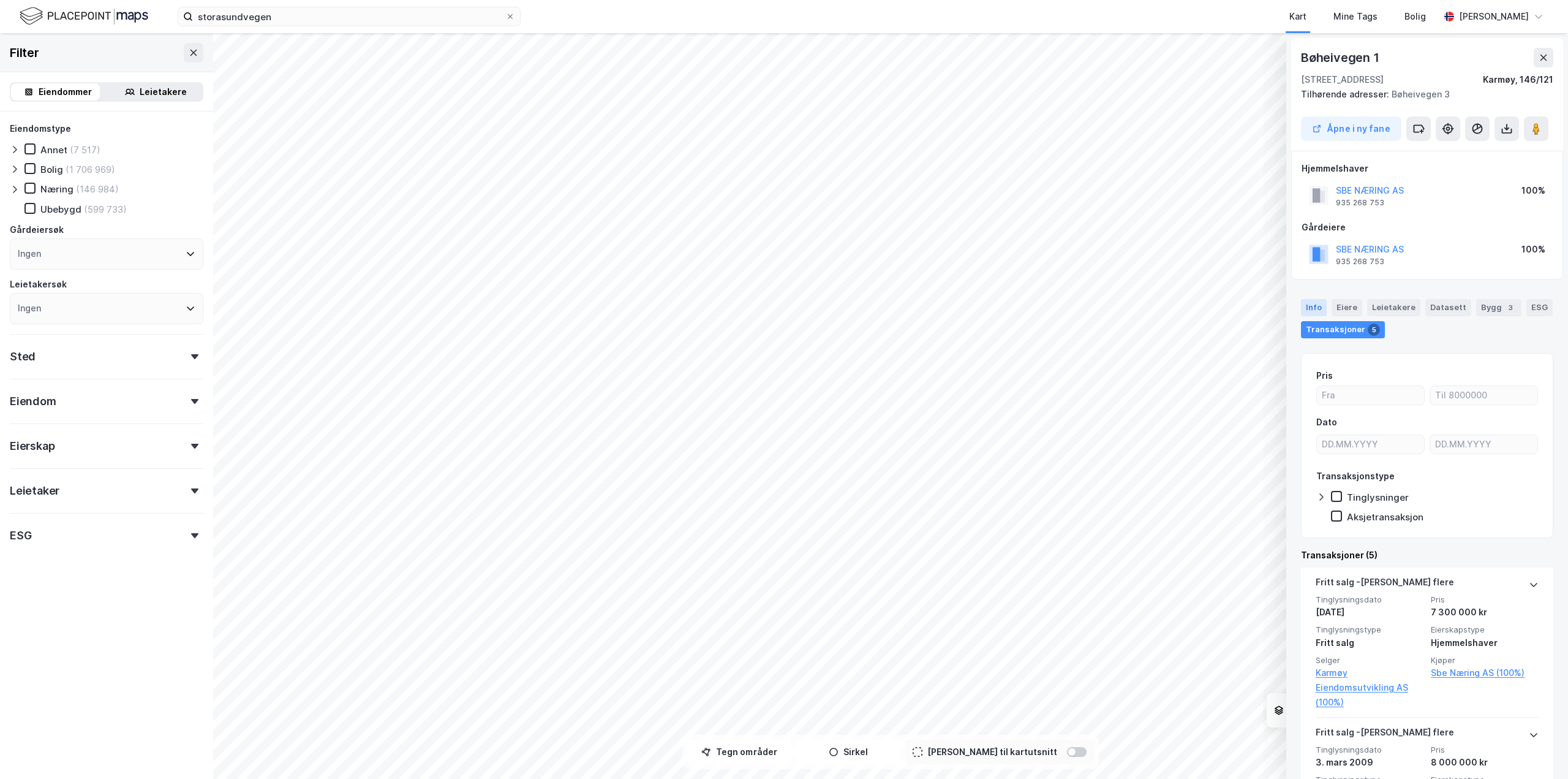
click at [1318, 308] on div "Info" at bounding box center [1314, 307] width 26 height 17
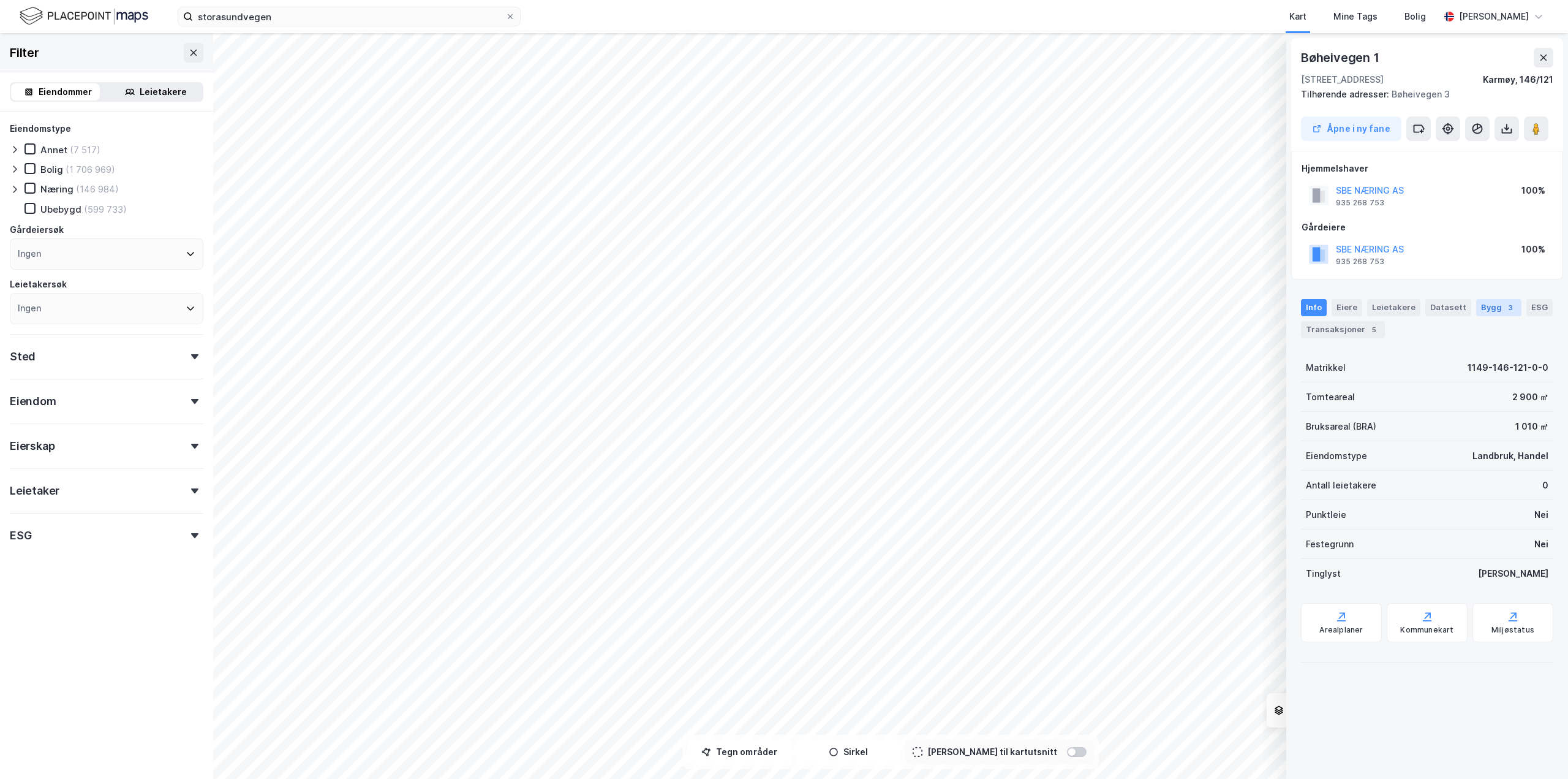
click at [1493, 307] on div "Bygg 3" at bounding box center [1499, 307] width 46 height 17
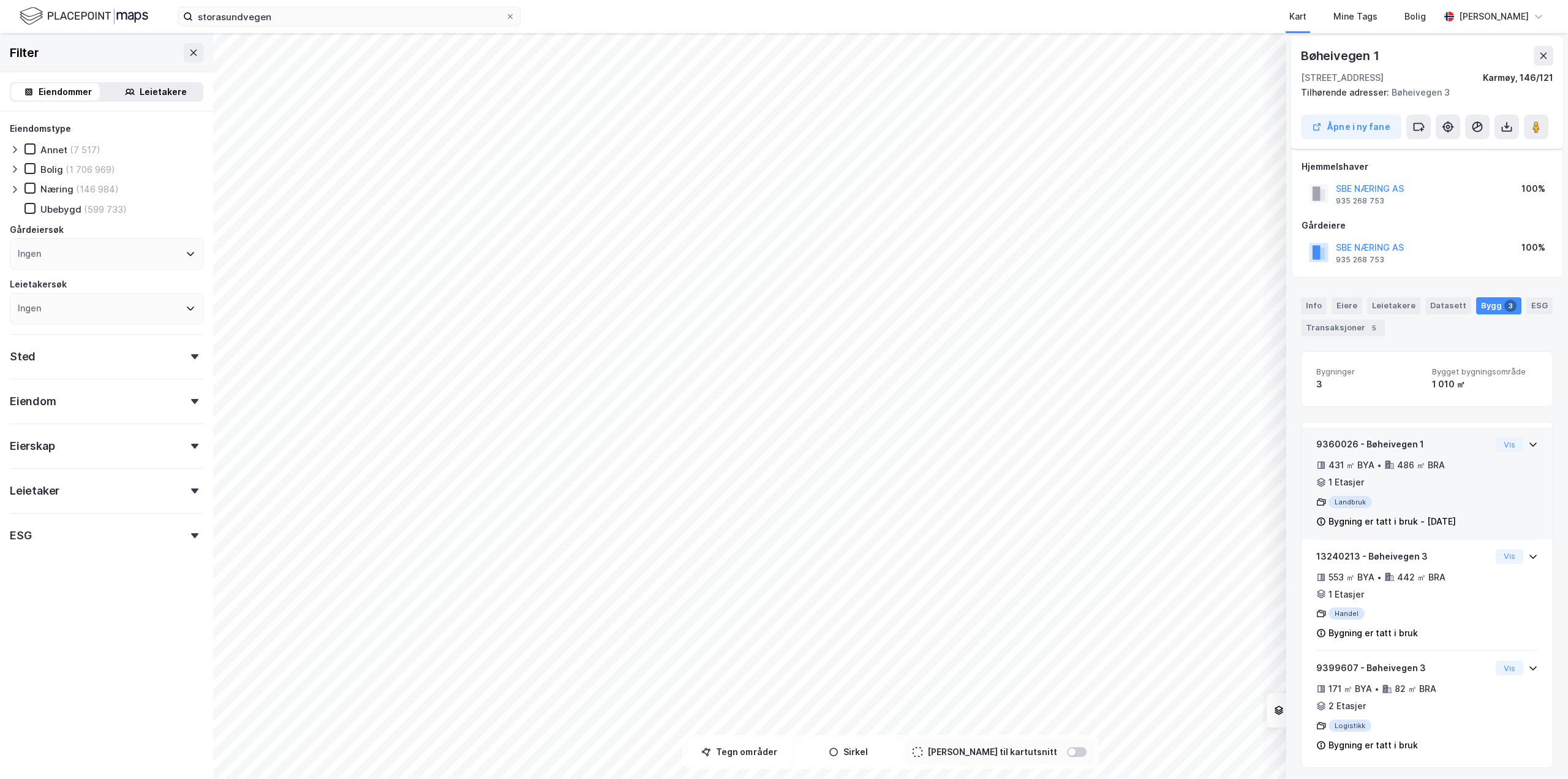
scroll to position [0, 0]
click at [1331, 331] on div "Transaksjoner 5" at bounding box center [1343, 329] width 84 height 17
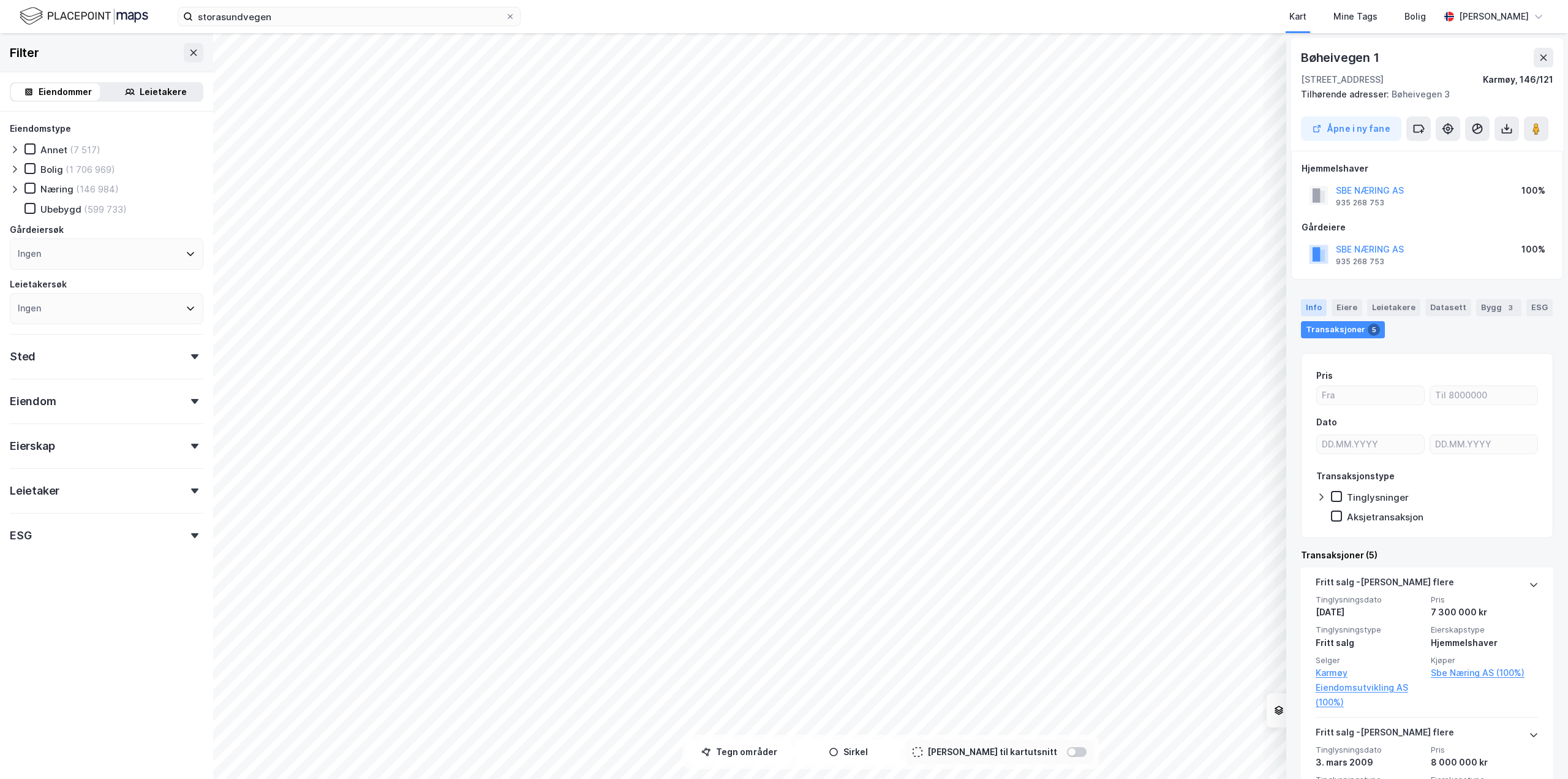
click at [1317, 305] on div "Info" at bounding box center [1314, 307] width 26 height 17
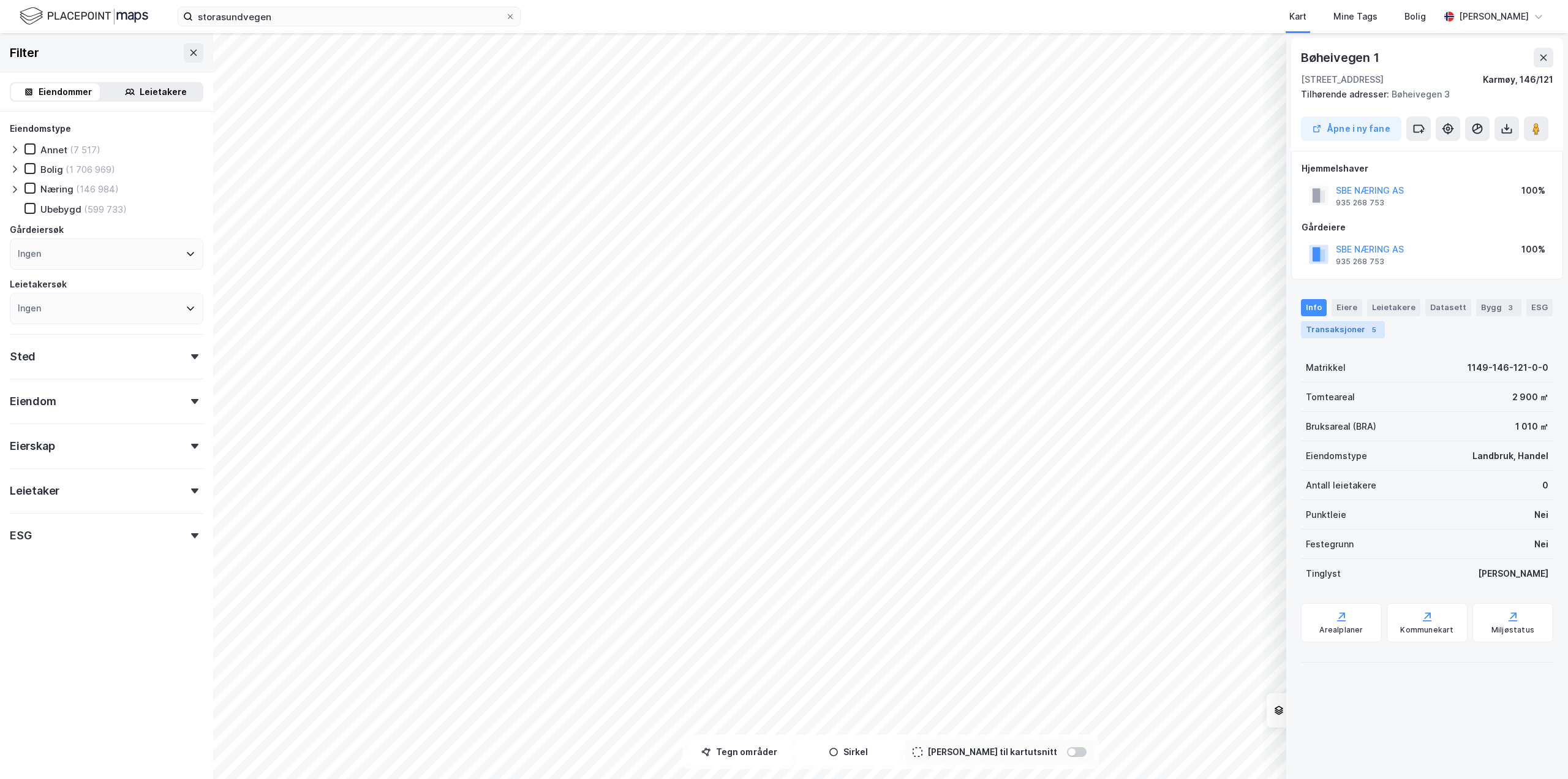
click at [1317, 331] on div "Transaksjoner 5" at bounding box center [1343, 329] width 84 height 17
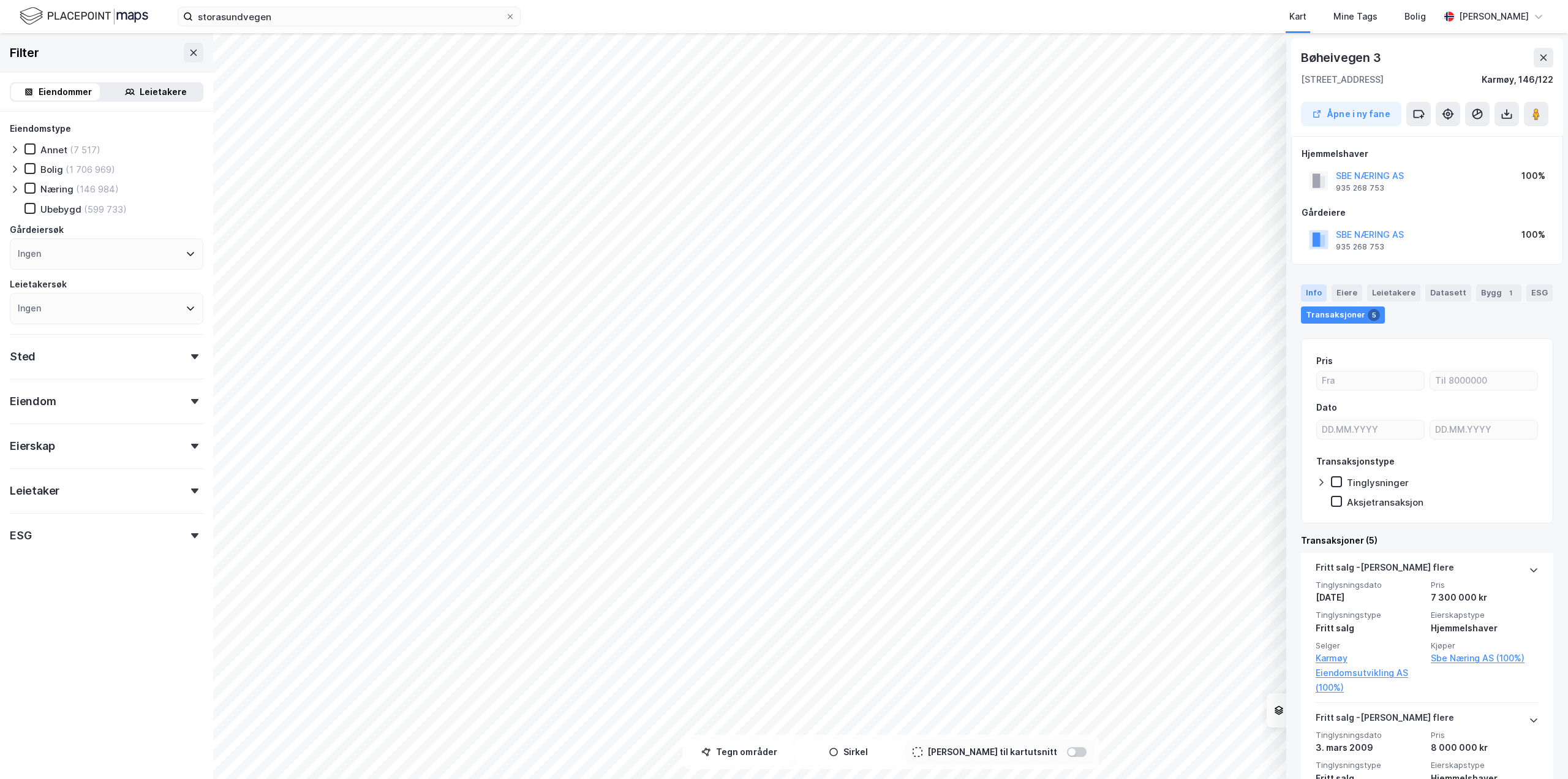
click at [1312, 293] on div "Info" at bounding box center [1314, 293] width 26 height 17
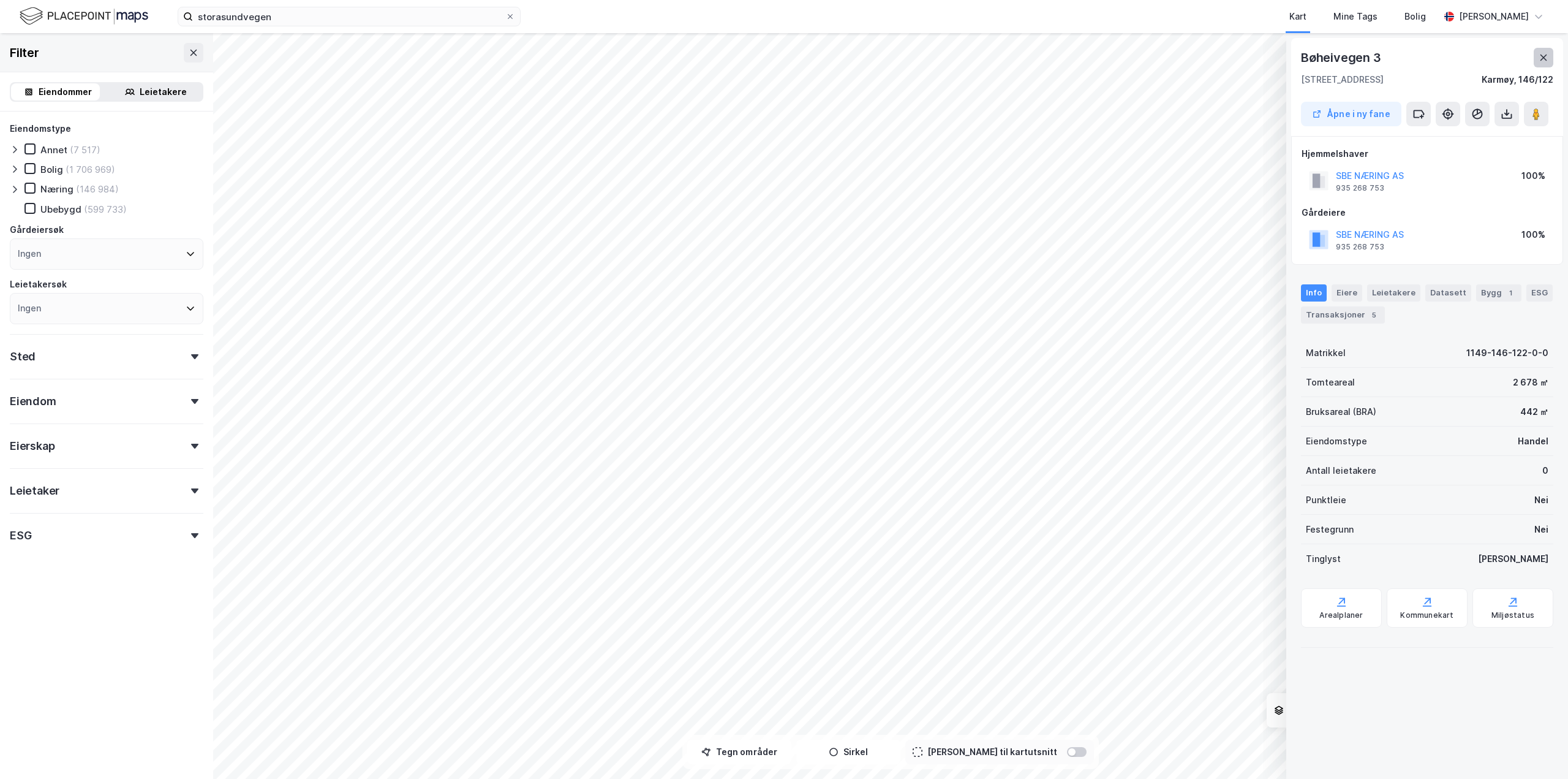
click at [1543, 61] on icon at bounding box center [1544, 58] width 10 height 10
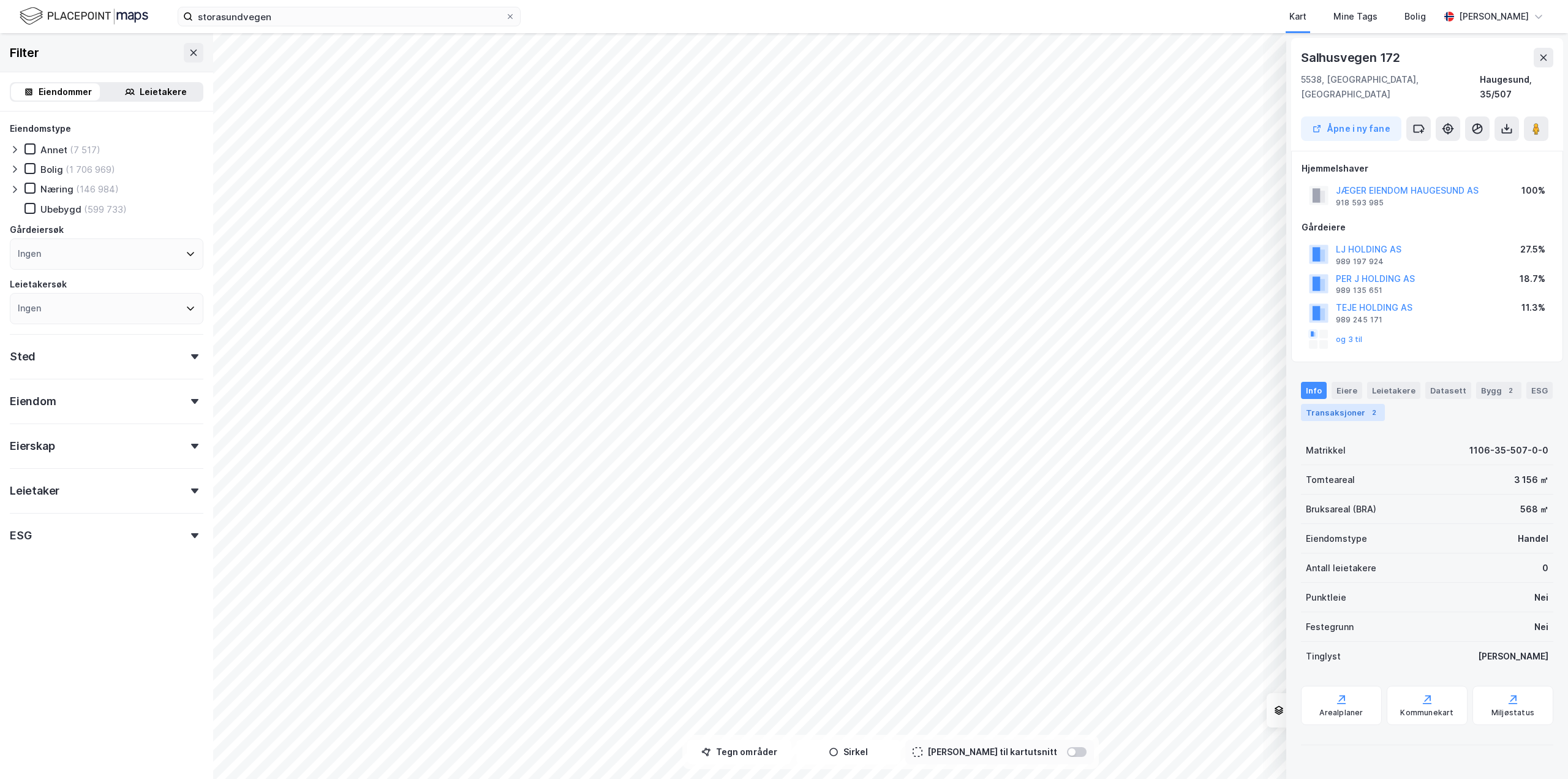
click at [1337, 404] on div "Transaksjoner 2" at bounding box center [1343, 412] width 84 height 17
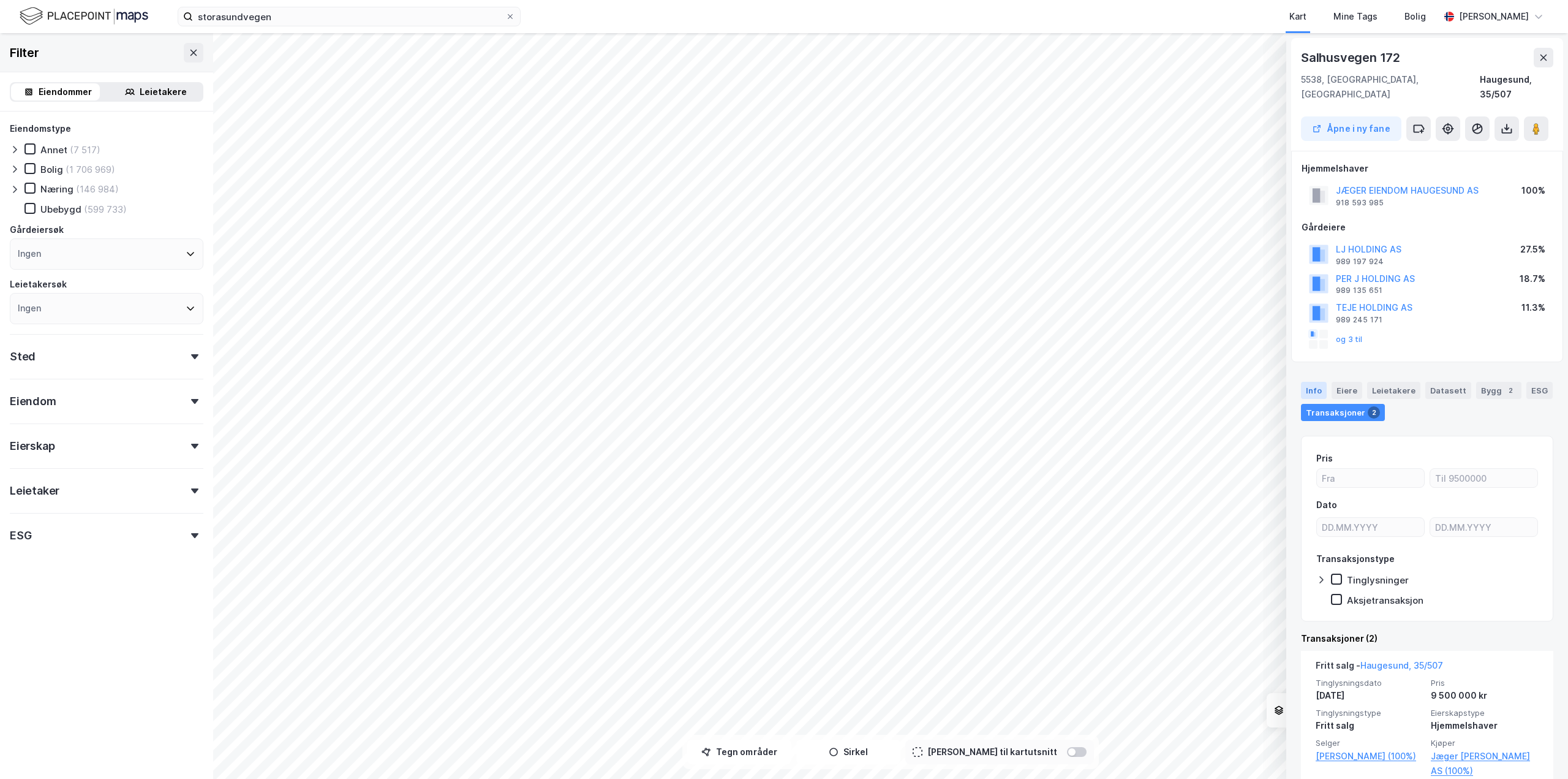
click at [1312, 383] on div "Info" at bounding box center [1314, 390] width 26 height 17
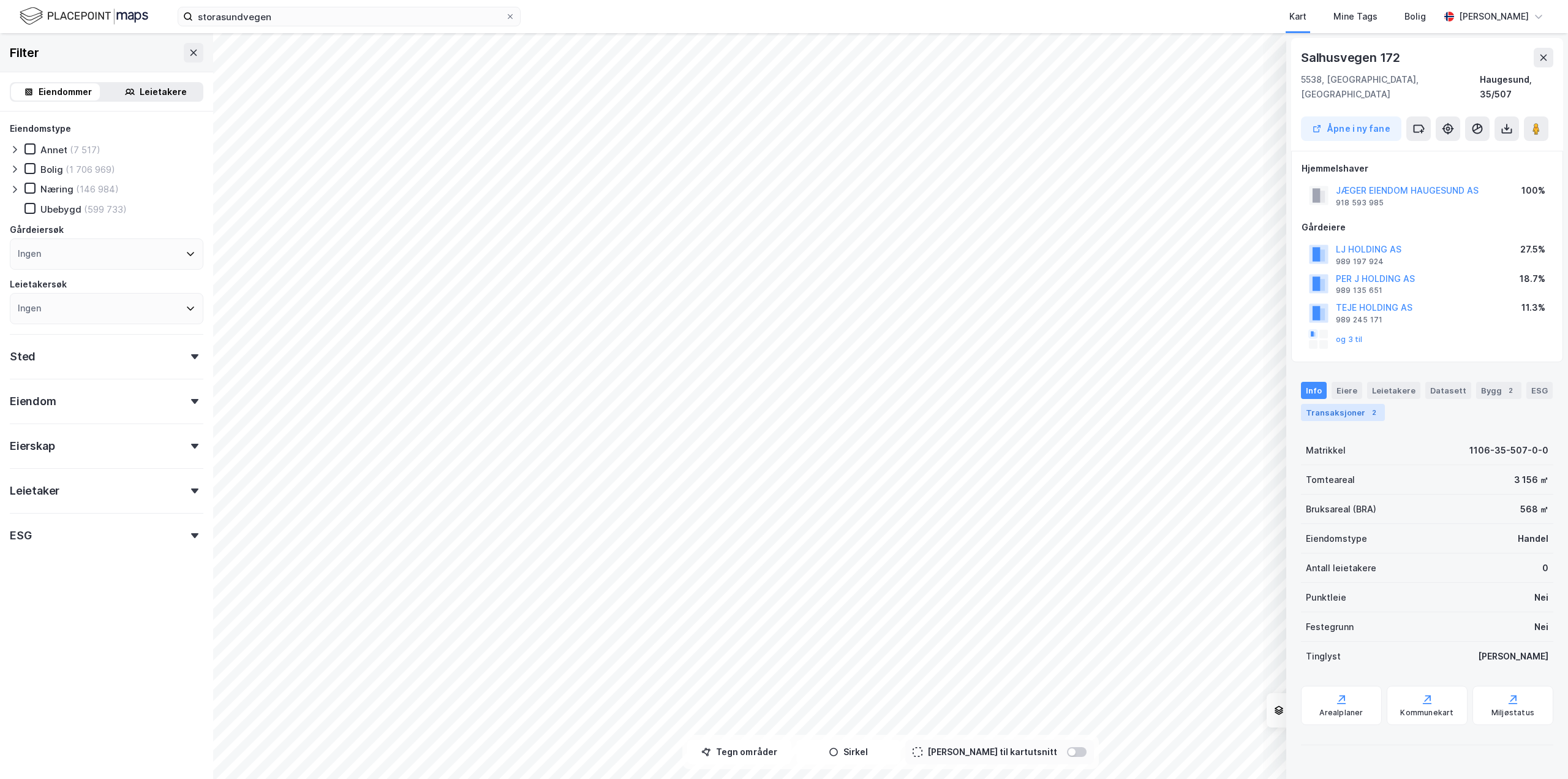
click at [1317, 404] on div "Transaksjoner 2" at bounding box center [1343, 412] width 84 height 17
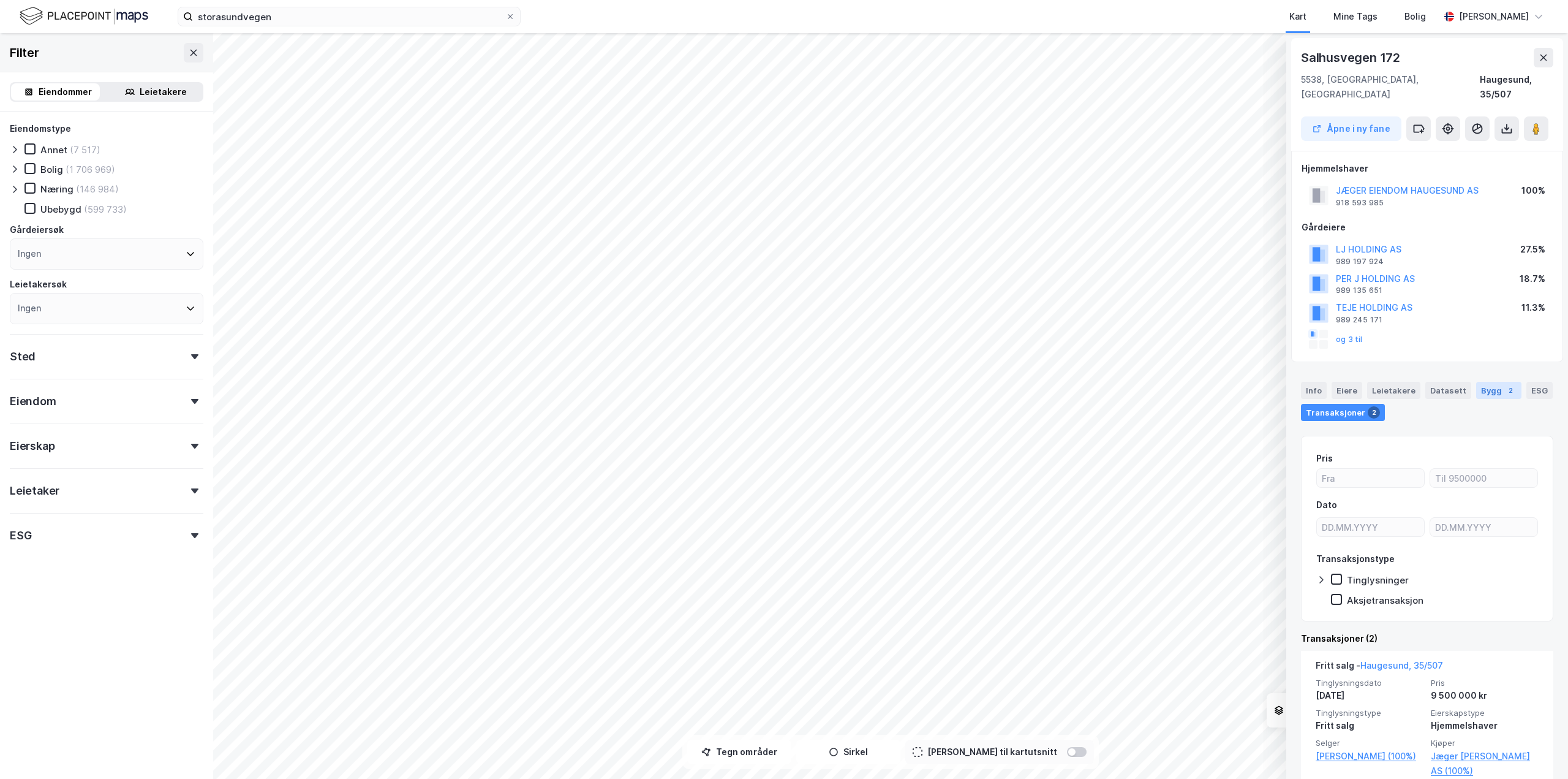
click at [1485, 382] on div "Bygg 2" at bounding box center [1499, 390] width 46 height 17
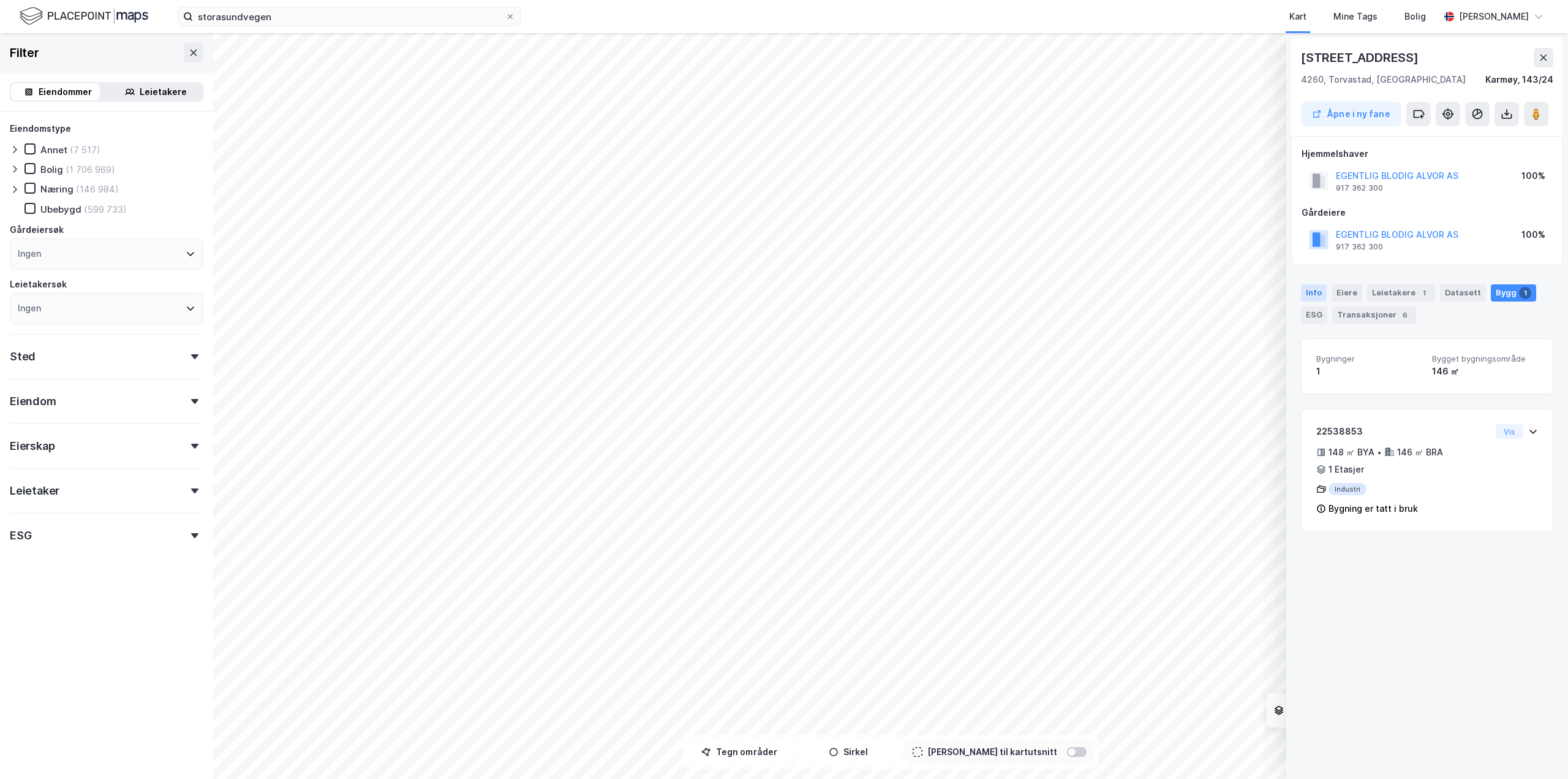
click at [1323, 284] on div "Info" at bounding box center [1314, 293] width 26 height 17
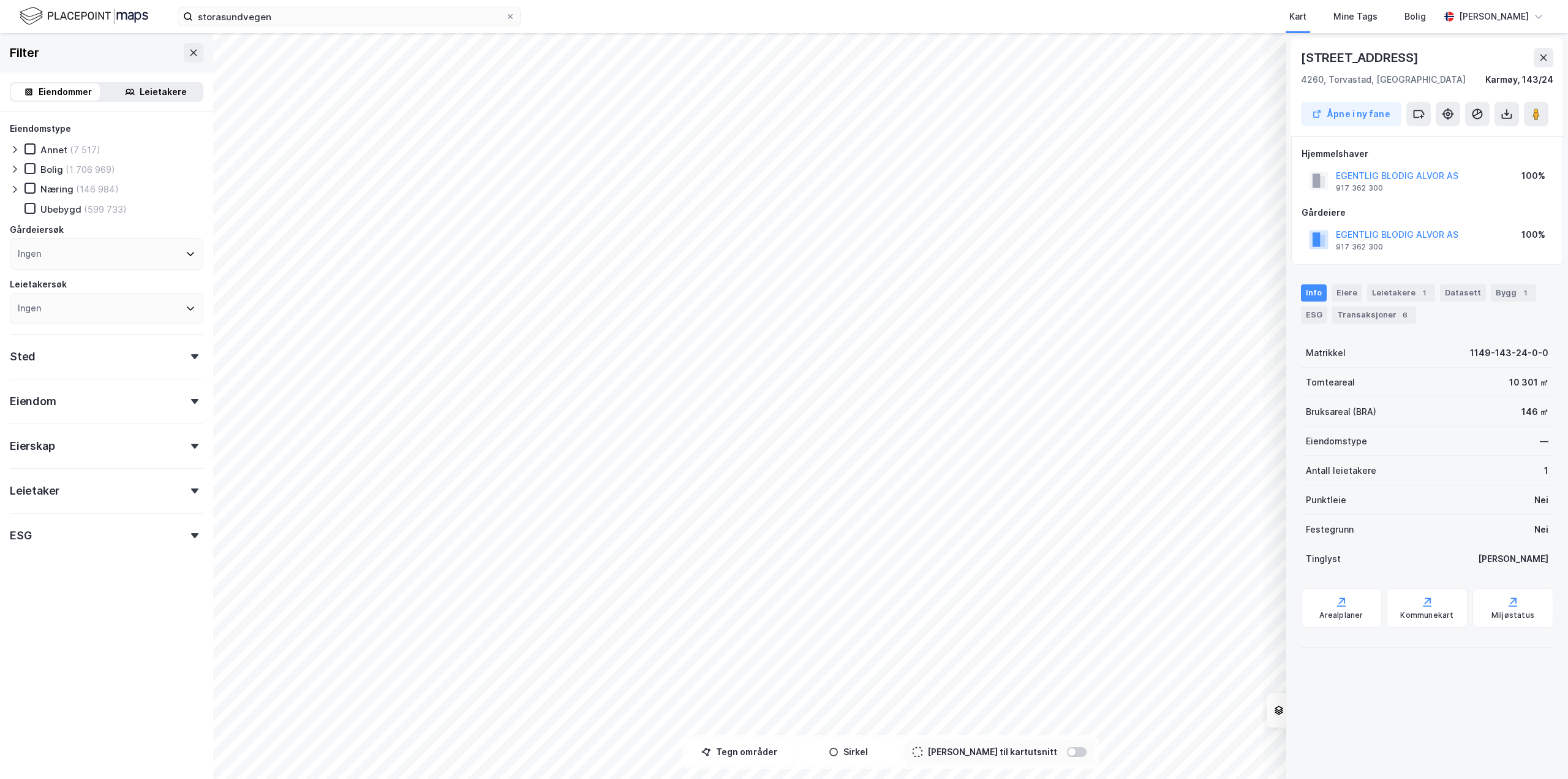
click at [1522, 415] on div "146 ㎡" at bounding box center [1535, 412] width 27 height 15
click at [1522, 419] on div "Bruksareal (BRA) 146 ㎡" at bounding box center [1427, 411] width 252 height 29
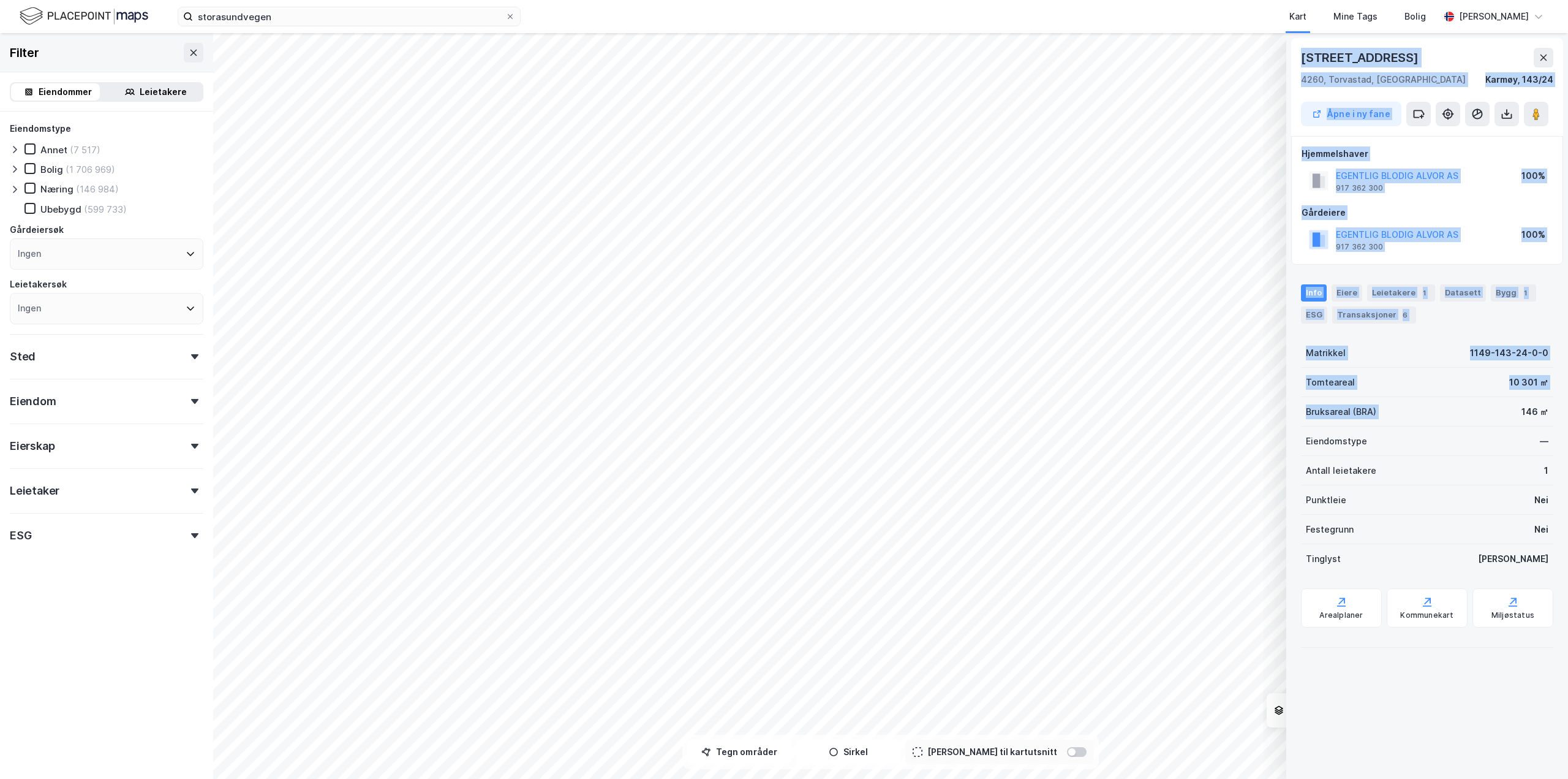
drag, startPoint x: 1514, startPoint y: 410, endPoint x: 1570, endPoint y: 414, distance: 56.1
click at [1567, 414] on html "storasundvegen Kart Mine Tags Bolig [PERSON_NAME] © Mapbox © OpenStreetMap Impr…" at bounding box center [784, 390] width 1568 height 779
click at [1522, 411] on div "146 ㎡" at bounding box center [1535, 412] width 27 height 15
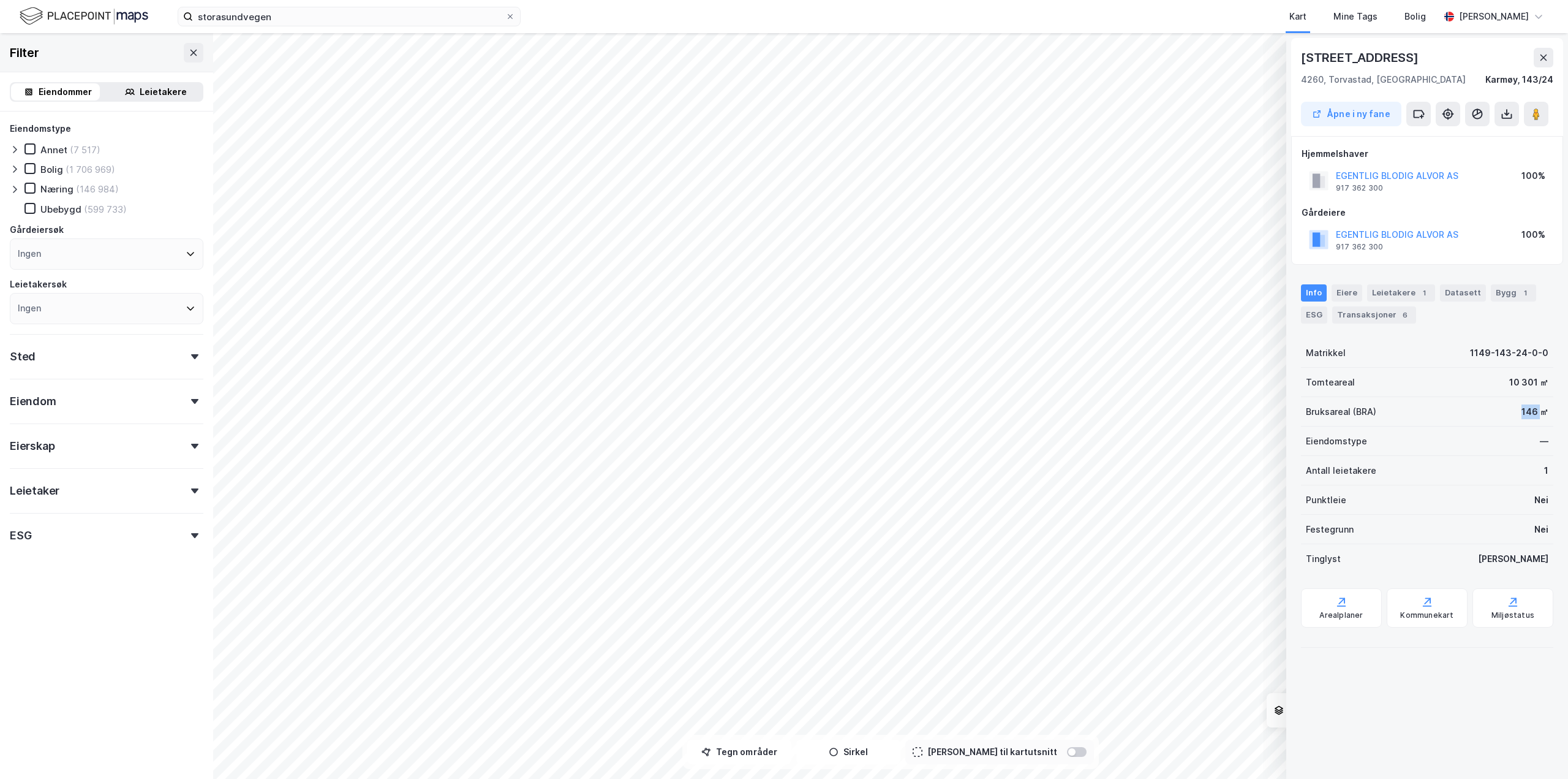
click at [1522, 411] on div "146 ㎡" at bounding box center [1535, 412] width 27 height 15
click at [1534, 121] on button at bounding box center [1536, 114] width 24 height 24
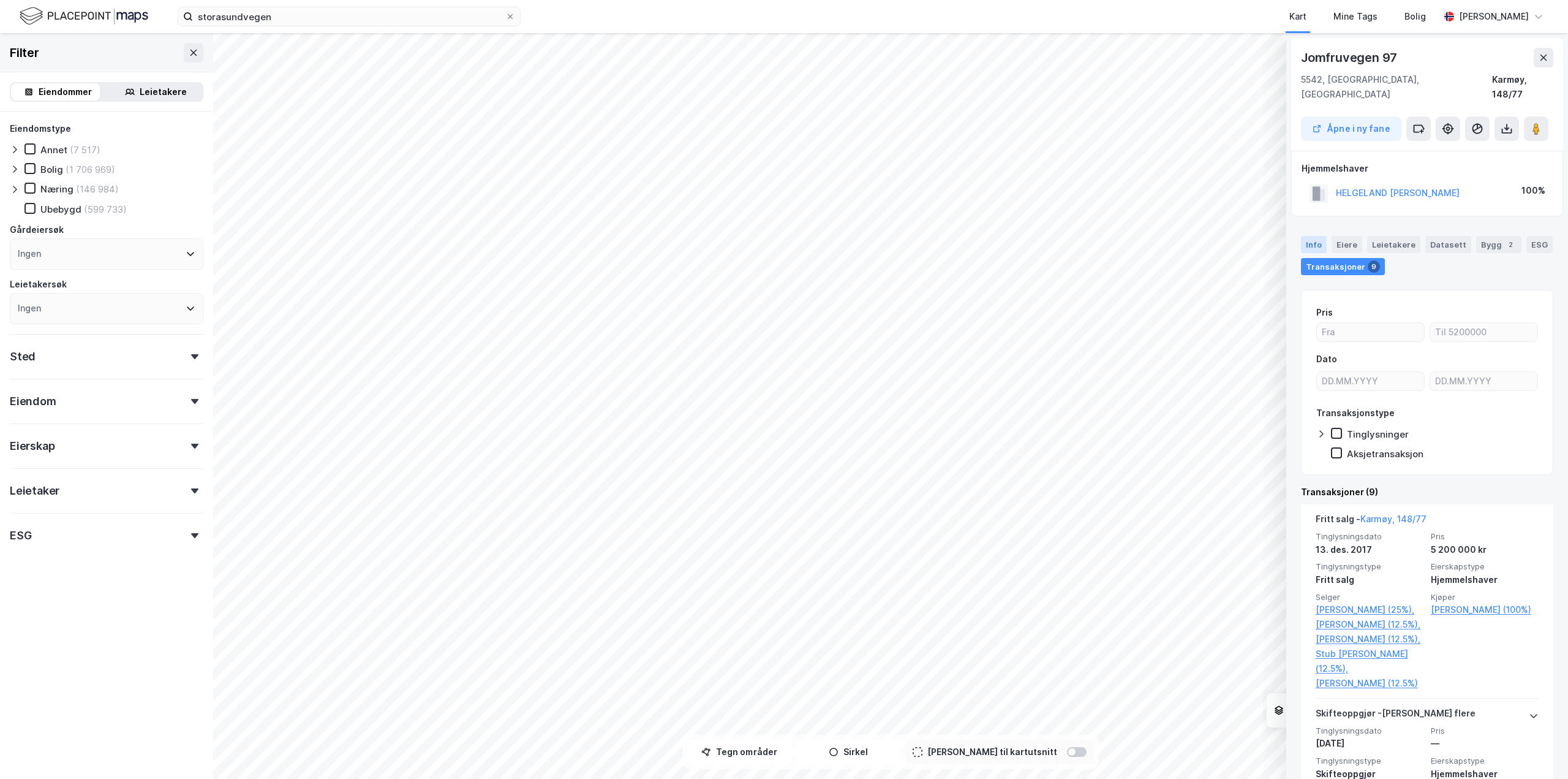
click at [1320, 236] on div "Info" at bounding box center [1314, 244] width 26 height 17
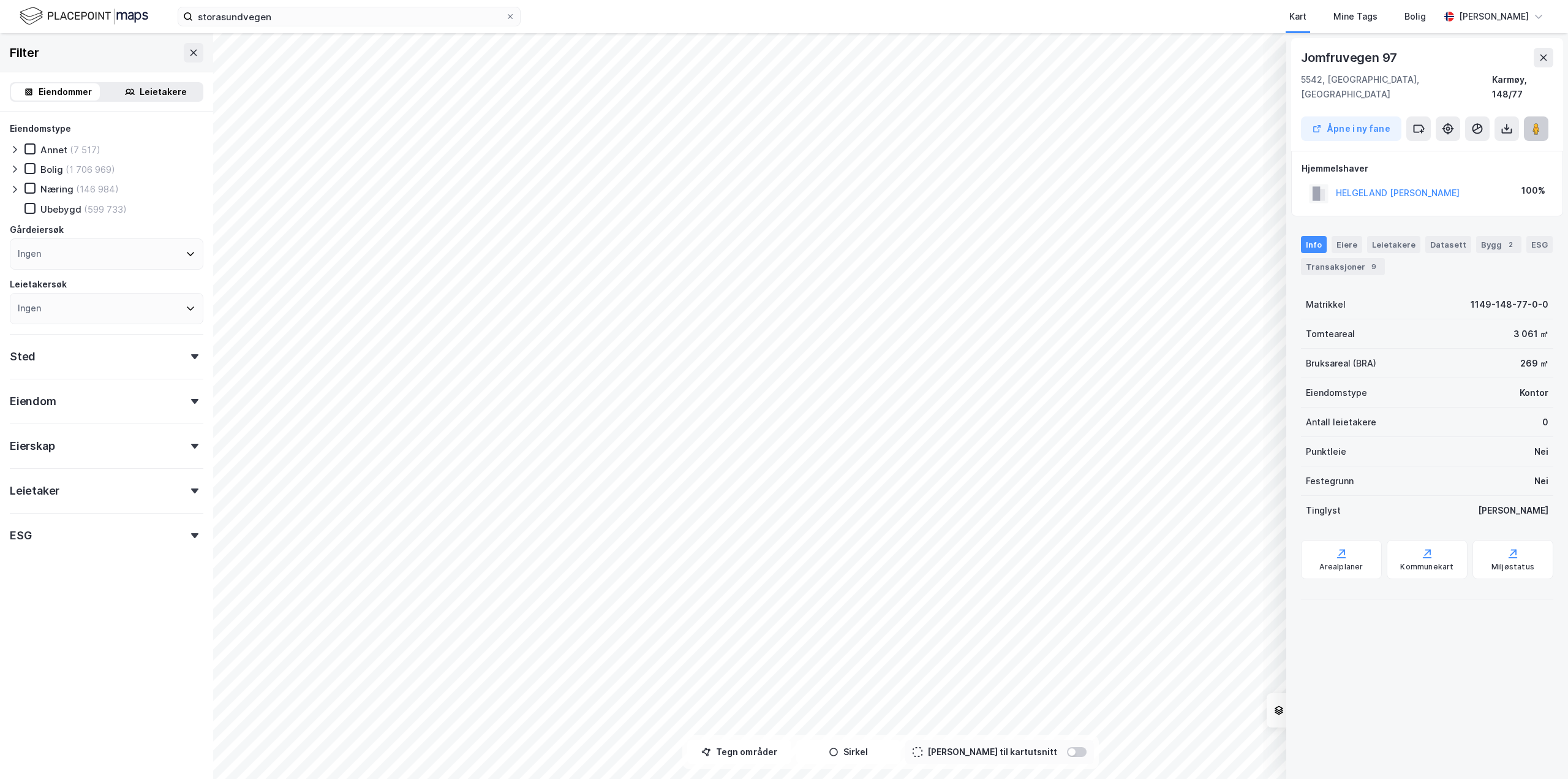
click at [1536, 123] on image at bounding box center [1537, 129] width 7 height 13
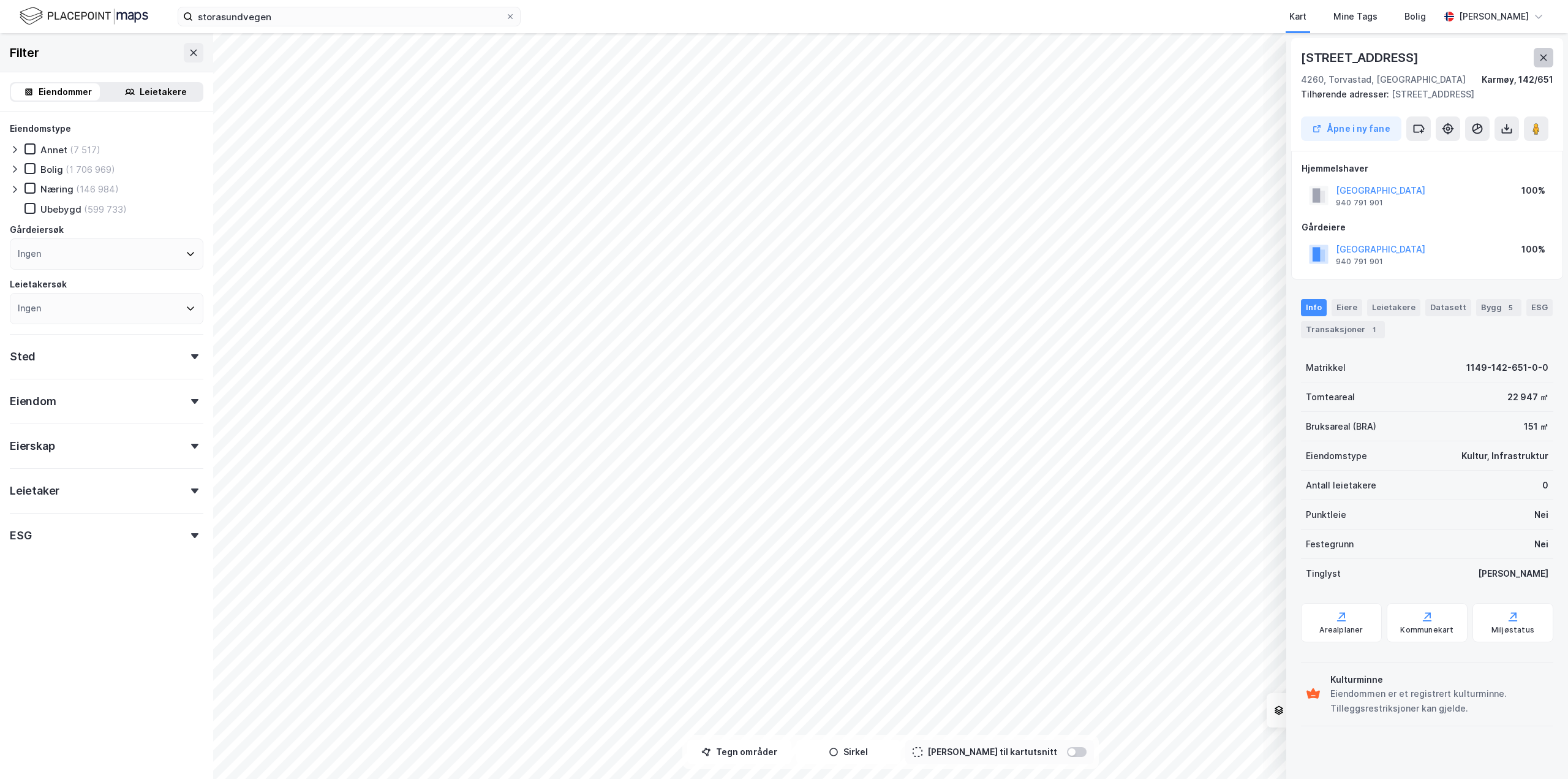
click at [1540, 55] on icon at bounding box center [1544, 58] width 10 height 10
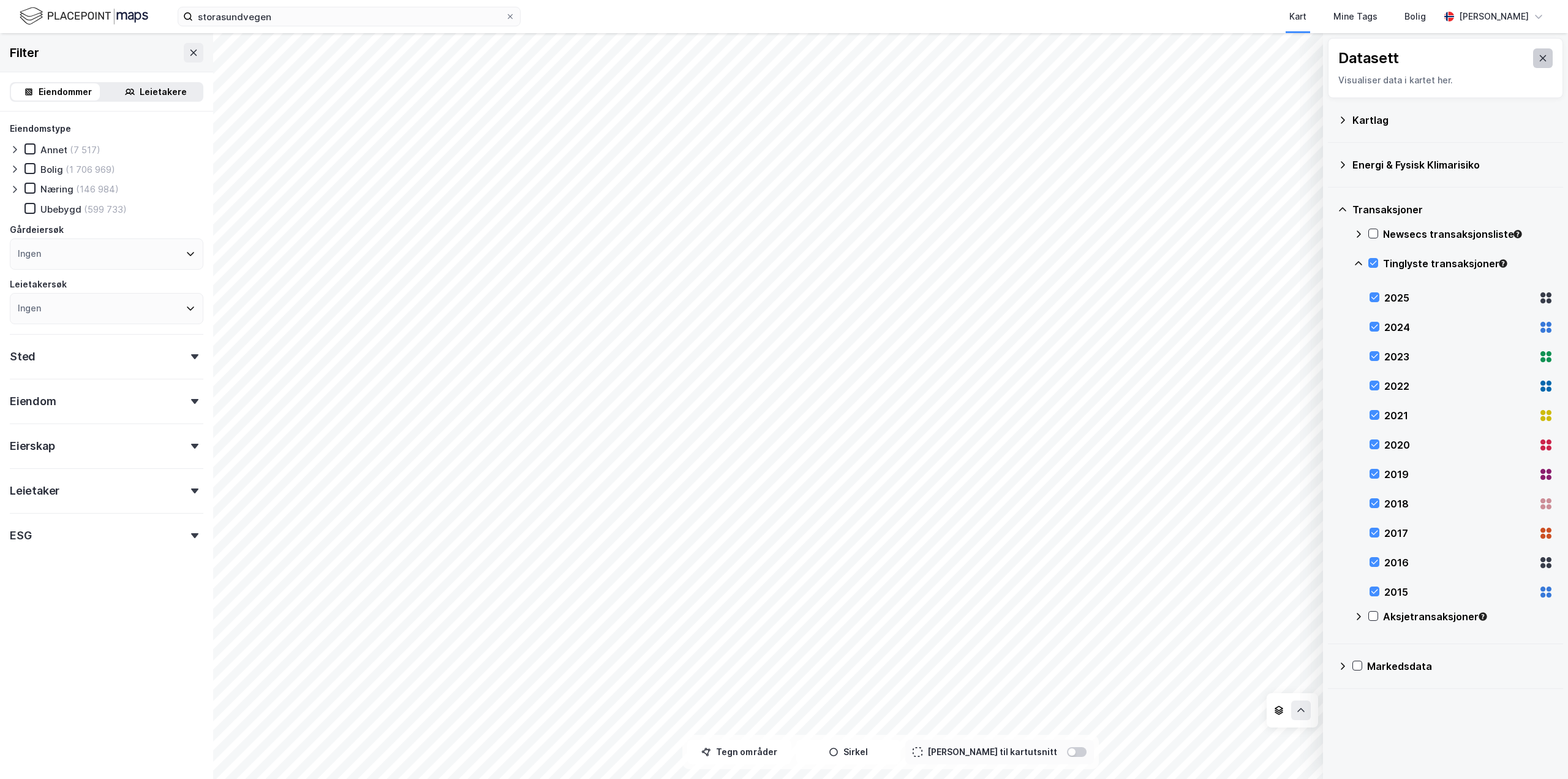
click at [1538, 62] on icon at bounding box center [1543, 58] width 10 height 10
